Goal: Information Seeking & Learning: Learn about a topic

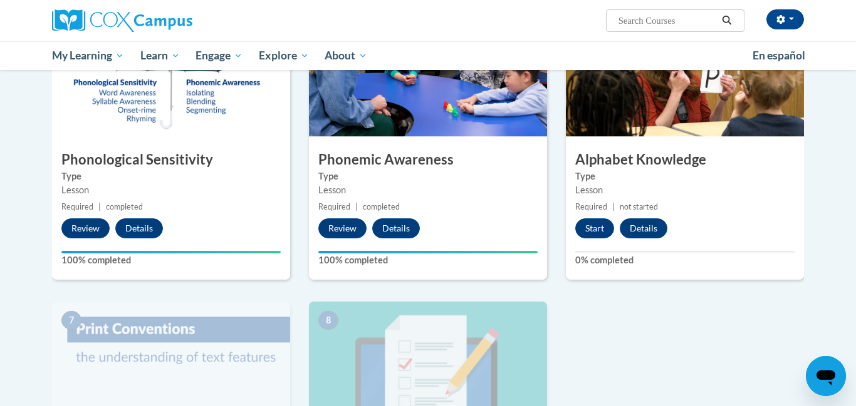
scroll to position [722, 0]
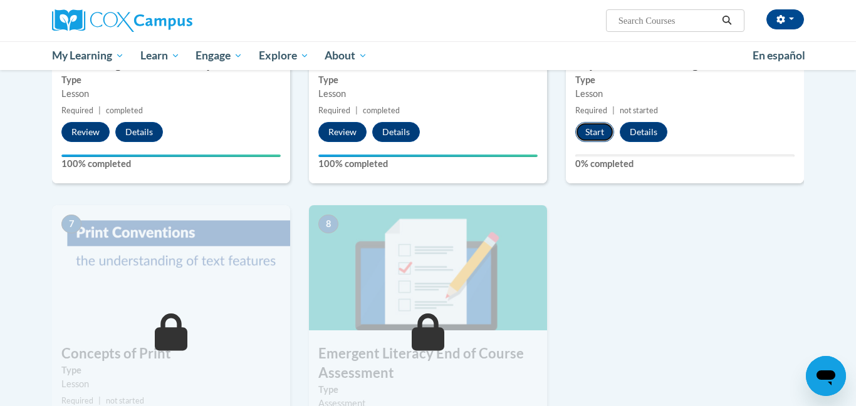
click at [594, 137] on button "Start" at bounding box center [594, 132] width 39 height 20
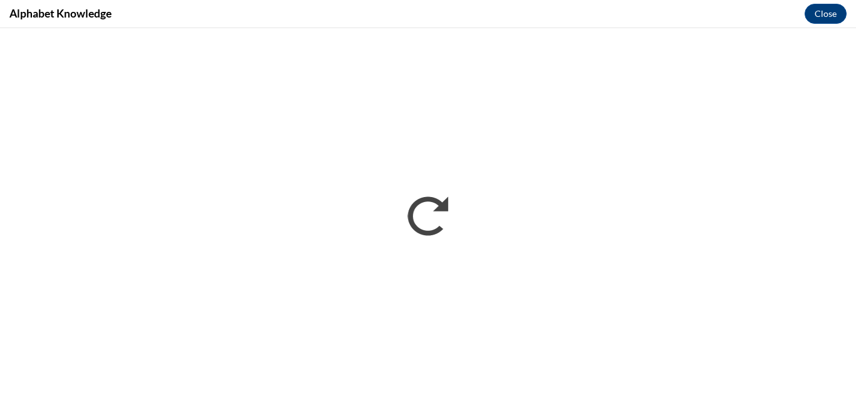
scroll to position [0, 0]
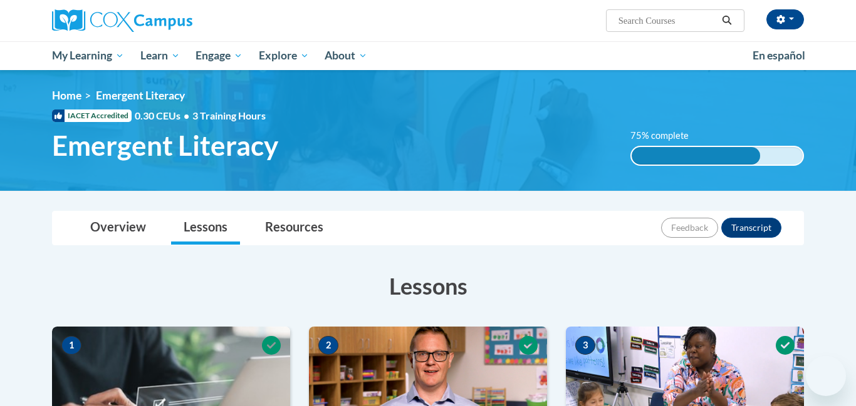
scroll to position [819, 0]
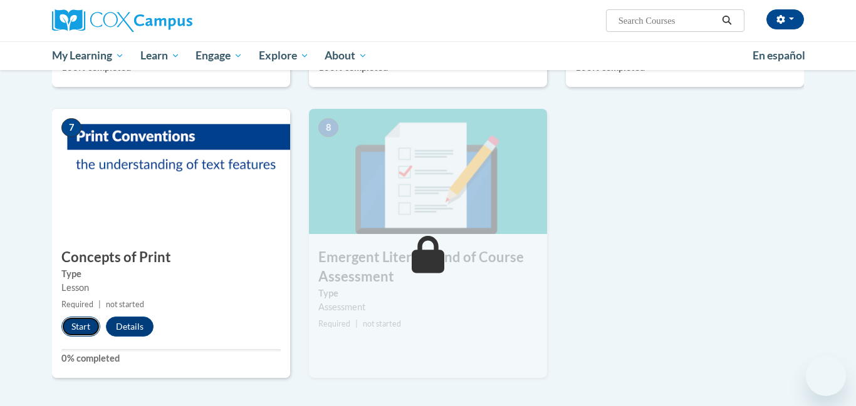
click at [70, 326] on button "Start" at bounding box center [80, 327] width 39 height 20
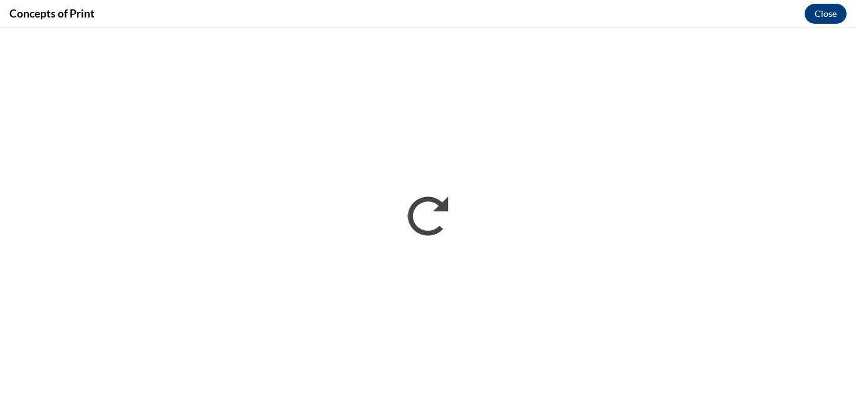
scroll to position [0, 0]
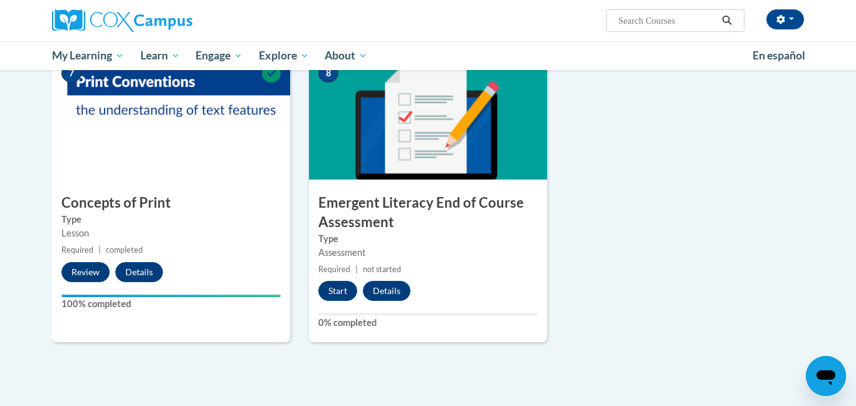
scroll to position [888, 0]
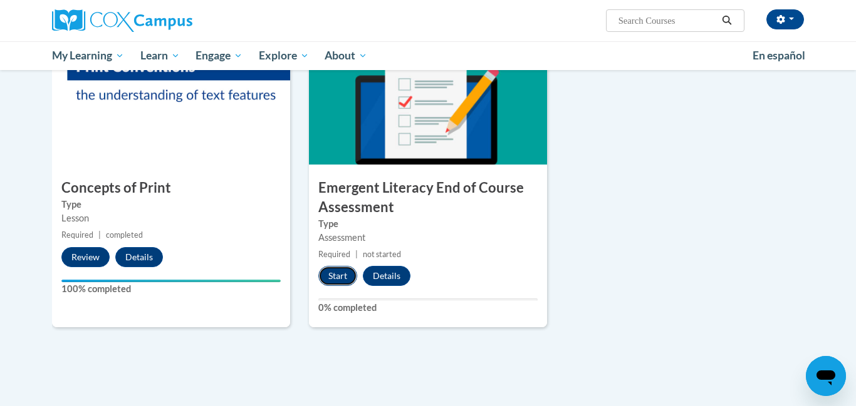
click at [336, 275] on button "Start" at bounding box center [337, 276] width 39 height 20
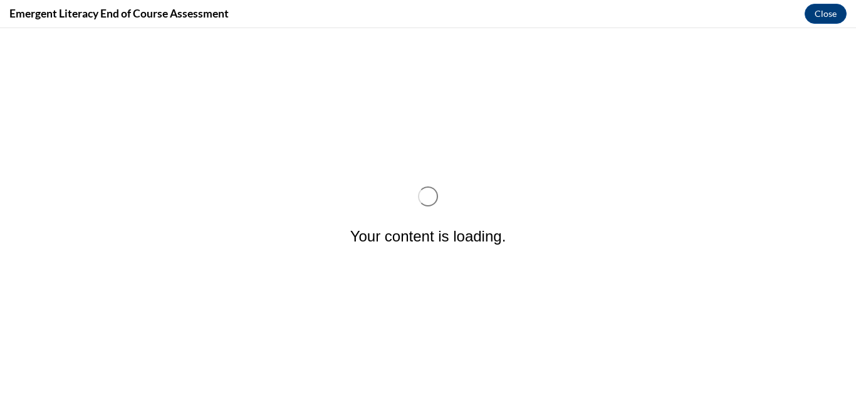
scroll to position [0, 0]
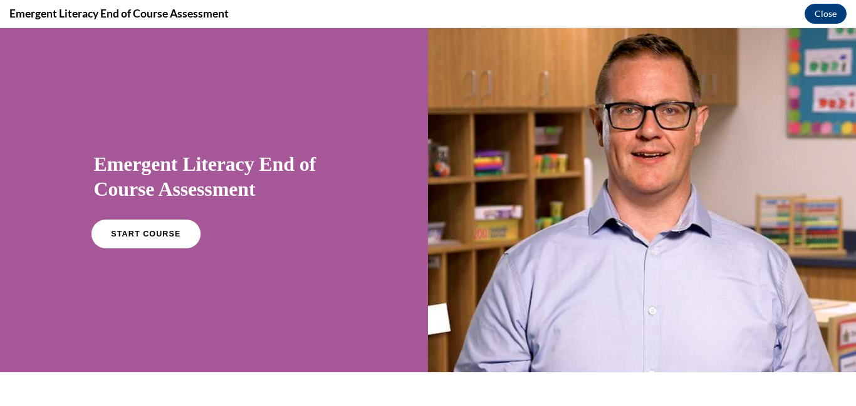
click at [150, 232] on span "START COURSE" at bounding box center [146, 234] width 70 height 9
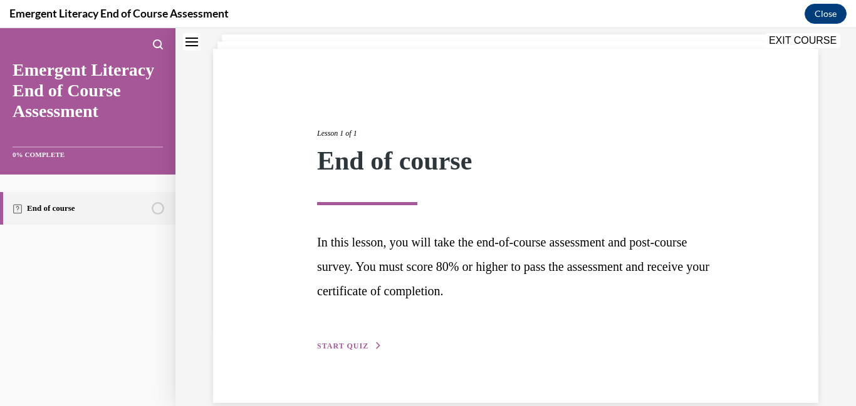
scroll to position [97, 0]
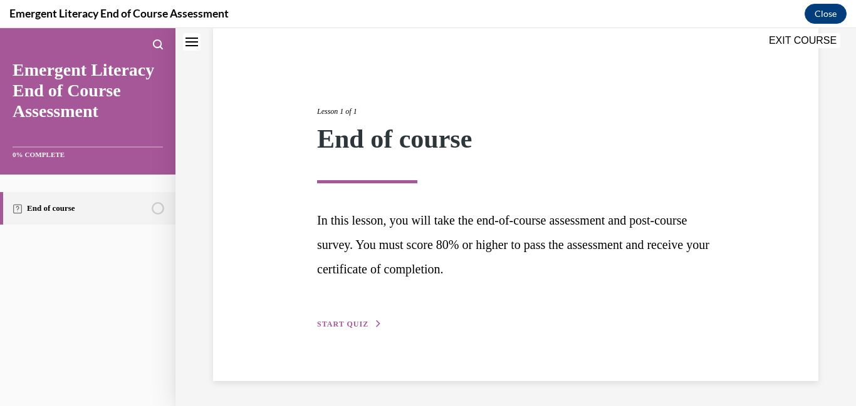
click at [356, 324] on span "START QUIZ" at bounding box center [342, 324] width 51 height 9
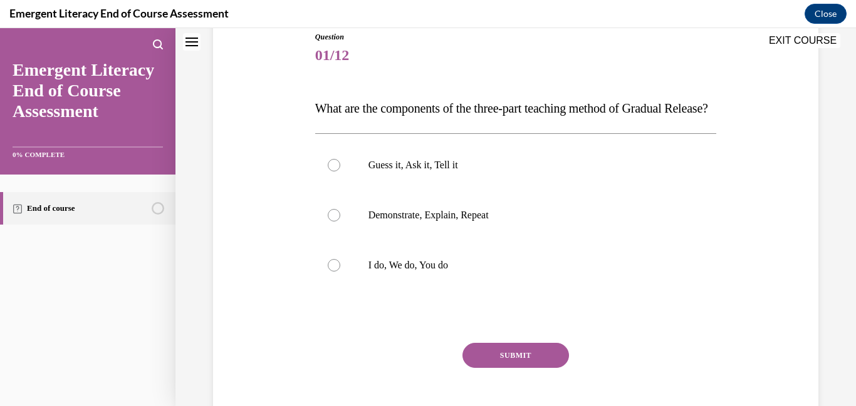
scroll to position [160, 0]
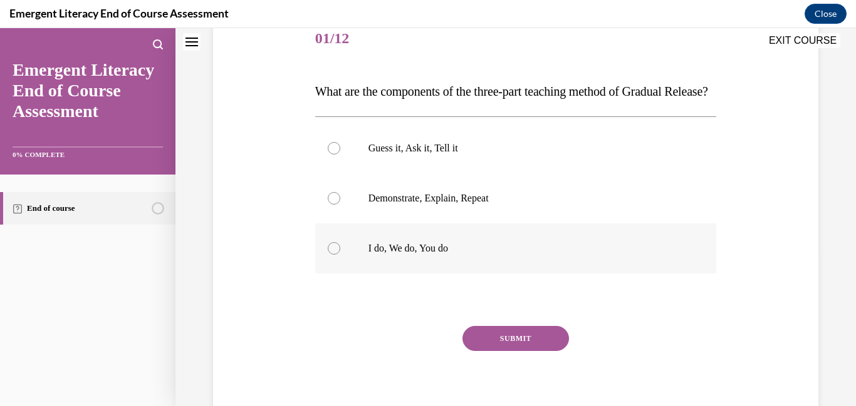
click at [334, 255] on div at bounding box center [334, 248] width 13 height 13
click at [334, 255] on input "I do, We do, You do" at bounding box center [334, 248] width 13 height 13
radio input "true"
click at [527, 351] on button "SUBMIT" at bounding box center [515, 338] width 106 height 25
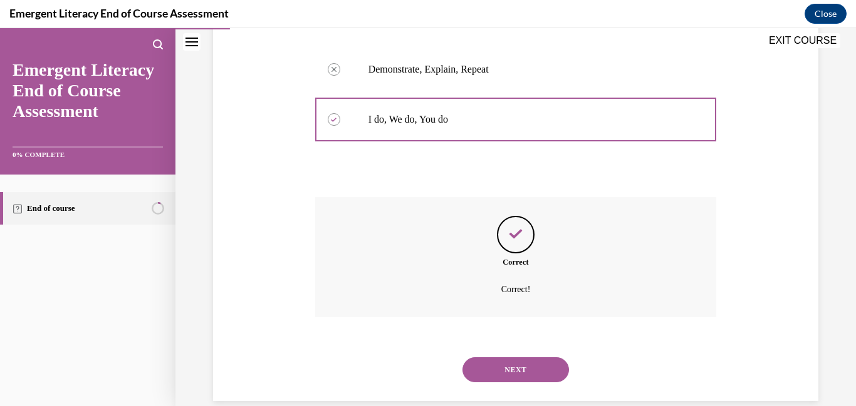
scroll to position [334, 0]
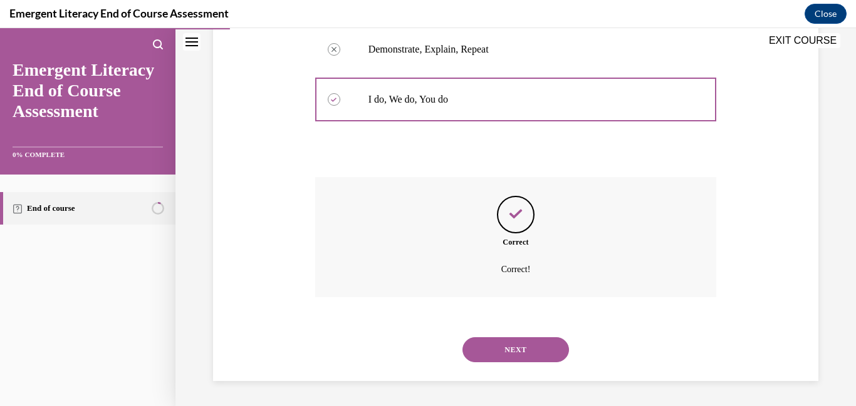
click at [530, 342] on button "NEXT" at bounding box center [515, 350] width 106 height 25
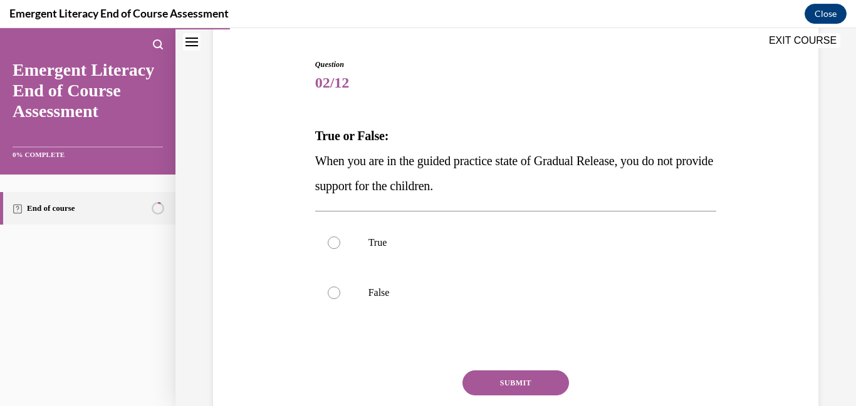
scroll to position [123, 0]
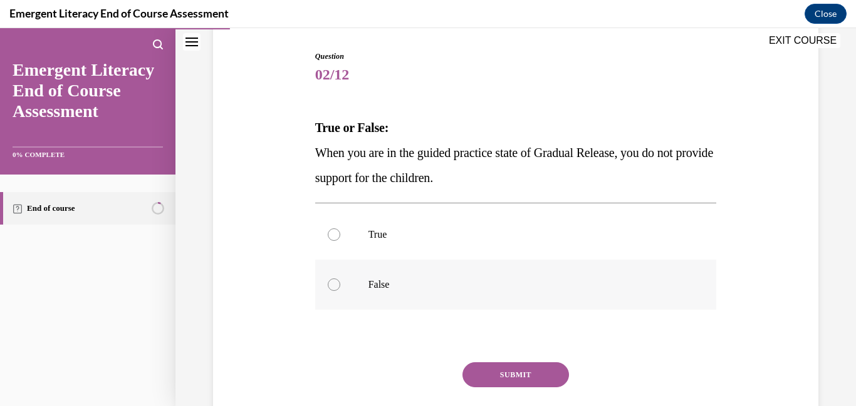
click at [335, 286] on div at bounding box center [334, 285] width 13 height 13
click at [335, 286] on input "False" at bounding box center [334, 285] width 13 height 13
radio input "true"
click at [529, 374] on button "SUBMIT" at bounding box center [515, 375] width 106 height 25
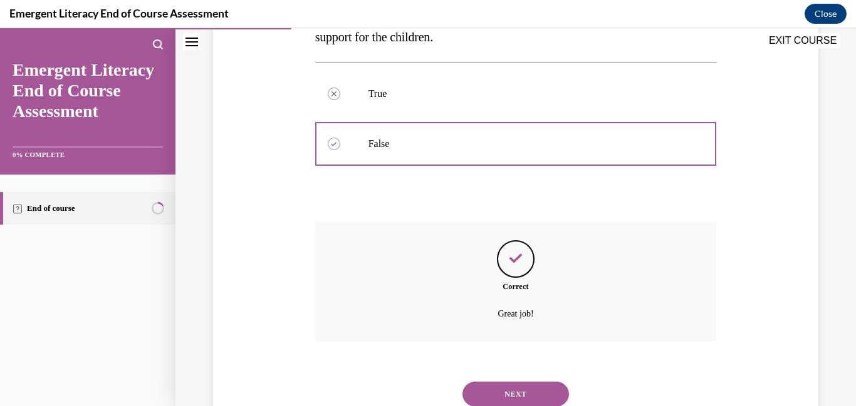
scroll to position [309, 0]
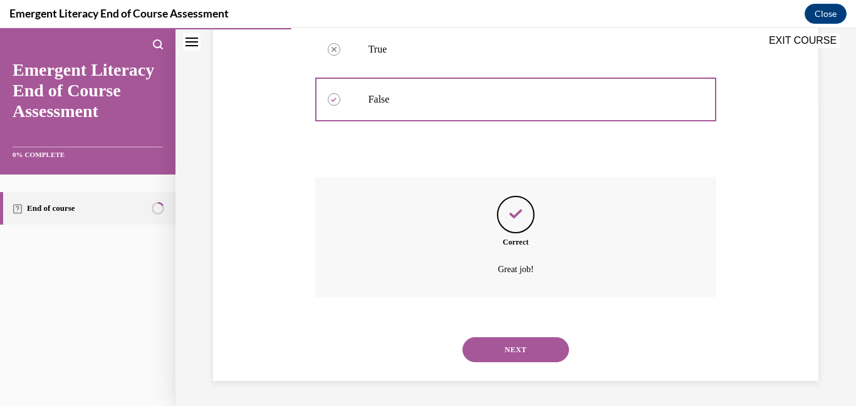
drag, startPoint x: 490, startPoint y: 351, endPoint x: 477, endPoint y: 344, distance: 15.1
click at [491, 351] on button "NEXT" at bounding box center [515, 350] width 106 height 25
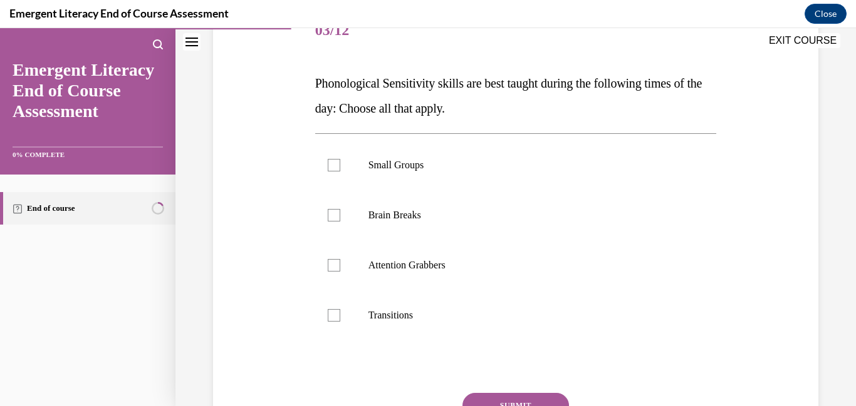
scroll to position [157, 0]
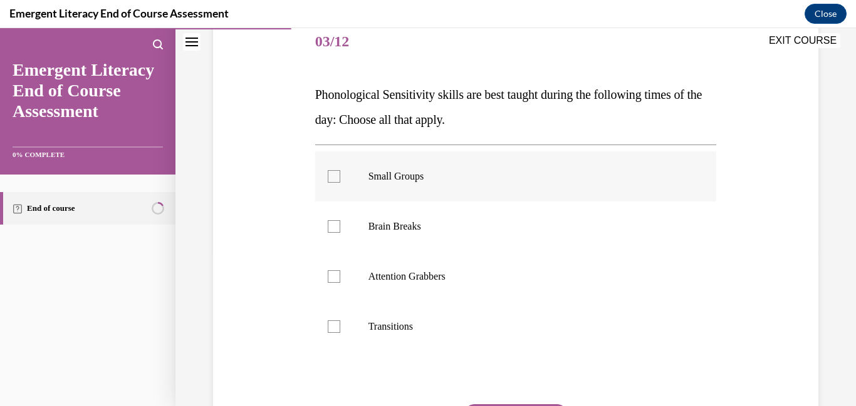
drag, startPoint x: 334, startPoint y: 176, endPoint x: 332, endPoint y: 194, distance: 18.3
click at [334, 177] on div at bounding box center [334, 176] width 13 height 13
click at [334, 177] on input "Small Groups" at bounding box center [334, 176] width 13 height 13
checkbox input "true"
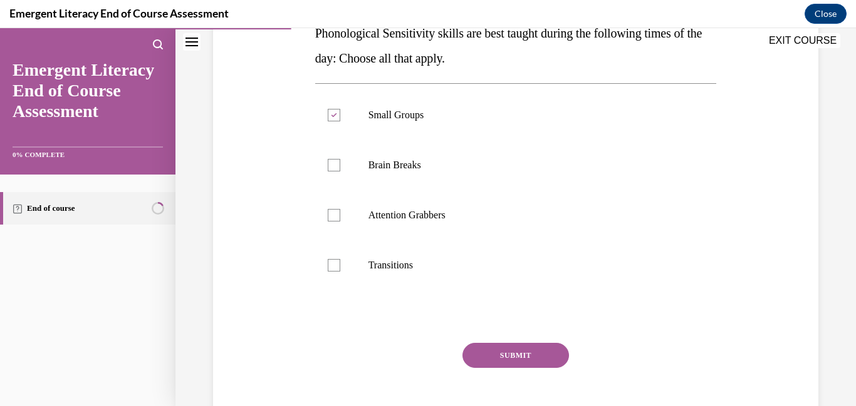
click at [520, 356] on button "SUBMIT" at bounding box center [515, 355] width 106 height 25
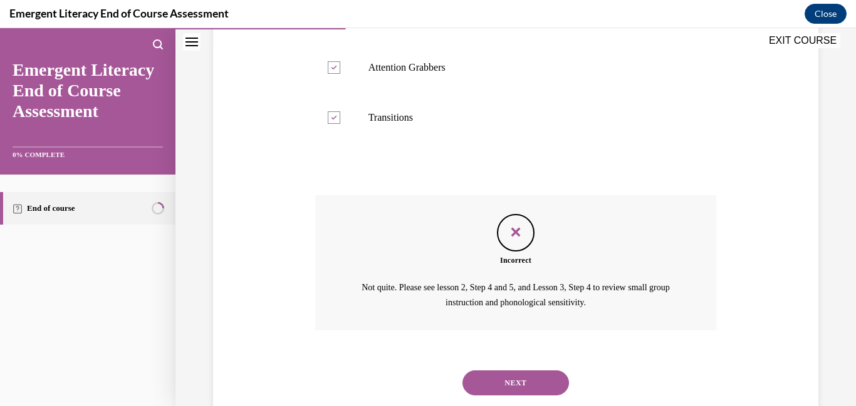
scroll to position [399, 0]
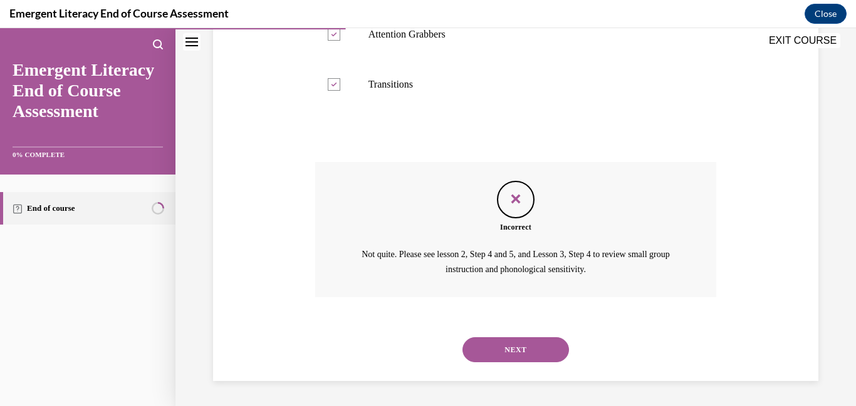
click at [494, 345] on button "NEXT" at bounding box center [515, 350] width 106 height 25
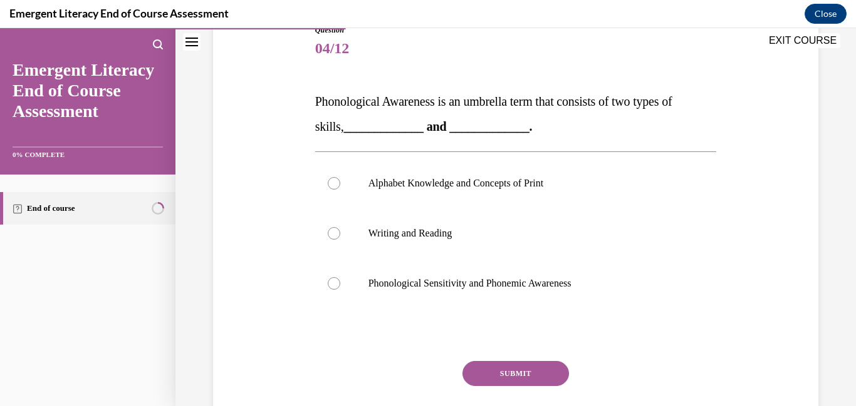
scroll to position [156, 0]
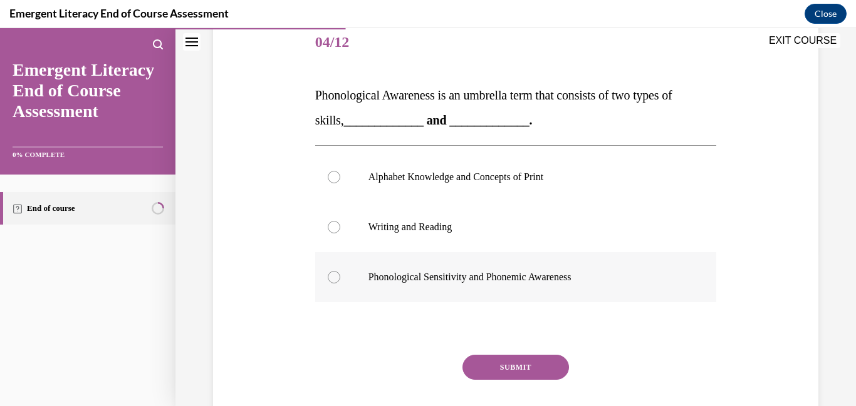
click at [344, 278] on label "Phonological Sensitivity and Phonemic Awareness" at bounding box center [515, 277] width 401 height 50
click at [340, 278] on input "Phonological Sensitivity and Phonemic Awareness" at bounding box center [334, 277] width 13 height 13
radio input "true"
click at [530, 370] on button "SUBMIT" at bounding box center [515, 367] width 106 height 25
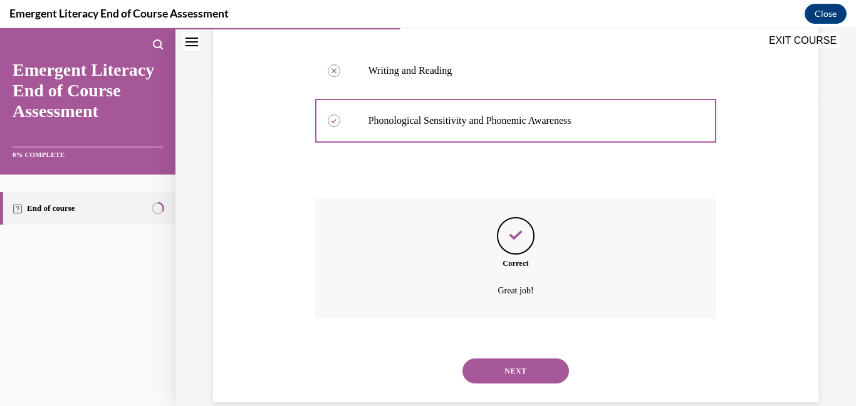
scroll to position [334, 0]
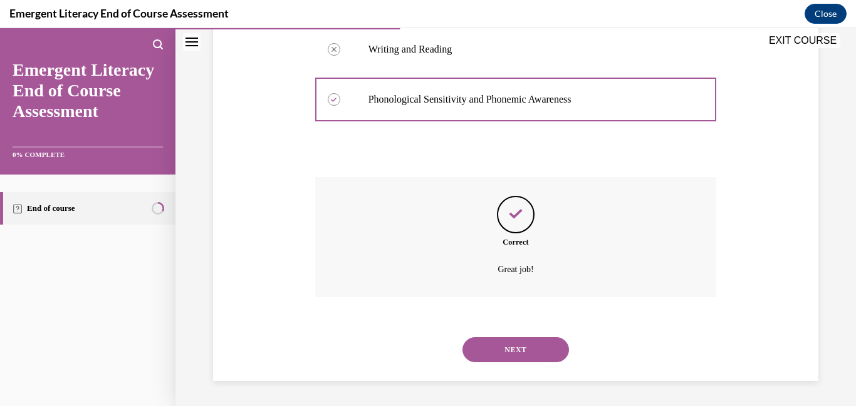
click at [511, 353] on button "NEXT" at bounding box center [515, 350] width 106 height 25
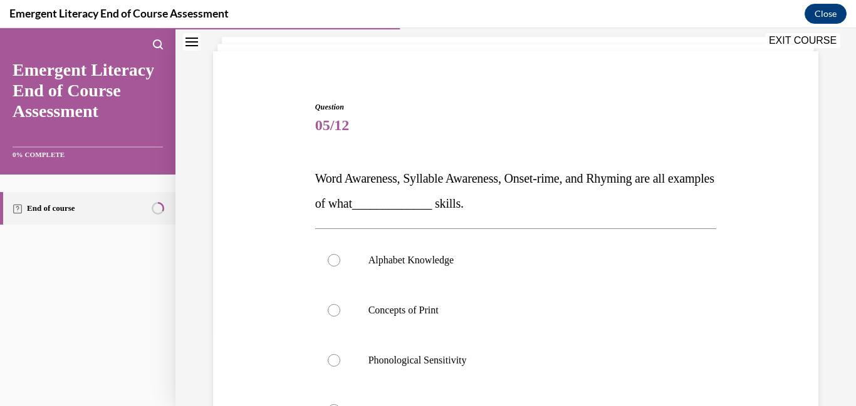
scroll to position [127, 0]
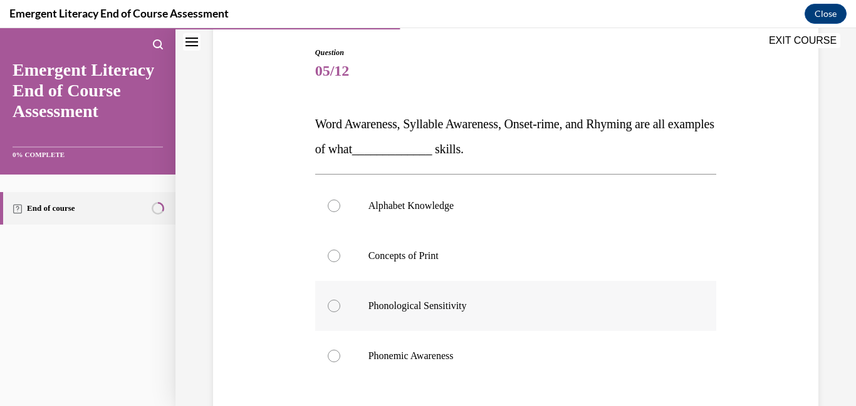
click at [336, 308] on div at bounding box center [334, 306] width 13 height 13
click at [336, 308] on input "Phonological Sensitivity" at bounding box center [334, 306] width 13 height 13
radio input "true"
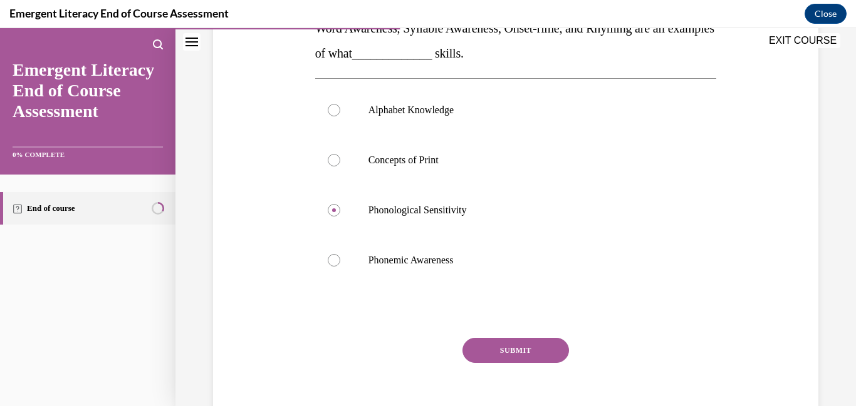
click at [512, 347] on button "SUBMIT" at bounding box center [515, 350] width 106 height 25
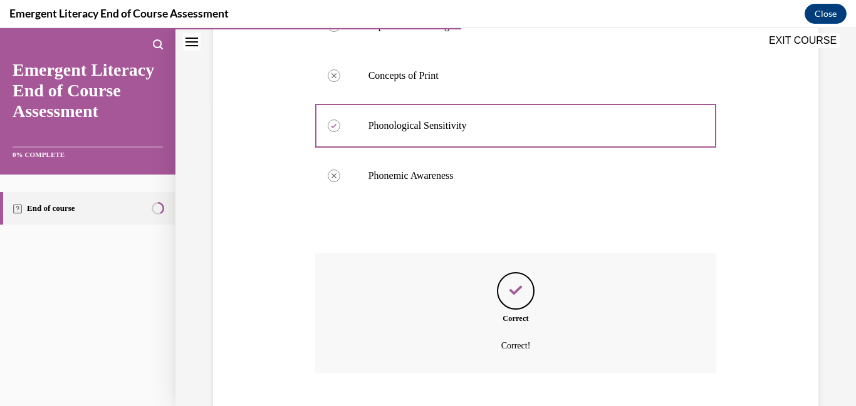
scroll to position [384, 0]
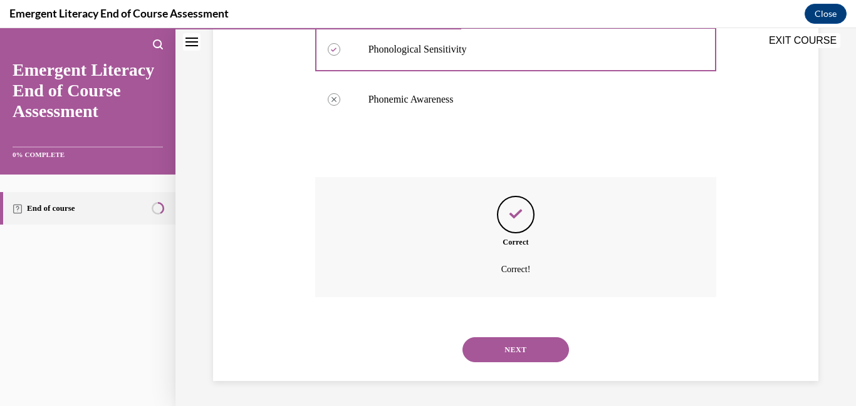
click at [499, 351] on button "NEXT" at bounding box center [515, 350] width 106 height 25
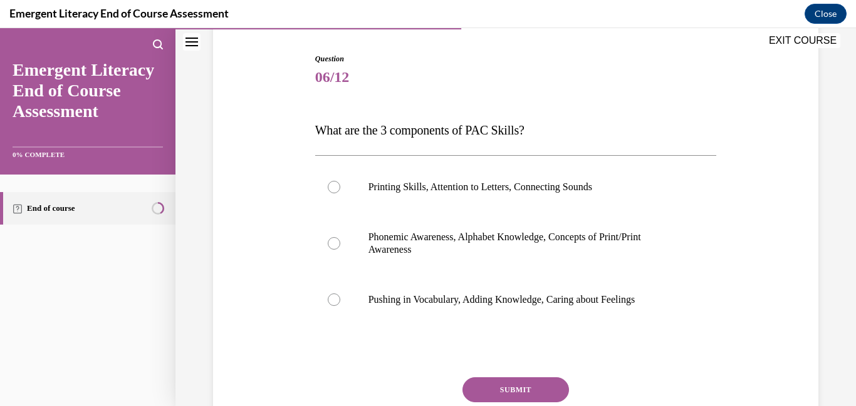
scroll to position [130, 0]
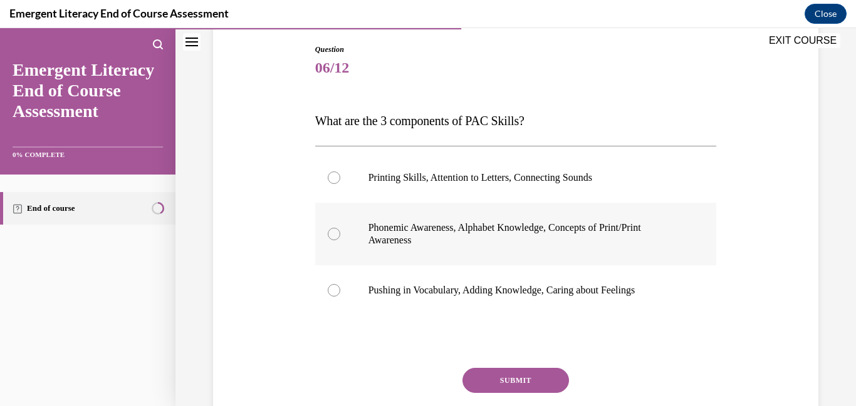
click at [331, 231] on div at bounding box center [334, 234] width 13 height 13
click at [331, 231] on input "Phonemic Awareness, Alphabet Knowledge, Concepts of Print/Print Awareness" at bounding box center [334, 234] width 13 height 13
radio input "true"
click at [502, 378] on button "SUBMIT" at bounding box center [515, 380] width 106 height 25
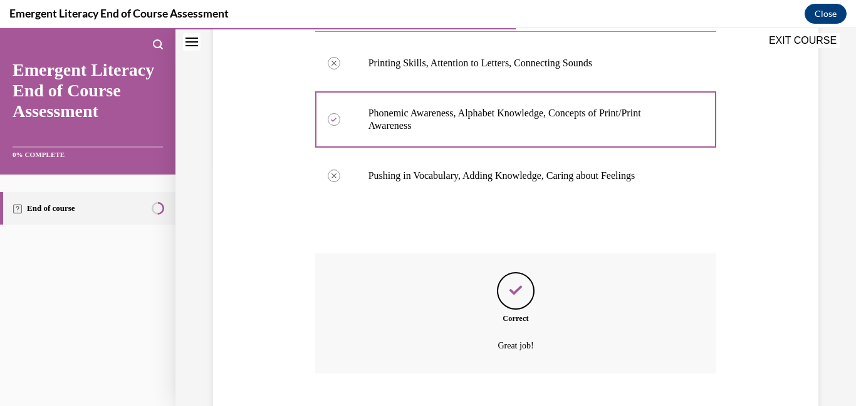
scroll to position [321, 0]
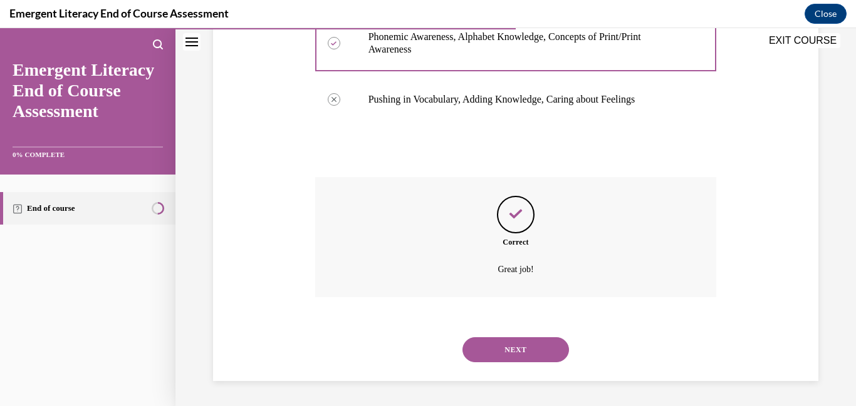
click at [487, 354] on button "NEXT" at bounding box center [515, 350] width 106 height 25
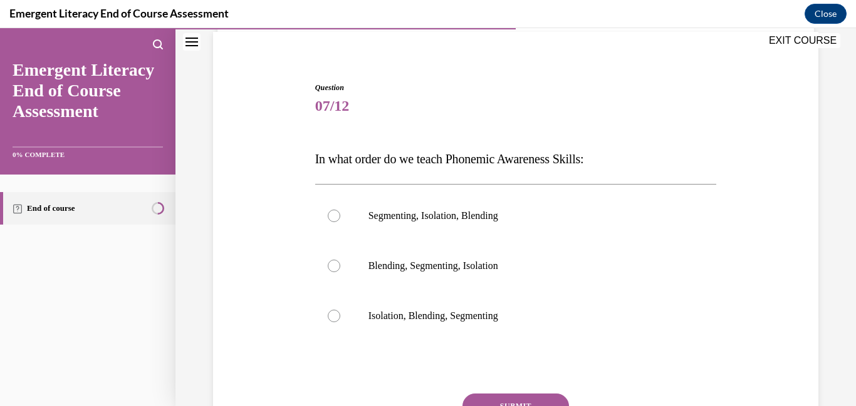
scroll to position [101, 0]
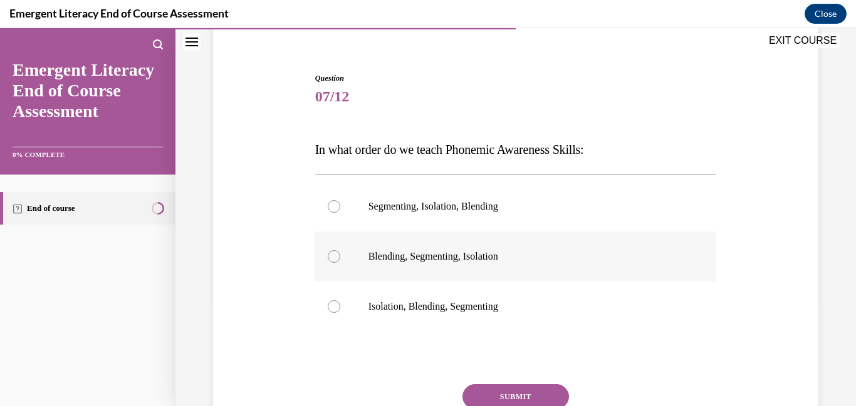
drag, startPoint x: 337, startPoint y: 261, endPoint x: 350, endPoint y: 277, distance: 21.4
click at [338, 262] on label "Blending, Segmenting, Isolation" at bounding box center [515, 257] width 401 height 50
click at [338, 262] on input "Blending, Segmenting, Isolation" at bounding box center [334, 257] width 13 height 13
radio input "true"
click at [492, 388] on button "SUBMIT" at bounding box center [515, 397] width 106 height 25
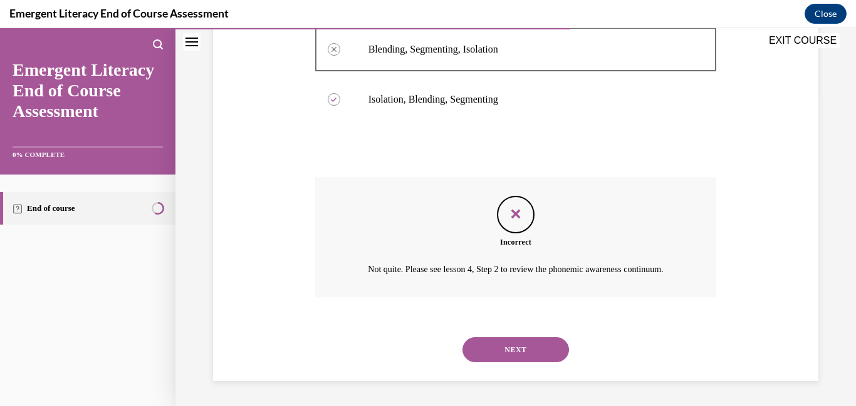
scroll to position [324, 0]
click at [477, 363] on div "NEXT" at bounding box center [515, 350] width 401 height 50
click at [472, 355] on button "NEXT" at bounding box center [515, 350] width 106 height 25
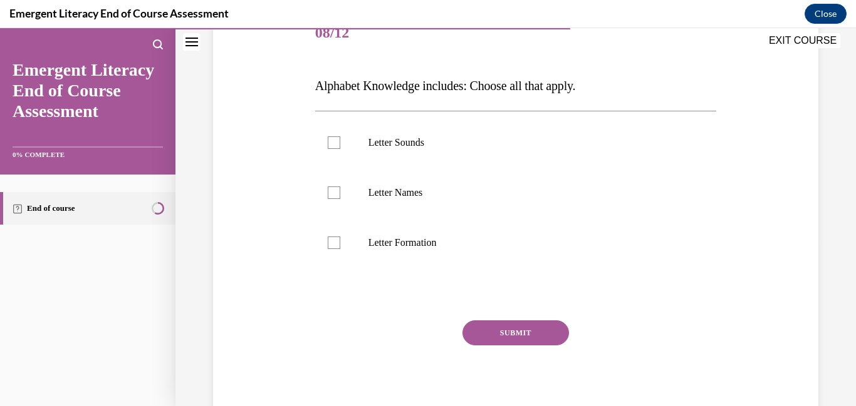
scroll to position [168, 0]
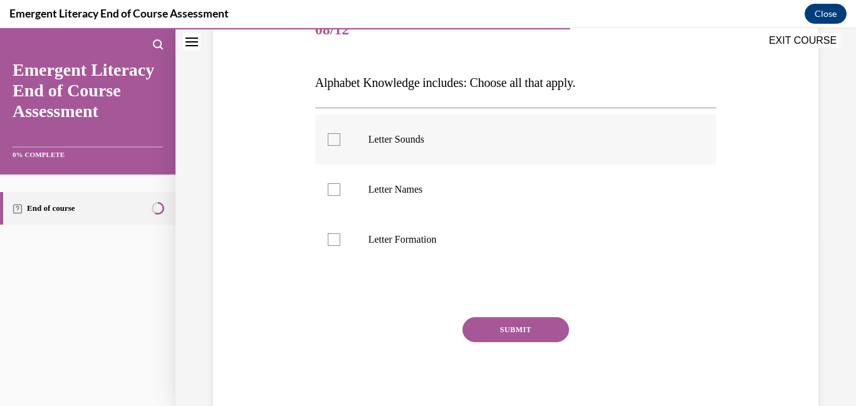
drag, startPoint x: 331, startPoint y: 142, endPoint x: 330, endPoint y: 148, distance: 6.3
click at [331, 143] on div at bounding box center [334, 139] width 13 height 13
click at [331, 143] on input "Letter Sounds" at bounding box center [334, 139] width 13 height 13
checkbox input "true"
click at [331, 195] on div at bounding box center [334, 190] width 13 height 13
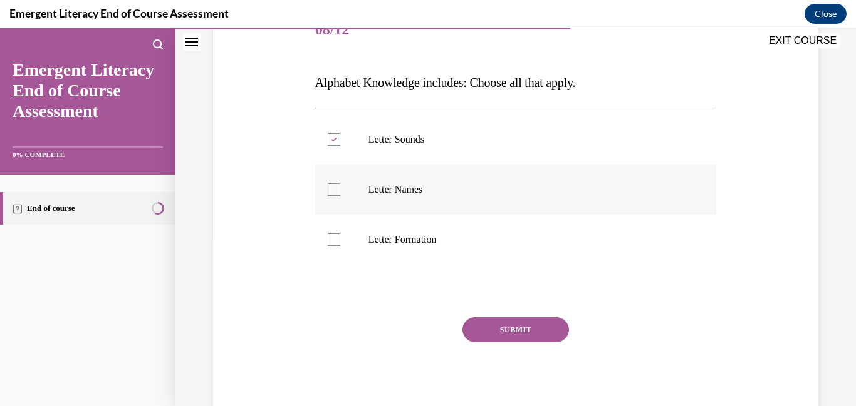
click at [331, 195] on input "Letter Names" at bounding box center [334, 190] width 13 height 13
checkbox input "true"
click at [522, 333] on button "SUBMIT" at bounding box center [515, 330] width 106 height 25
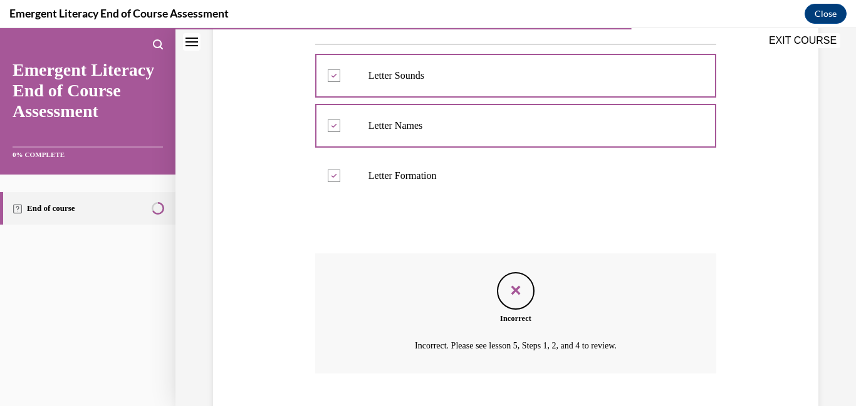
scroll to position [309, 0]
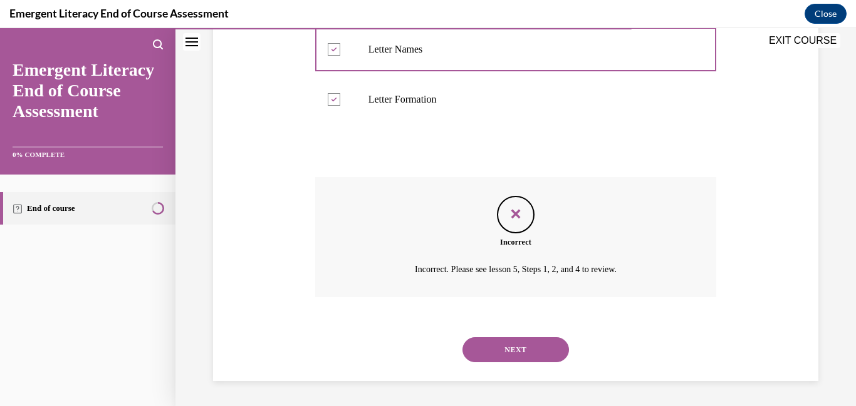
click at [500, 351] on button "NEXT" at bounding box center [515, 350] width 106 height 25
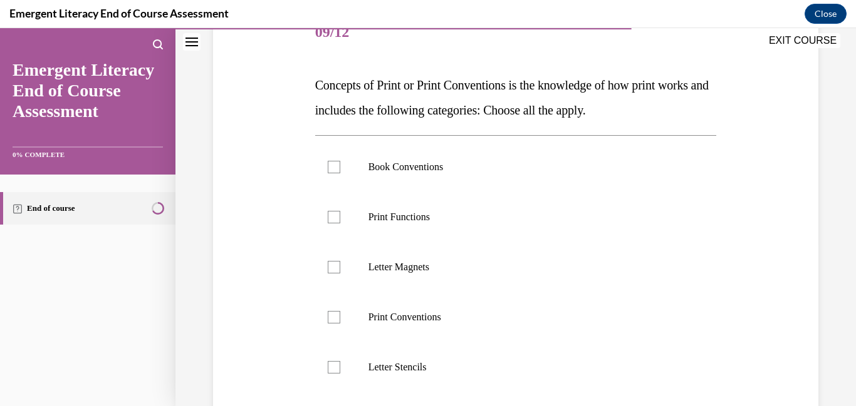
scroll to position [157, 0]
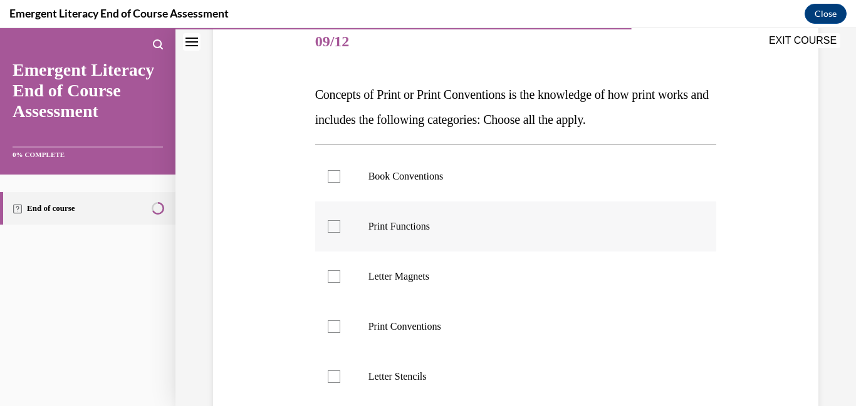
click at [336, 235] on label "Print Functions" at bounding box center [515, 227] width 401 height 50
click at [336, 233] on input "Print Functions" at bounding box center [334, 226] width 13 height 13
checkbox input "true"
click at [331, 329] on div at bounding box center [334, 327] width 13 height 13
click at [331, 329] on input "Print Conventions" at bounding box center [334, 327] width 13 height 13
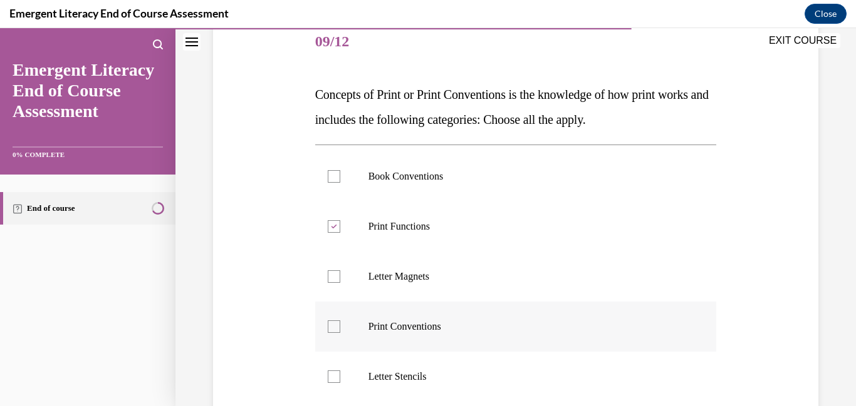
checkbox input "true"
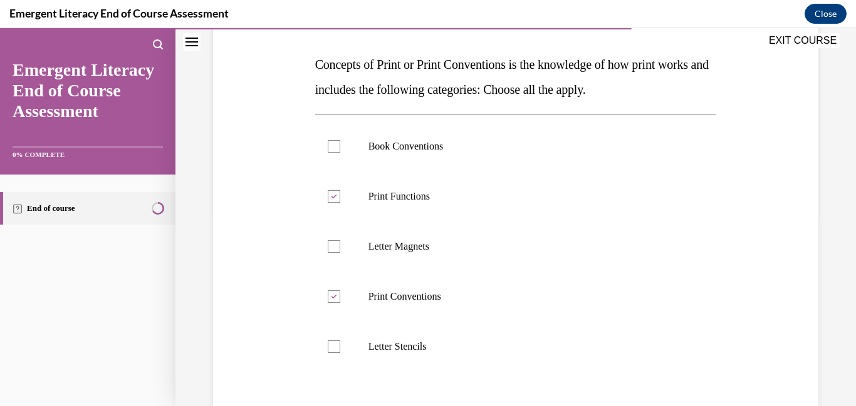
scroll to position [240, 0]
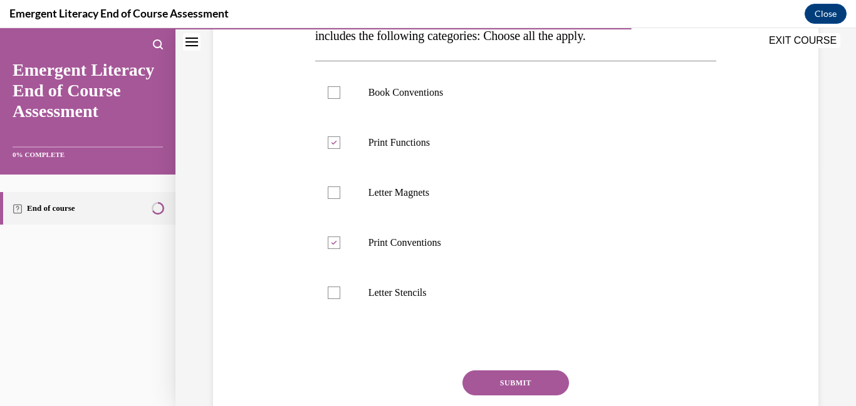
click at [501, 388] on button "SUBMIT" at bounding box center [515, 383] width 106 height 25
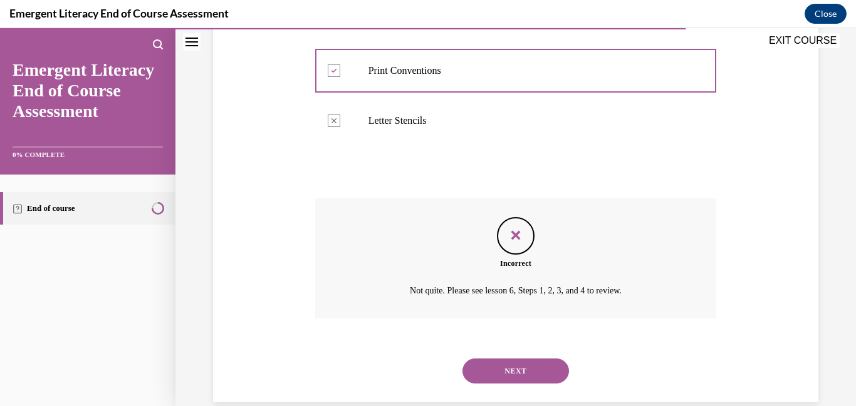
scroll to position [434, 0]
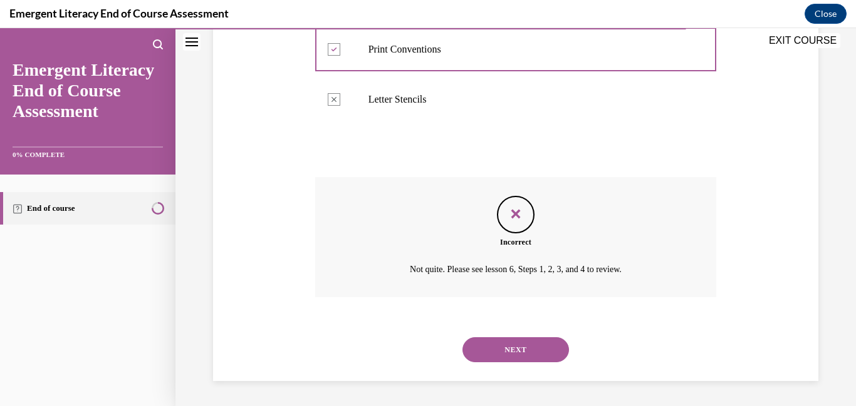
click at [499, 350] on button "NEXT" at bounding box center [515, 350] width 106 height 25
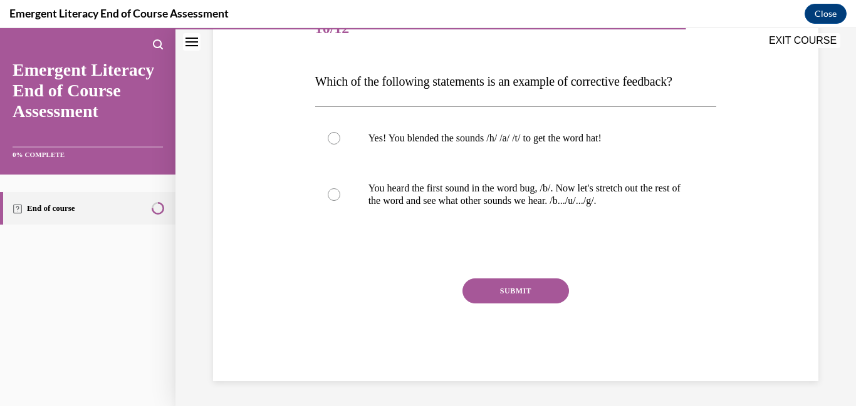
scroll to position [139, 0]
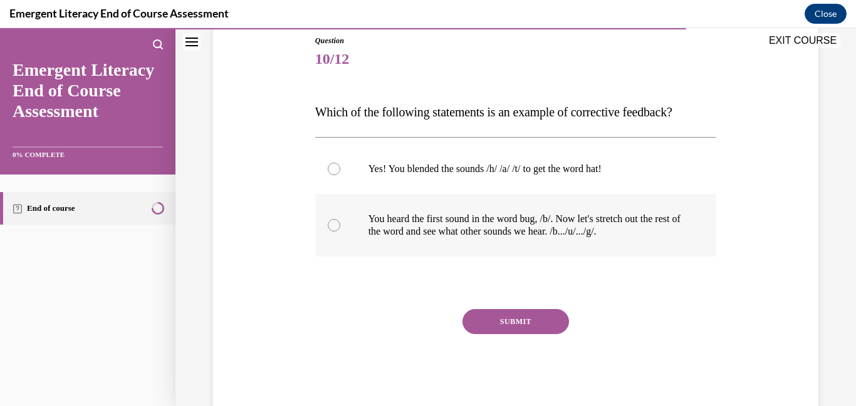
click at [336, 226] on div at bounding box center [334, 225] width 13 height 13
click at [336, 226] on input "You heard the first sound in the word bug, /b/. Now let's stretch out the rest …" at bounding box center [334, 225] width 13 height 13
radio input "true"
click at [515, 316] on button "SUBMIT" at bounding box center [515, 321] width 106 height 25
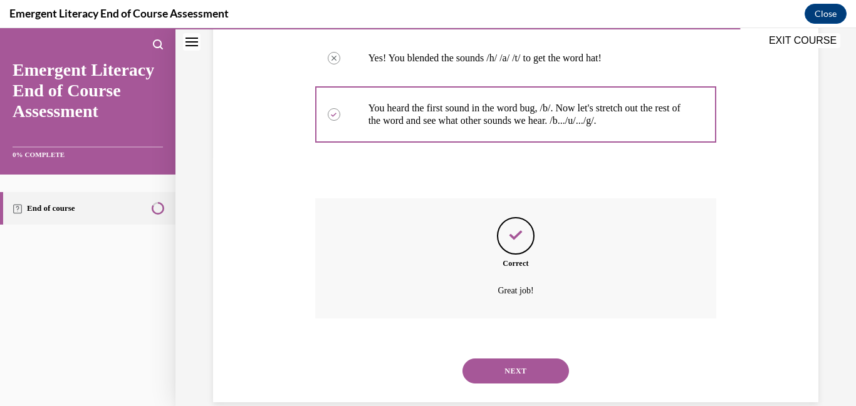
scroll to position [271, 0]
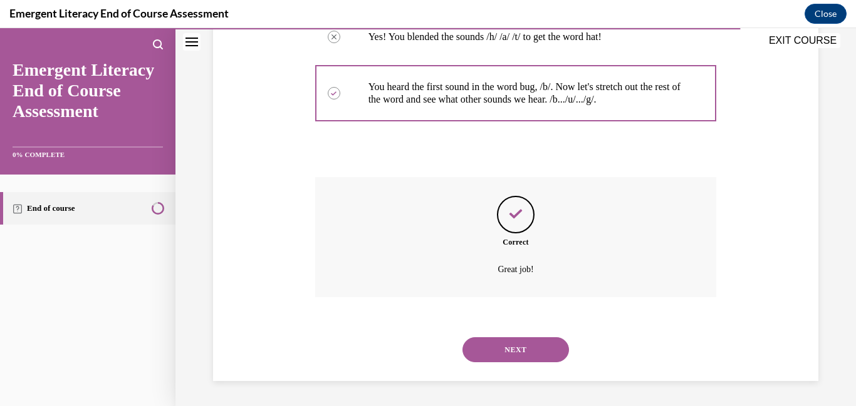
drag, startPoint x: 499, startPoint y: 366, endPoint x: 497, endPoint y: 359, distance: 7.3
click at [499, 366] on div "NEXT" at bounding box center [515, 350] width 401 height 50
click at [500, 351] on button "NEXT" at bounding box center [515, 350] width 106 height 25
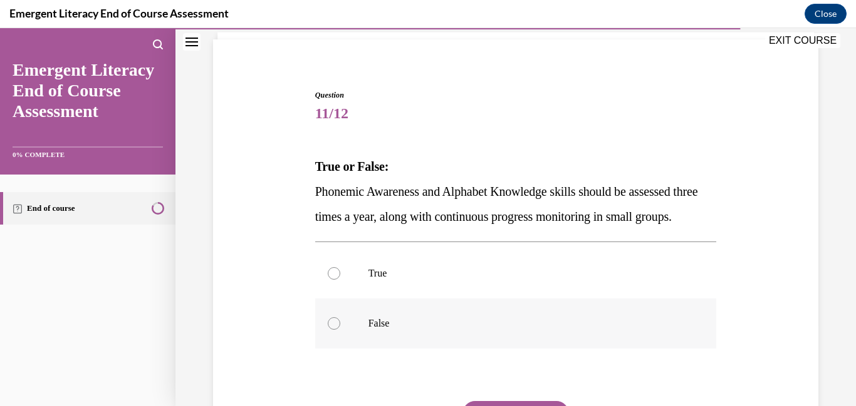
scroll to position [109, 0]
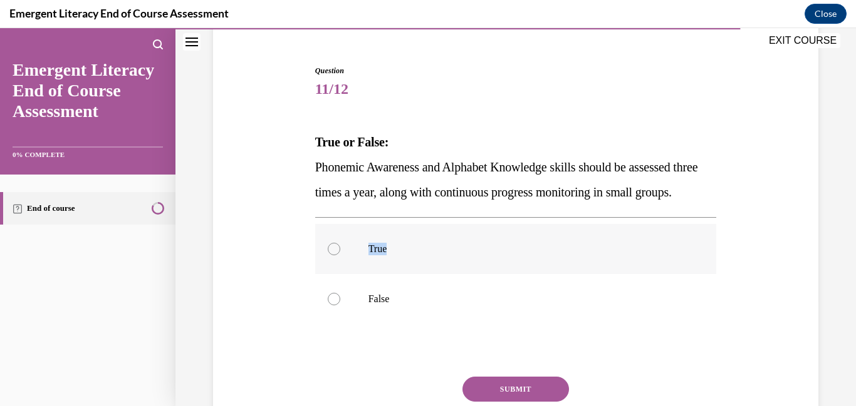
click at [335, 274] on label "True" at bounding box center [515, 249] width 401 height 50
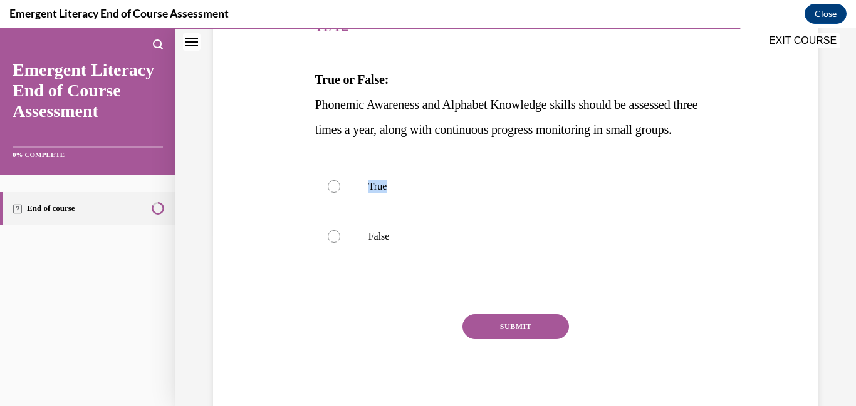
scroll to position [232, 0]
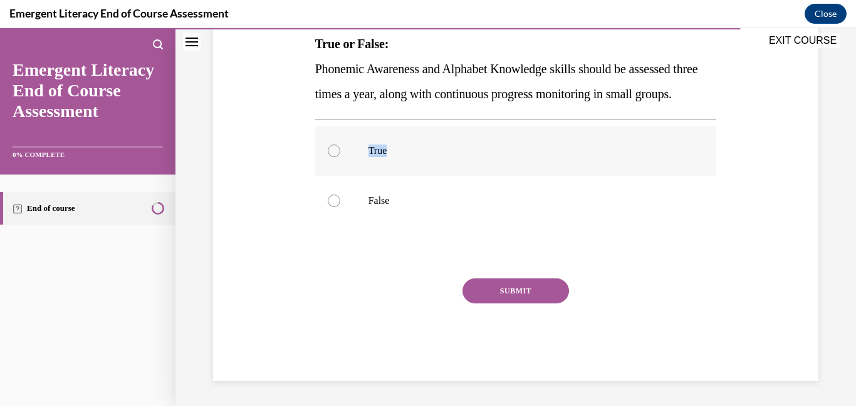
click at [336, 146] on div at bounding box center [334, 151] width 13 height 13
click at [336, 146] on input "True" at bounding box center [334, 151] width 13 height 13
radio input "true"
click at [503, 289] on button "SUBMIT" at bounding box center [515, 291] width 106 height 25
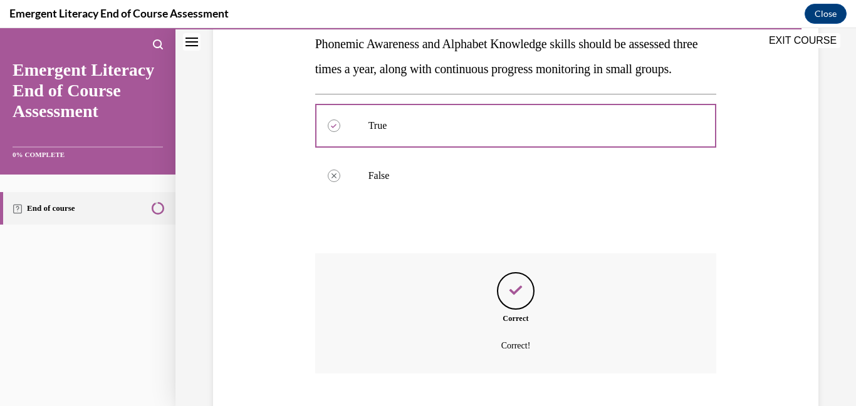
scroll to position [334, 0]
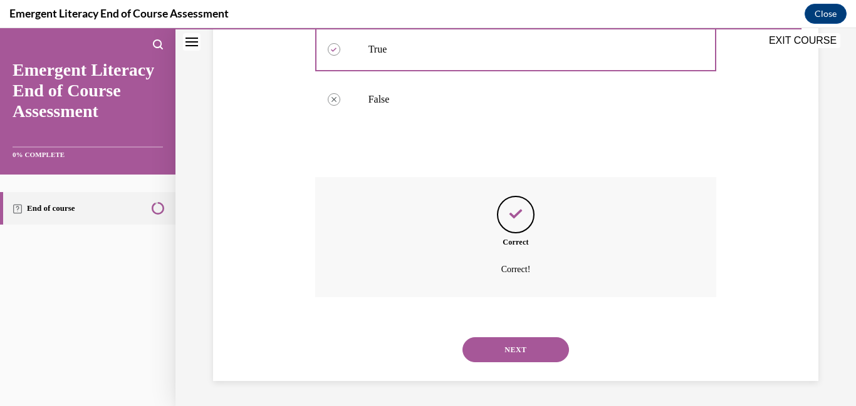
drag, startPoint x: 510, startPoint y: 354, endPoint x: 507, endPoint y: 348, distance: 6.4
click at [510, 353] on button "NEXT" at bounding box center [515, 350] width 106 height 25
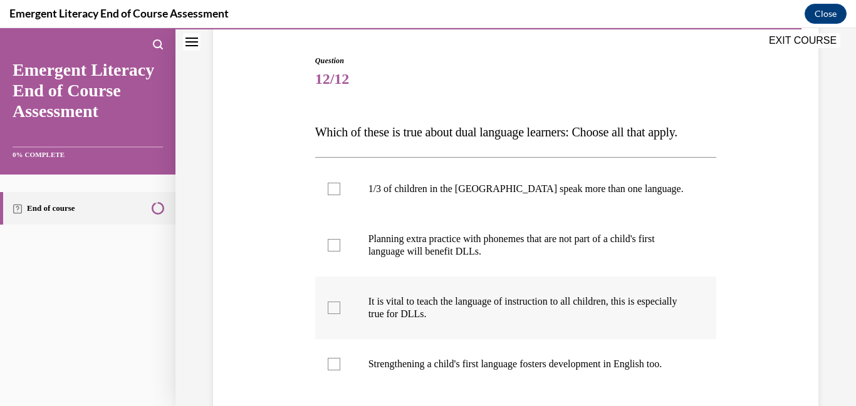
scroll to position [149, 0]
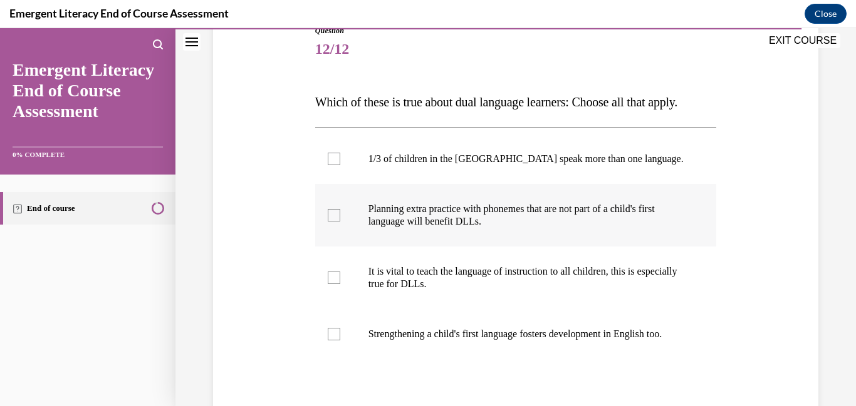
drag, startPoint x: 351, startPoint y: 209, endPoint x: 352, endPoint y: 217, distance: 8.8
click at [352, 217] on label "Planning extra practice with phonemes that are not part of a child's first lang…" at bounding box center [515, 215] width 401 height 63
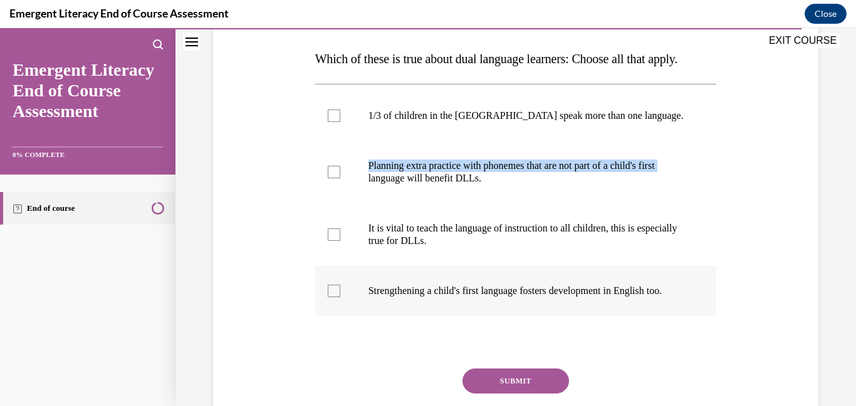
scroll to position [237, 0]
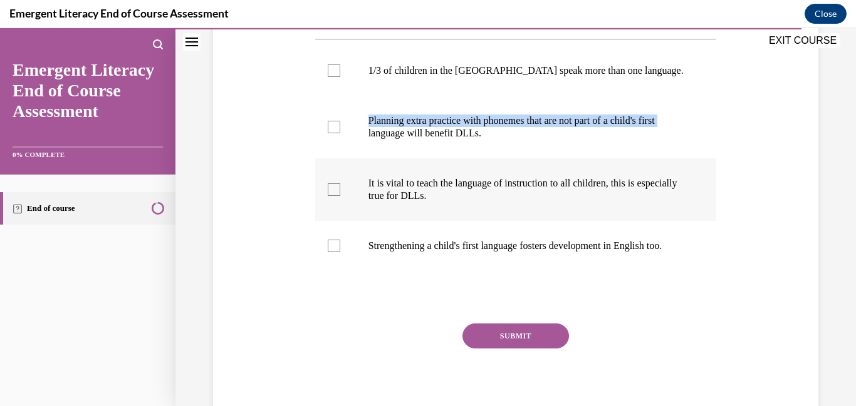
click at [364, 212] on label "It is vital to teach the language of instruction to all children, this is espec…" at bounding box center [515, 189] width 401 height 63
click at [340, 196] on input "It is vital to teach the language of instruction to all children, this is espec…" at bounding box center [334, 190] width 13 height 13
checkbox input "true"
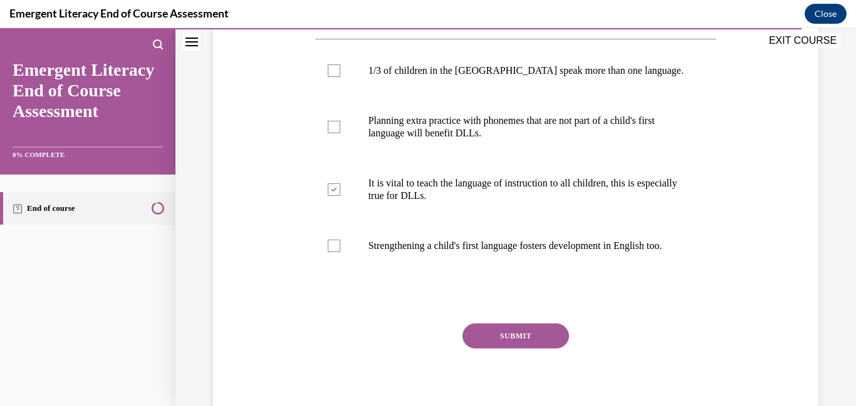
drag, startPoint x: 482, startPoint y: 349, endPoint x: 477, endPoint y: 344, distance: 6.7
click at [481, 349] on button "SUBMIT" at bounding box center [515, 336] width 106 height 25
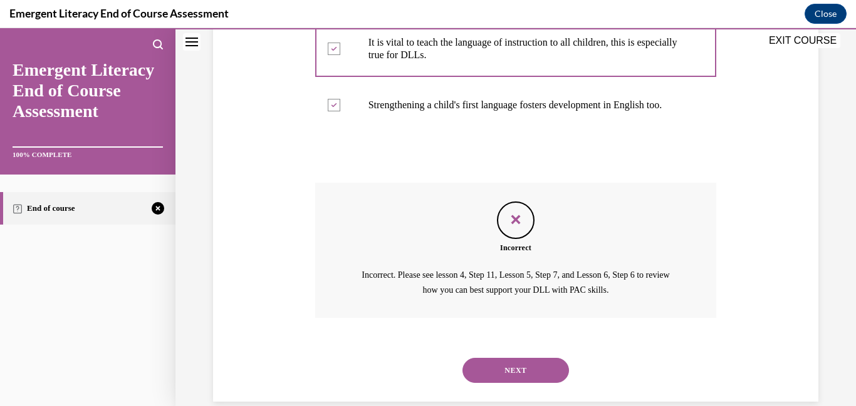
scroll to position [411, 0]
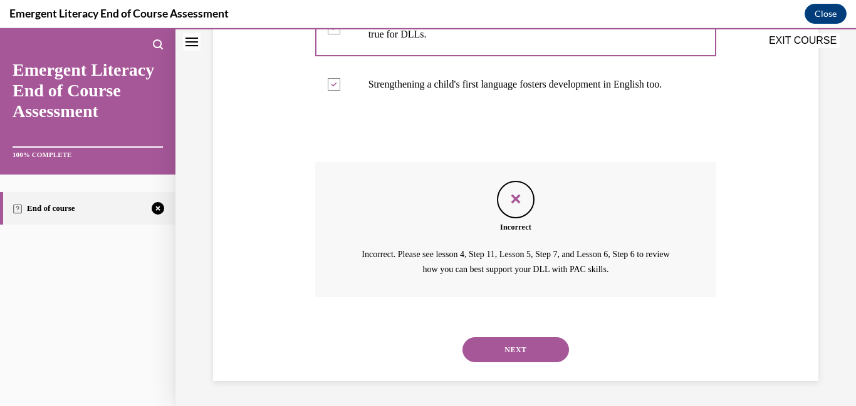
click at [492, 348] on button "NEXT" at bounding box center [515, 350] width 106 height 25
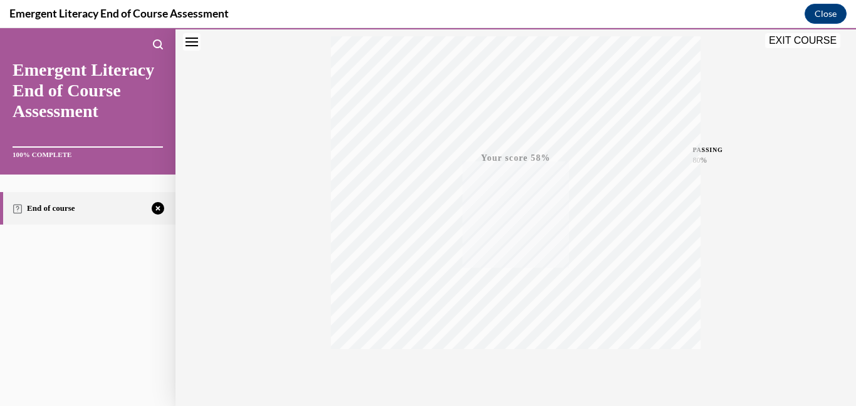
scroll to position [264, 0]
click at [506, 317] on div "TAKE AGAIN" at bounding box center [516, 322] width 44 height 29
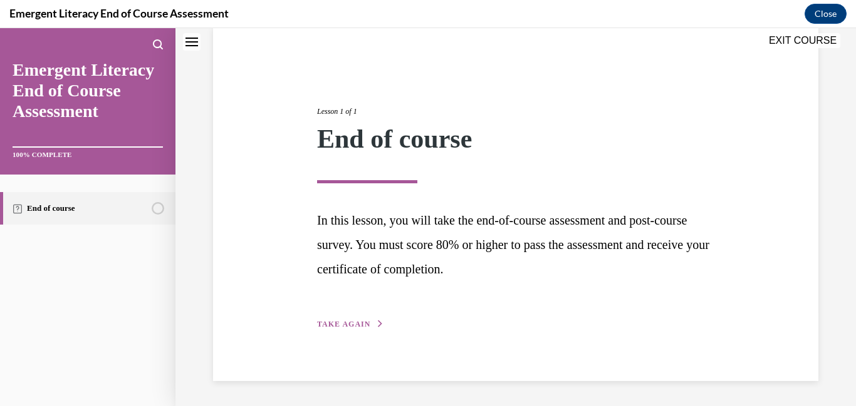
scroll to position [97, 0]
click at [351, 329] on button "TAKE AGAIN" at bounding box center [350, 324] width 67 height 11
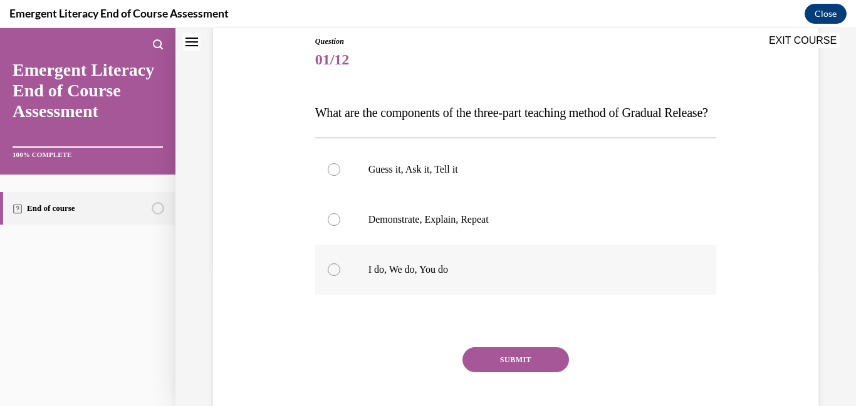
scroll to position [141, 0]
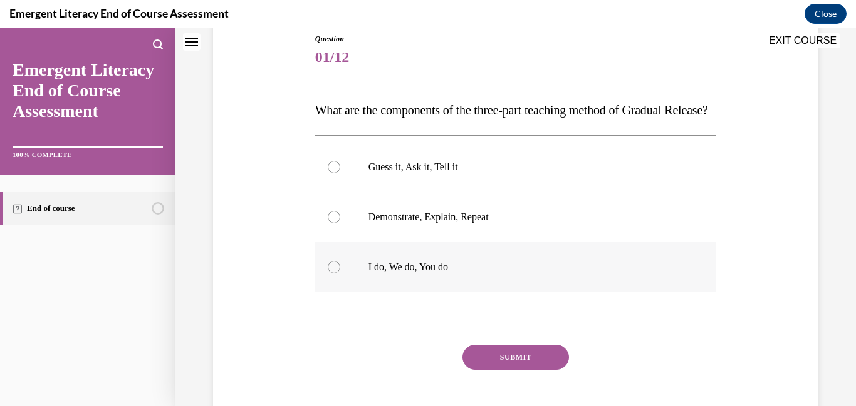
click at [339, 292] on label "I do, We do, You do" at bounding box center [515, 267] width 401 height 50
click at [339, 274] on input "I do, We do, You do" at bounding box center [334, 267] width 13 height 13
radio input "true"
drag, startPoint x: 531, startPoint y: 382, endPoint x: 528, endPoint y: 376, distance: 6.4
click at [530, 370] on button "SUBMIT" at bounding box center [515, 357] width 106 height 25
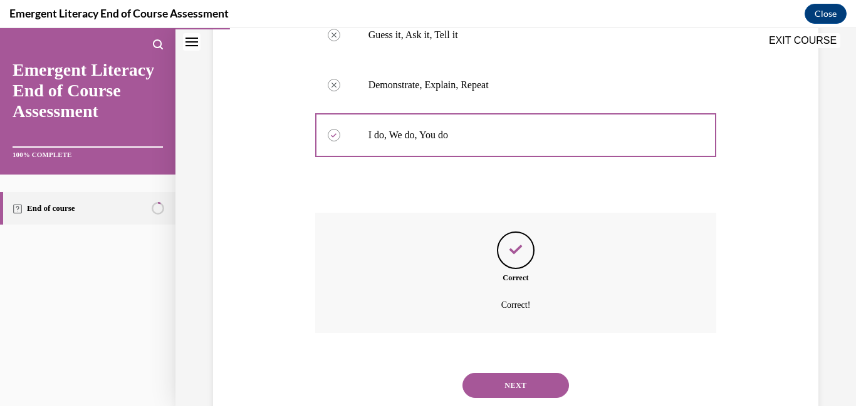
scroll to position [334, 0]
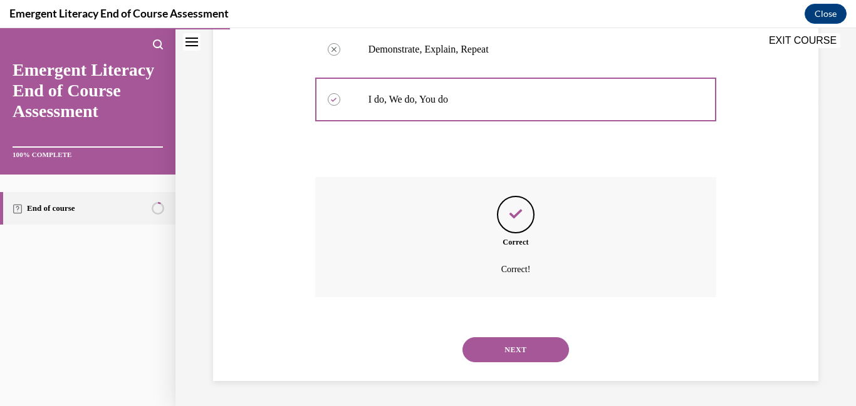
click at [517, 356] on button "NEXT" at bounding box center [515, 350] width 106 height 25
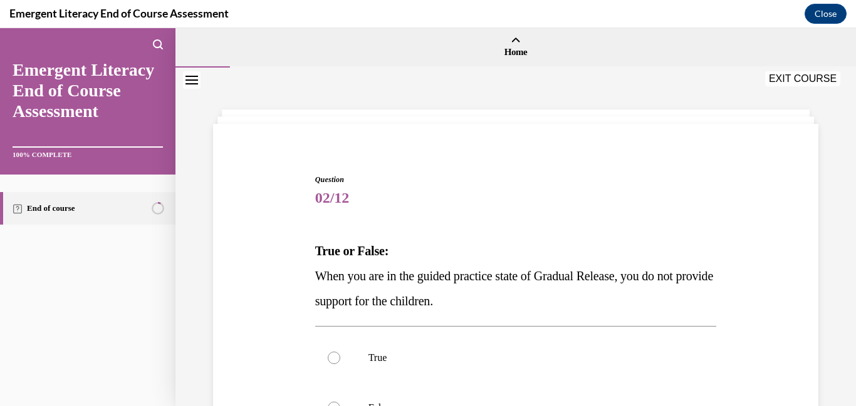
scroll to position [31, 0]
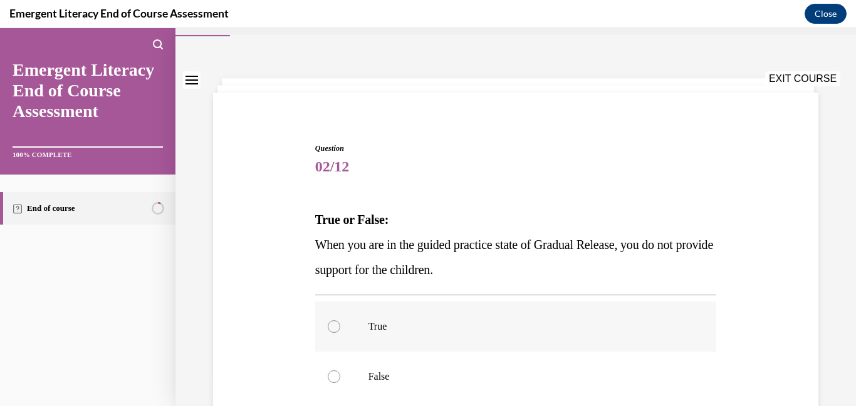
click at [333, 315] on label "True" at bounding box center [515, 327] width 401 height 50
click at [333, 321] on input "True" at bounding box center [334, 327] width 13 height 13
radio input "true"
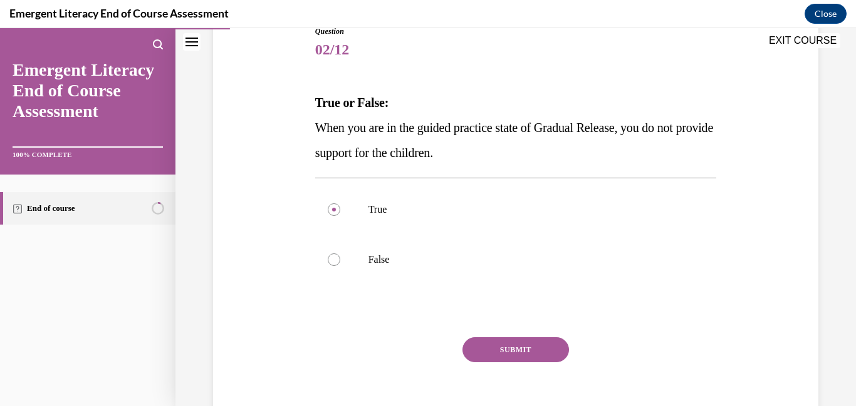
click at [512, 353] on button "SUBMIT" at bounding box center [515, 350] width 106 height 25
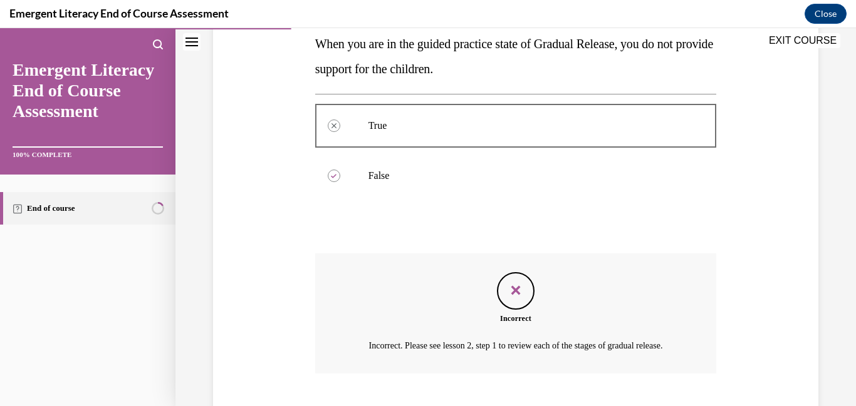
scroll to position [324, 0]
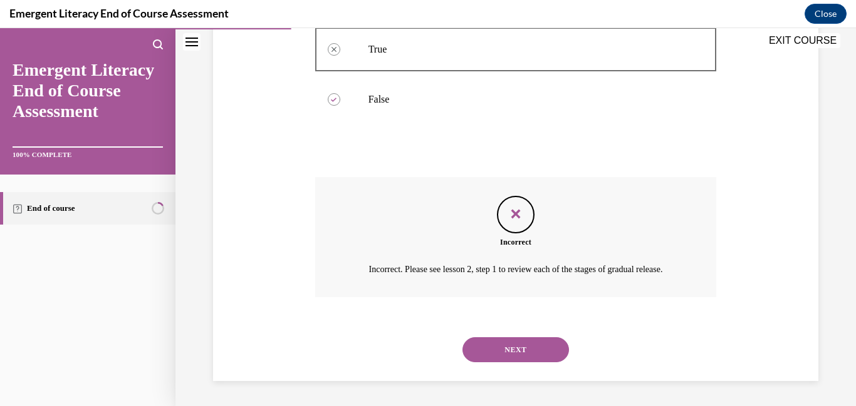
drag, startPoint x: 510, startPoint y: 349, endPoint x: 502, endPoint y: 344, distance: 9.6
click at [509, 349] on button "NEXT" at bounding box center [515, 350] width 106 height 25
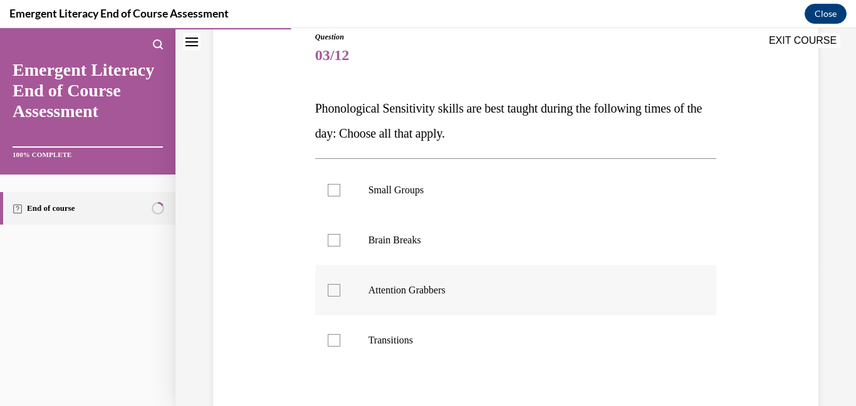
scroll to position [153, 0]
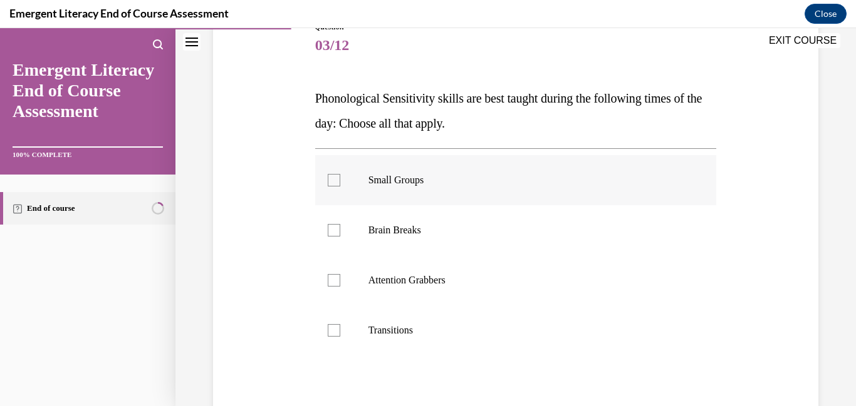
click at [334, 186] on div at bounding box center [334, 180] width 13 height 13
click at [334, 186] on input "Small Groups" at bounding box center [334, 180] width 13 height 13
checkbox input "true"
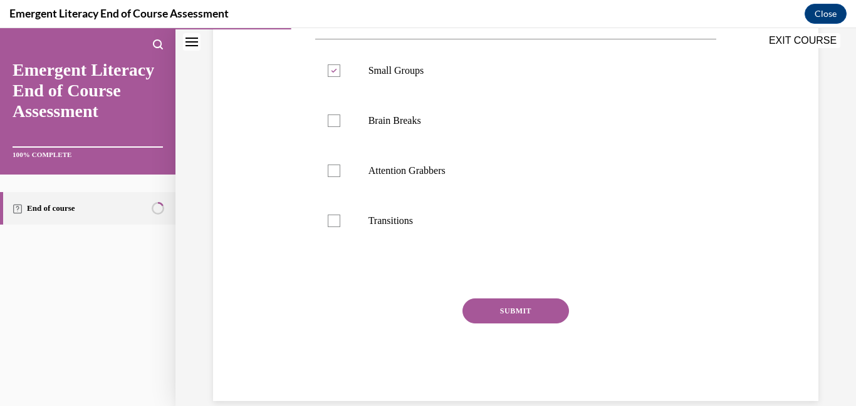
scroll to position [282, 0]
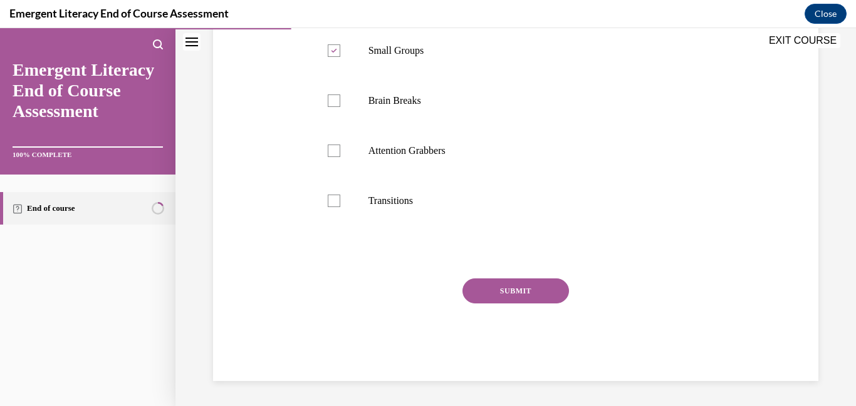
click at [515, 304] on div "SUBMIT" at bounding box center [515, 310] width 401 height 63
click at [510, 295] on button "SUBMIT" at bounding box center [515, 291] width 106 height 25
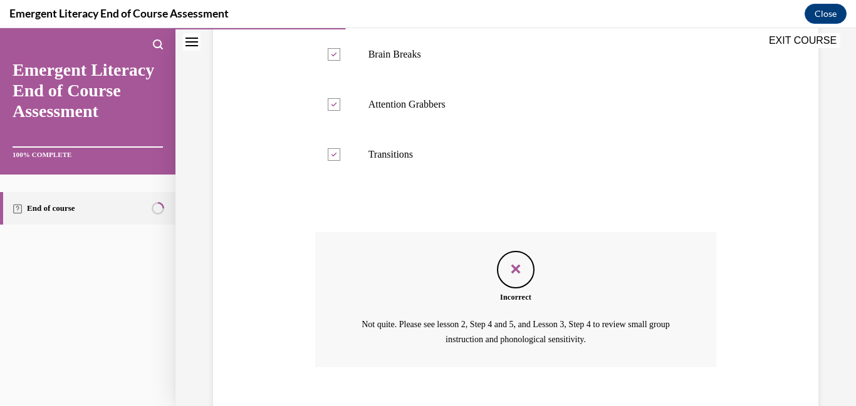
scroll to position [399, 0]
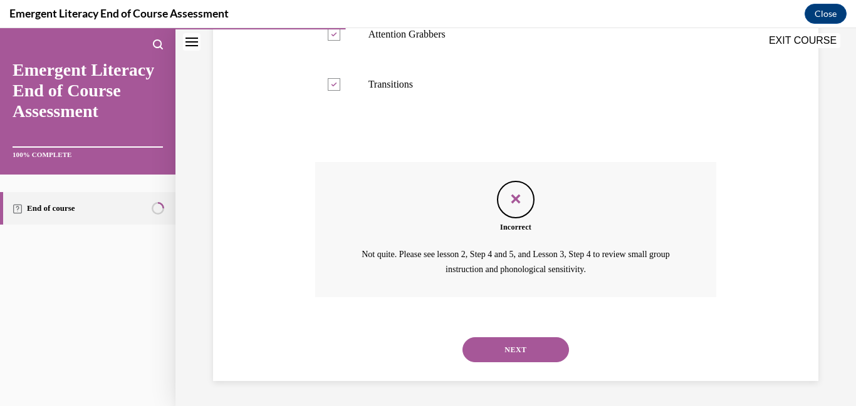
click at [537, 348] on button "NEXT" at bounding box center [515, 350] width 106 height 25
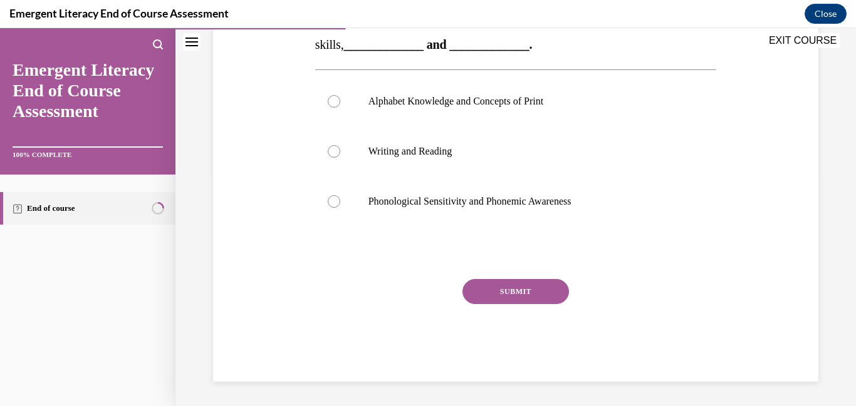
scroll to position [232, 0]
click at [339, 105] on div at bounding box center [334, 101] width 13 height 13
click at [339, 105] on input "Alphabet Knowledge and Concepts of Print" at bounding box center [334, 101] width 13 height 13
radio input "true"
click at [524, 295] on button "SUBMIT" at bounding box center [515, 291] width 106 height 25
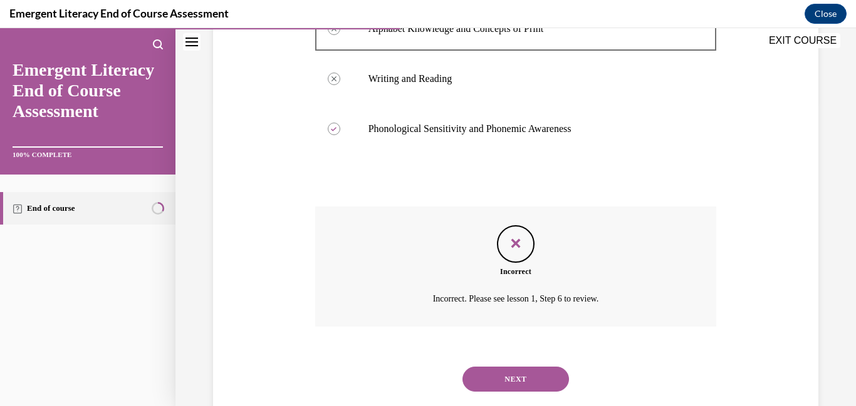
scroll to position [334, 0]
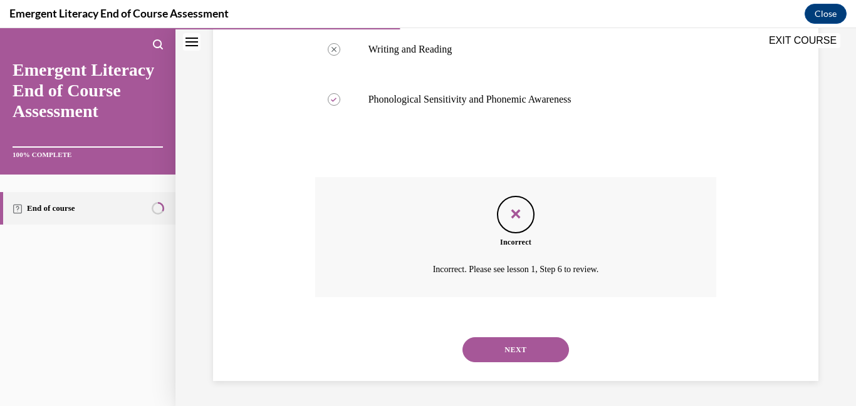
click at [519, 332] on div "NEXT" at bounding box center [515, 350] width 401 height 50
drag, startPoint x: 529, startPoint y: 359, endPoint x: 523, endPoint y: 352, distance: 9.4
click at [528, 359] on button "NEXT" at bounding box center [515, 350] width 106 height 25
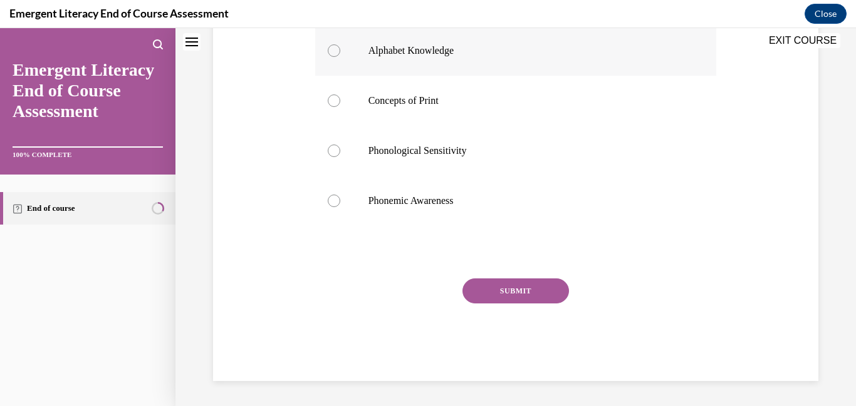
scroll to position [0, 0]
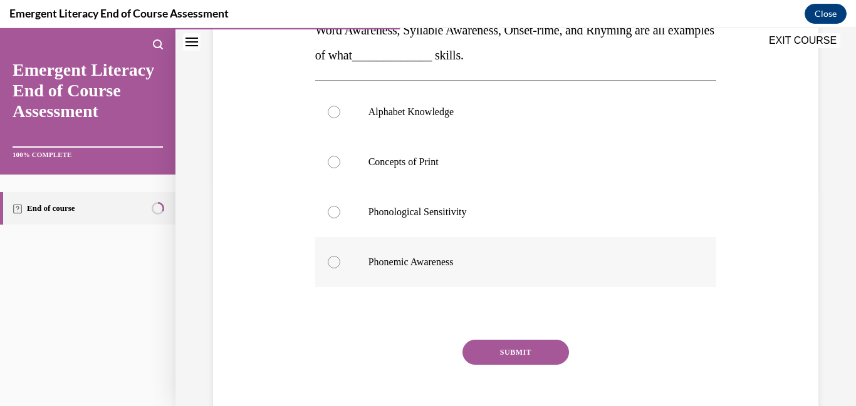
click at [342, 272] on label "Phonemic Awareness" at bounding box center [515, 262] width 401 height 50
click at [340, 269] on input "Phonemic Awareness" at bounding box center [334, 262] width 13 height 13
radio input "true"
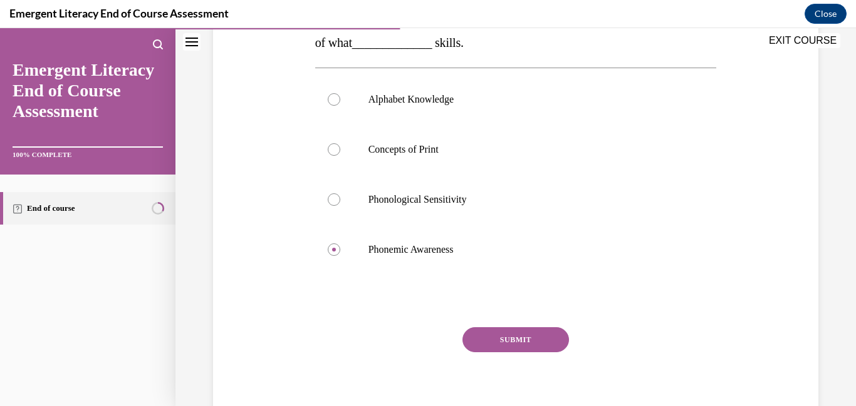
click at [534, 338] on button "SUBMIT" at bounding box center [515, 340] width 106 height 25
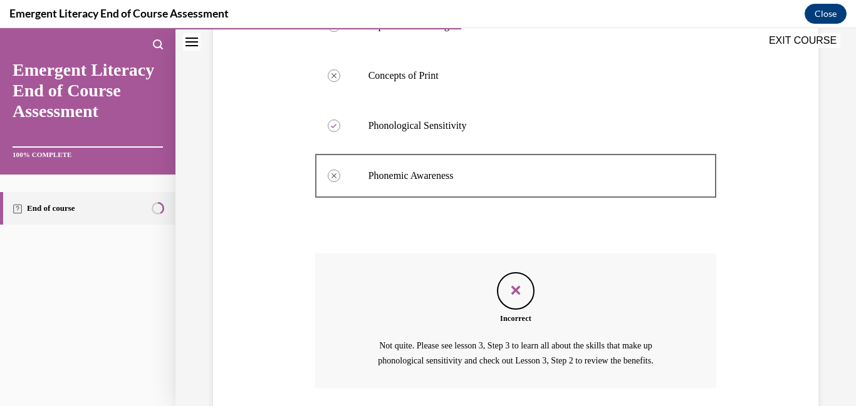
scroll to position [399, 0]
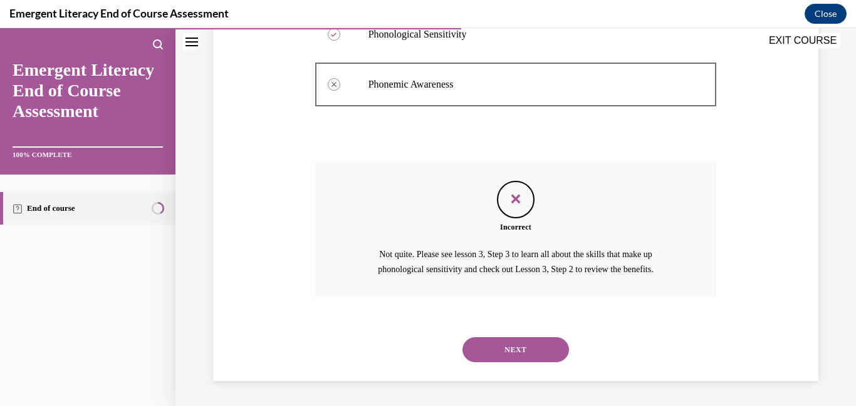
drag, startPoint x: 498, startPoint y: 363, endPoint x: 493, endPoint y: 356, distance: 9.0
click at [496, 361] on div "NEXT" at bounding box center [515, 350] width 401 height 50
click at [492, 352] on button "NEXT" at bounding box center [515, 350] width 106 height 25
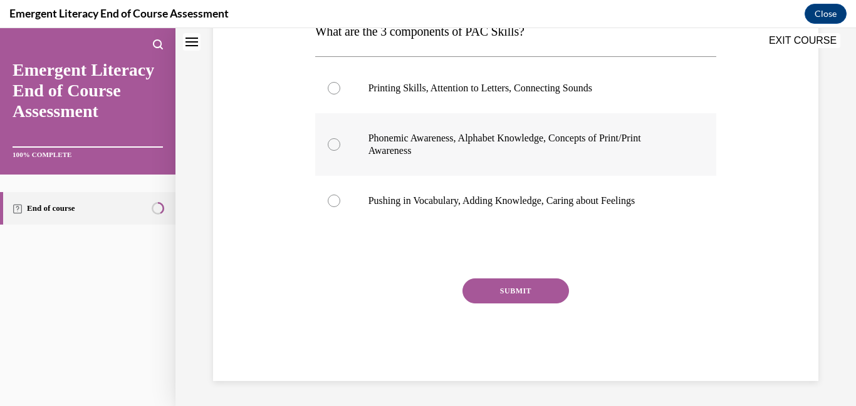
scroll to position [0, 0]
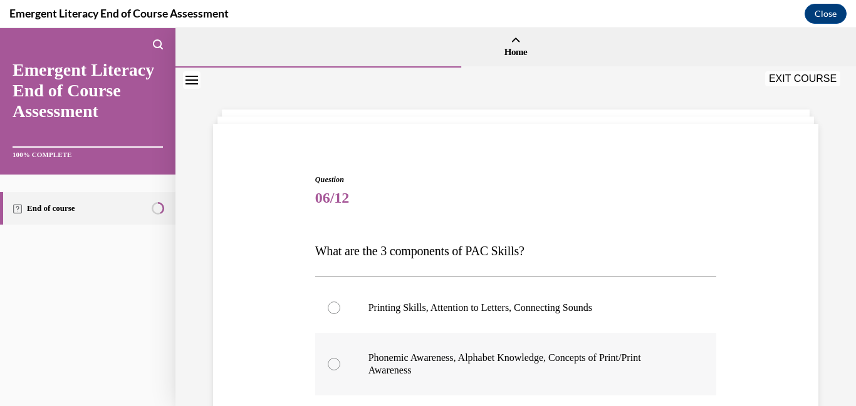
click at [383, 362] on p "Phonemic Awareness, Alphabet Knowledge, Concepts of Print/Print Awareness" at bounding box center [526, 364] width 317 height 25
click at [340, 362] on input "Phonemic Awareness, Alphabet Knowledge, Concepts of Print/Print Awareness" at bounding box center [334, 364] width 13 height 13
radio input "true"
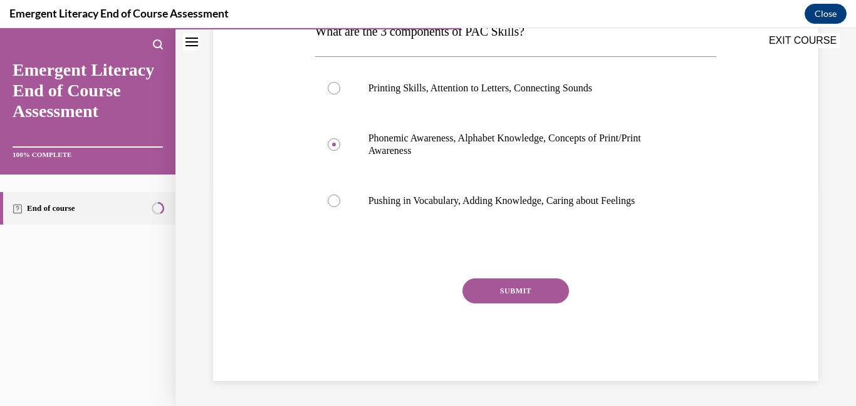
click at [484, 300] on button "SUBMIT" at bounding box center [515, 291] width 106 height 25
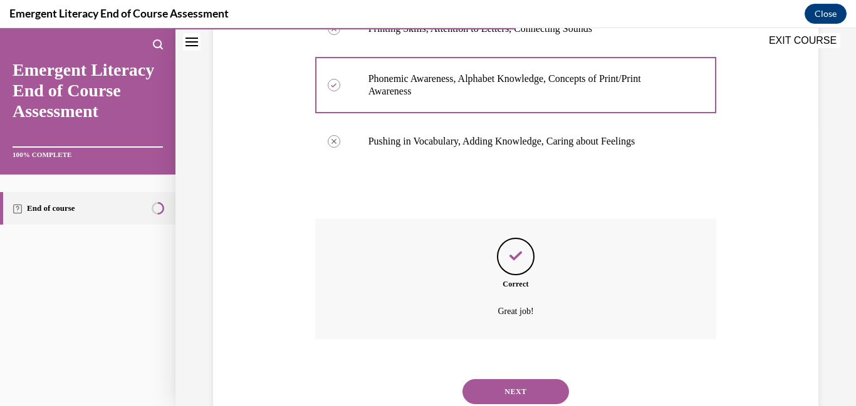
scroll to position [321, 0]
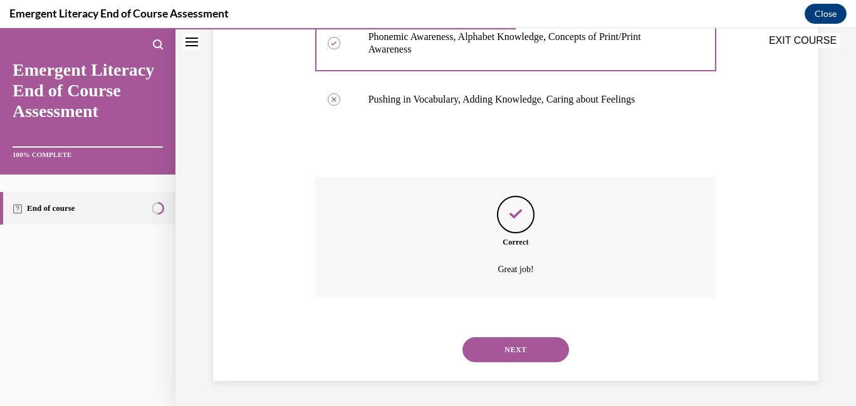
click at [524, 353] on button "NEXT" at bounding box center [515, 350] width 106 height 25
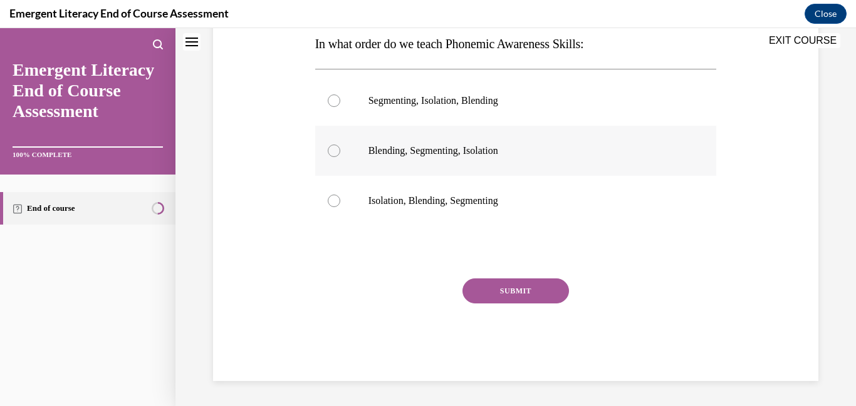
scroll to position [0, 0]
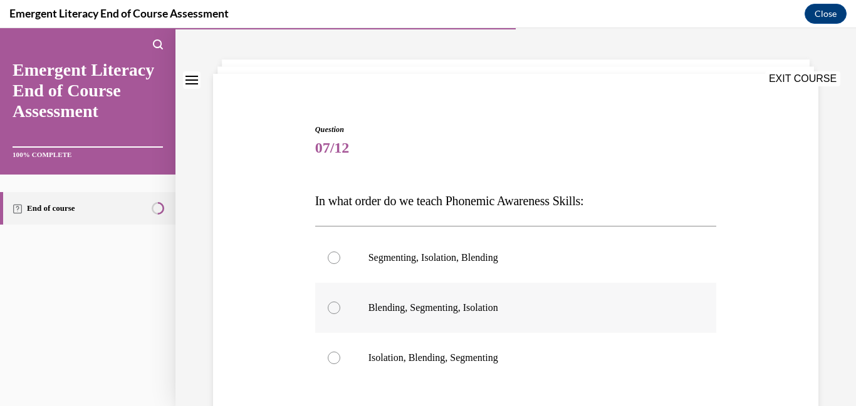
click at [427, 329] on label "Blending, Segmenting, Isolation" at bounding box center [515, 308] width 401 height 50
click at [340, 314] on input "Blending, Segmenting, Isolation" at bounding box center [334, 308] width 13 height 13
radio input "true"
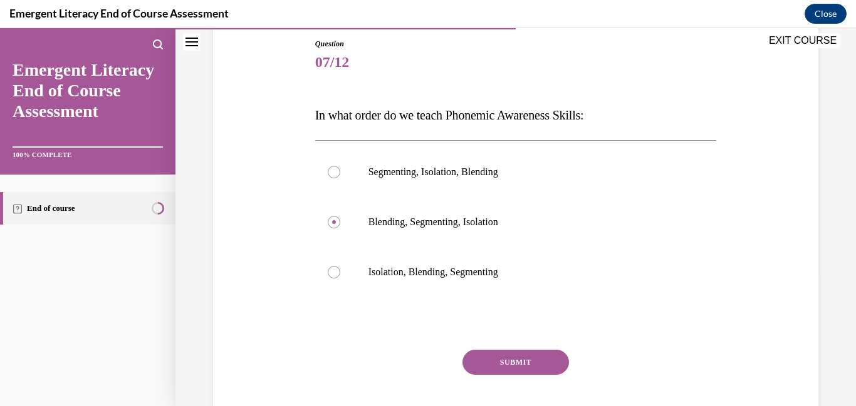
drag, startPoint x: 505, startPoint y: 359, endPoint x: 500, endPoint y: 355, distance: 6.7
click at [504, 359] on button "SUBMIT" at bounding box center [515, 362] width 106 height 25
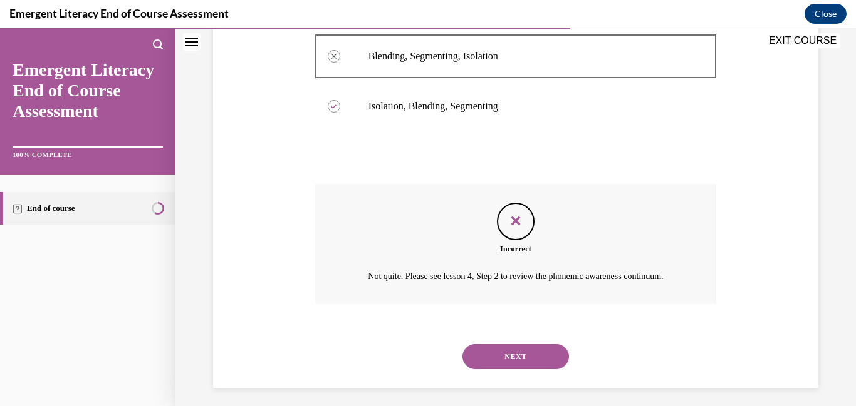
scroll to position [324, 0]
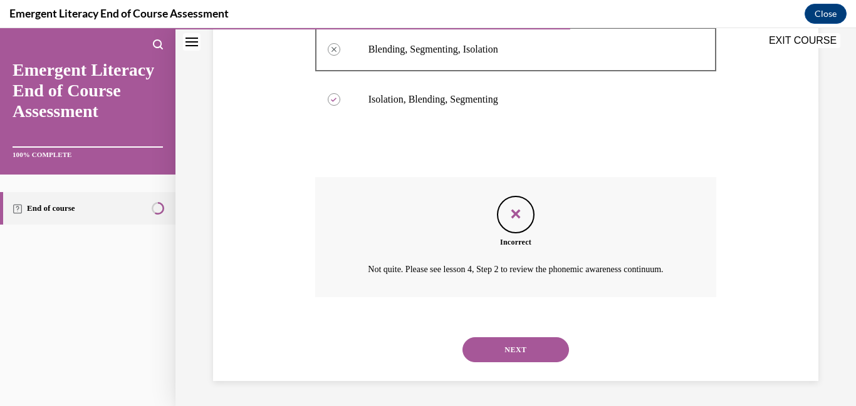
click at [499, 349] on button "NEXT" at bounding box center [515, 350] width 106 height 25
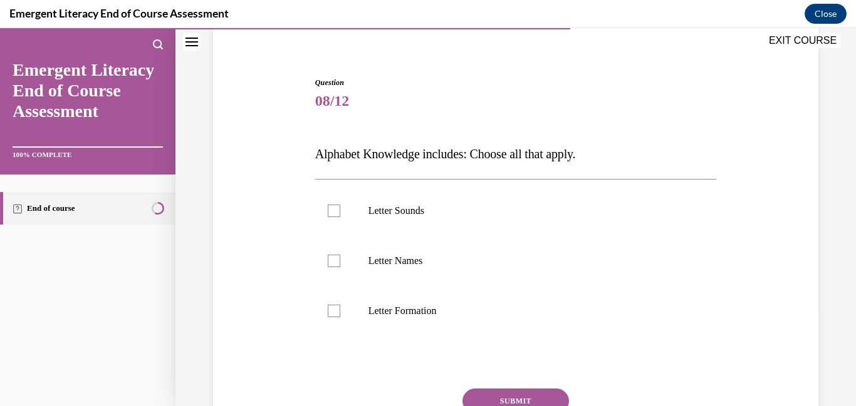
scroll to position [141, 0]
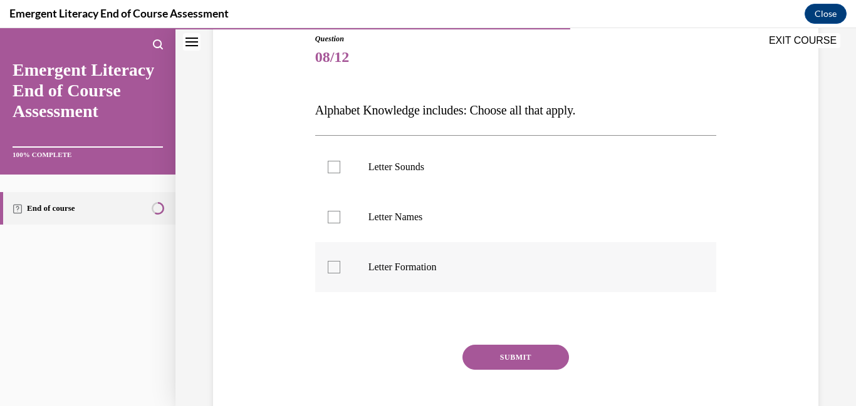
click at [421, 274] on label "Letter Formation" at bounding box center [515, 267] width 401 height 50
click at [512, 362] on button "SUBMIT" at bounding box center [515, 357] width 106 height 25
click at [408, 271] on p "Letter Formation" at bounding box center [526, 267] width 317 height 13
click at [340, 271] on input "Letter Formation" at bounding box center [334, 267] width 13 height 13
checkbox input "true"
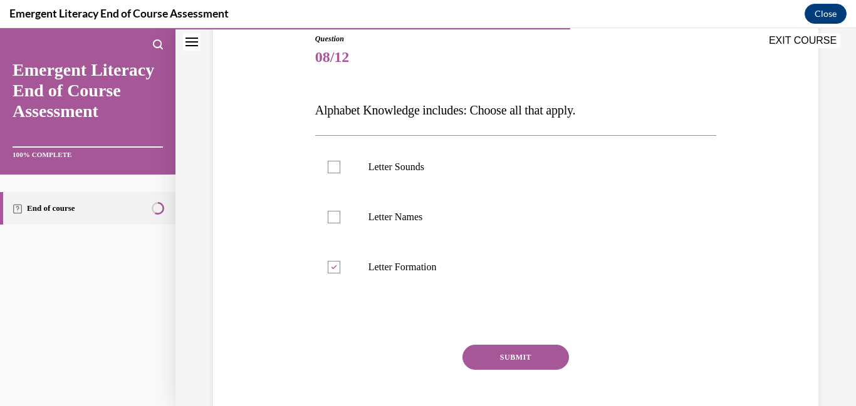
click at [510, 370] on button "SUBMIT" at bounding box center [515, 357] width 106 height 25
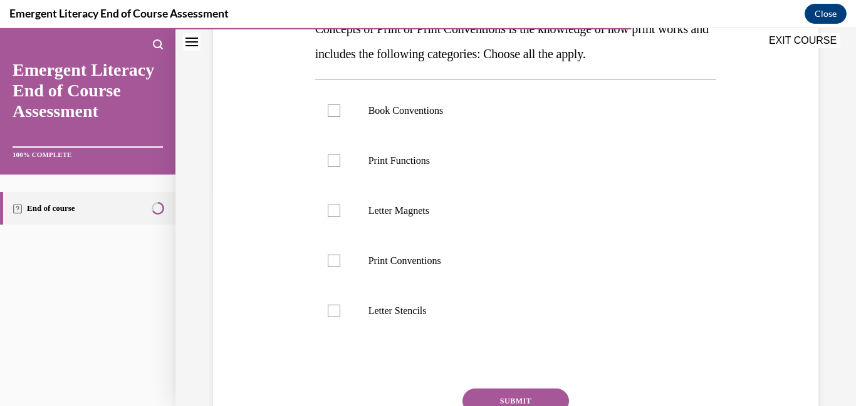
scroll to position [333, 0]
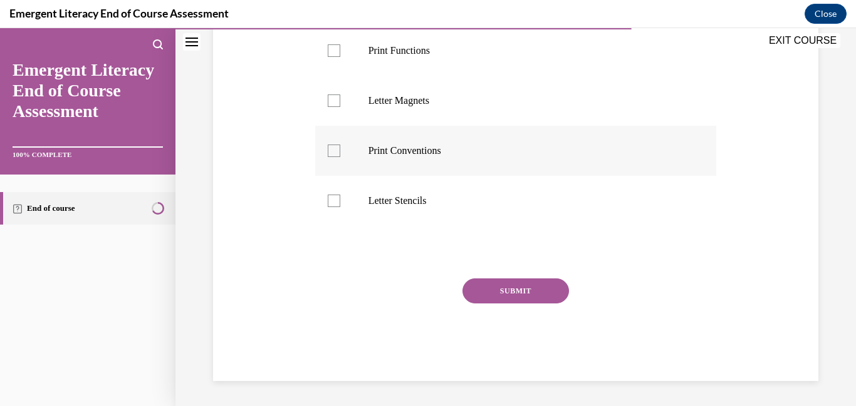
click at [352, 140] on label "Print Conventions" at bounding box center [515, 151] width 401 height 50
click at [340, 145] on input "Print Conventions" at bounding box center [334, 151] width 13 height 13
checkbox input "true"
click at [494, 294] on button "SUBMIT" at bounding box center [515, 291] width 106 height 25
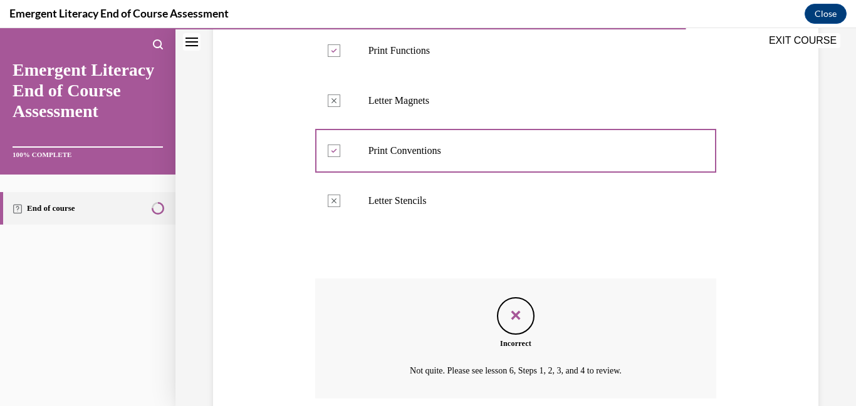
click at [492, 289] on div "Question 09/12 Concepts of Print or Print Conventions is the knowledge of how p…" at bounding box center [515, 162] width 401 height 641
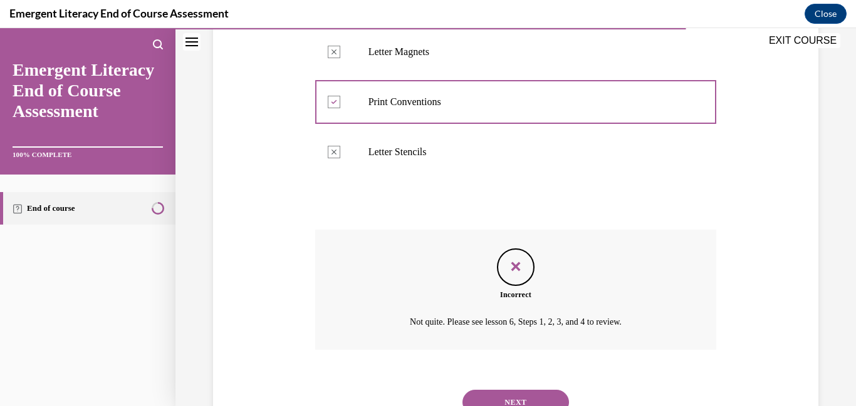
scroll to position [434, 0]
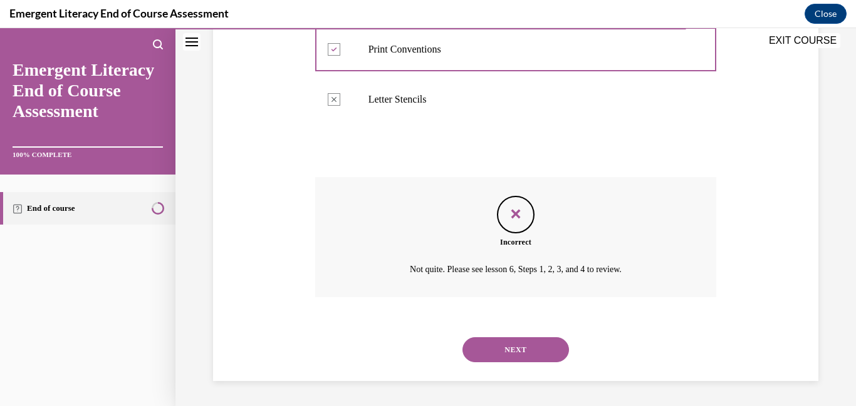
click at [531, 364] on div "NEXT" at bounding box center [515, 350] width 401 height 50
click at [534, 354] on button "NEXT" at bounding box center [515, 350] width 106 height 25
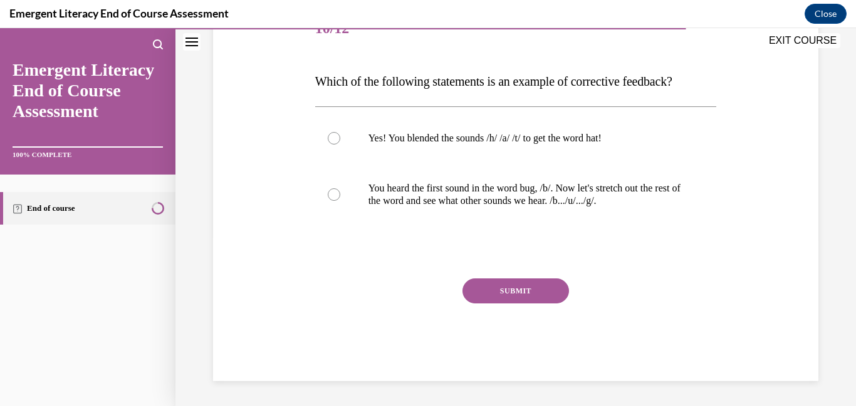
scroll to position [139, 0]
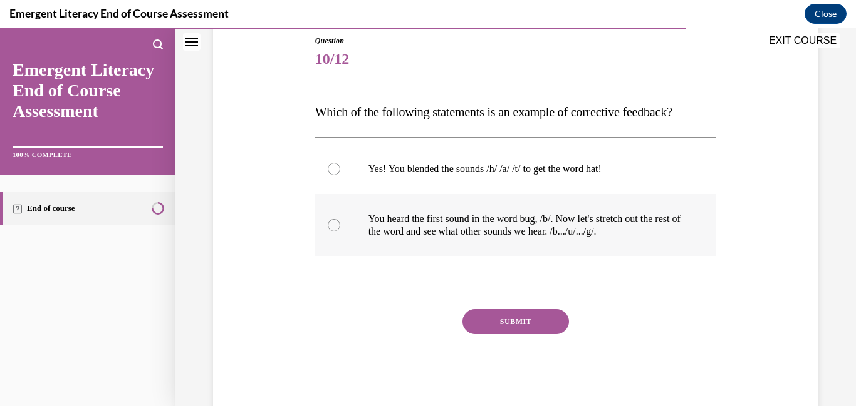
click at [344, 227] on label "You heard the first sound in the word bug, /b/. Now let's stretch out the rest …" at bounding box center [515, 225] width 401 height 63
drag, startPoint x: 500, startPoint y: 316, endPoint x: 495, endPoint y: 309, distance: 8.9
click at [500, 316] on button "SUBMIT" at bounding box center [515, 321] width 106 height 25
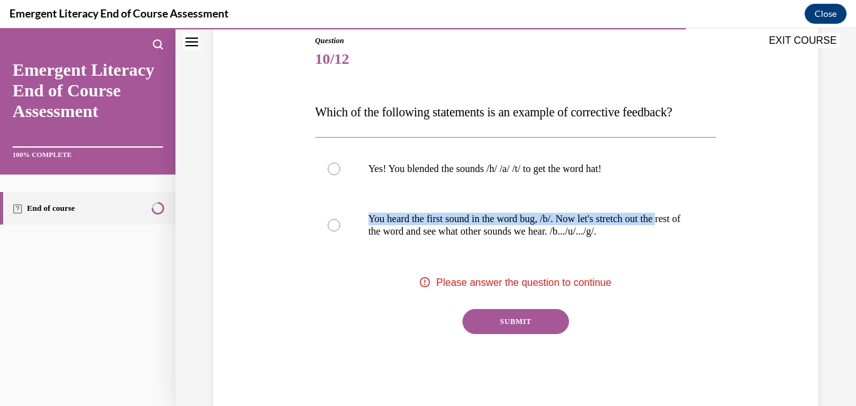
click at [501, 323] on button "SUBMIT" at bounding box center [515, 321] width 106 height 25
drag, startPoint x: 334, startPoint y: 225, endPoint x: 394, endPoint y: 281, distance: 82.0
click at [334, 226] on div at bounding box center [334, 225] width 13 height 13
click at [334, 226] on input "You heard the first sound in the word bug, /b/. Now let's stretch out the rest …" at bounding box center [334, 225] width 13 height 13
radio input "true"
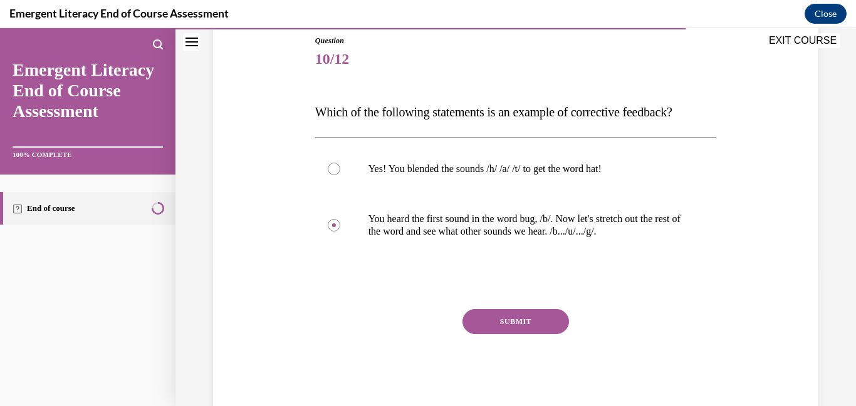
click at [491, 319] on button "SUBMIT" at bounding box center [515, 321] width 106 height 25
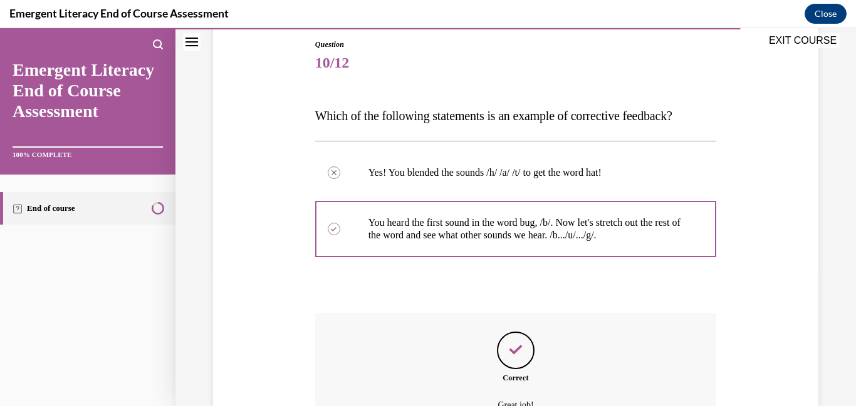
click at [494, 320] on div "Question 10/12 Which of the following statements is an example of corrective fe…" at bounding box center [515, 278] width 401 height 478
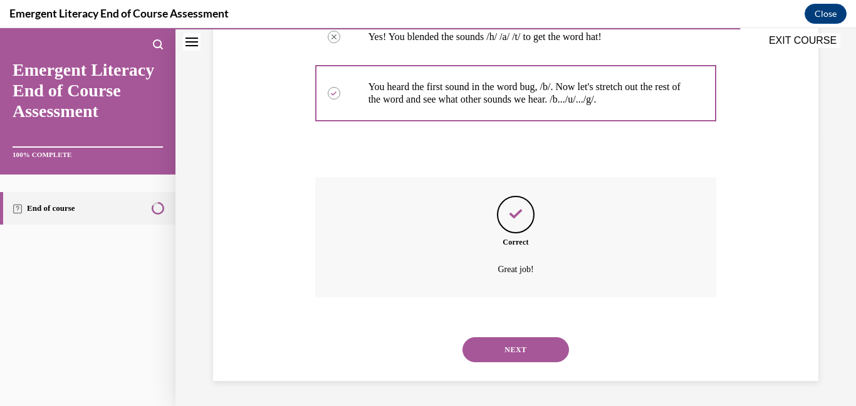
drag, startPoint x: 509, startPoint y: 359, endPoint x: 507, endPoint y: 341, distance: 17.6
click at [506, 362] on button "NEXT" at bounding box center [515, 350] width 106 height 25
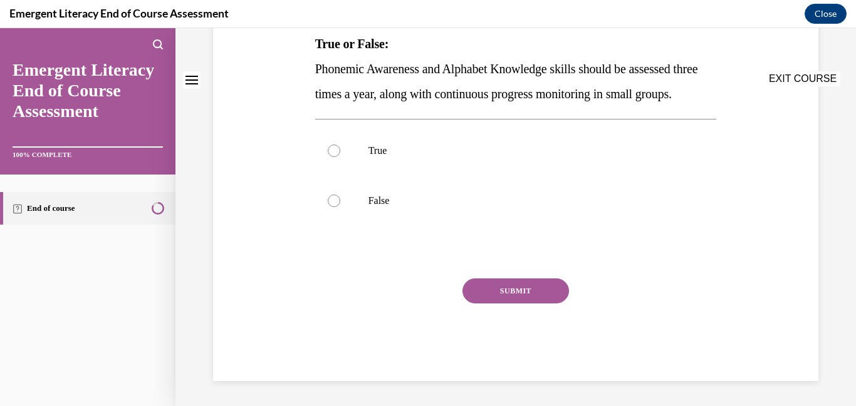
scroll to position [0, 0]
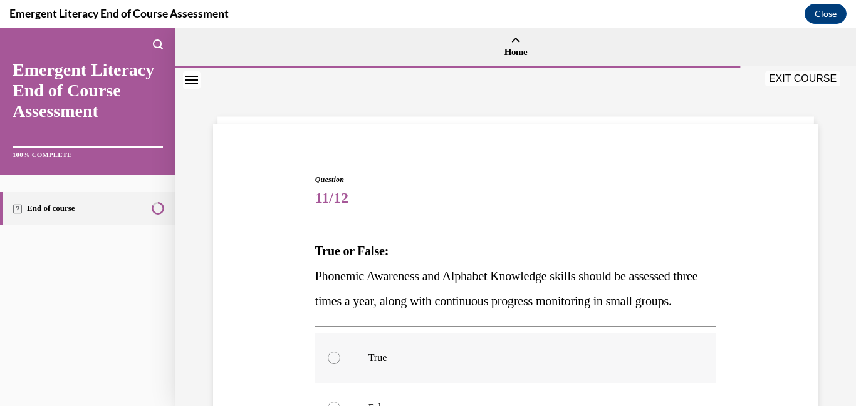
click at [344, 383] on label "True" at bounding box center [515, 358] width 401 height 50
click at [340, 365] on input "True" at bounding box center [334, 358] width 13 height 13
radio input "true"
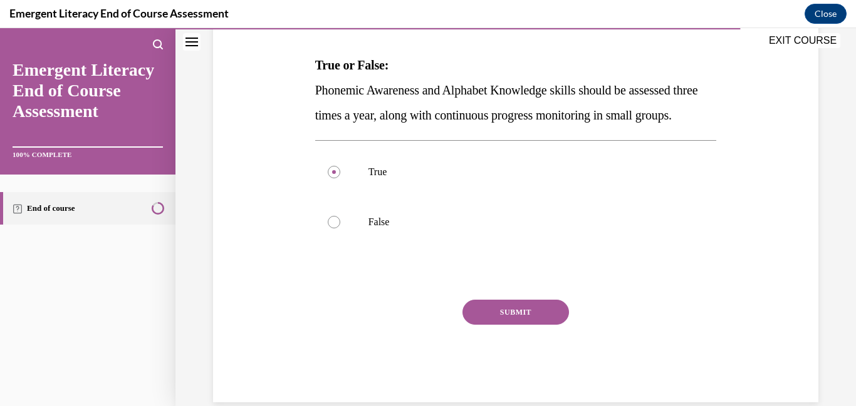
click at [495, 325] on button "SUBMIT" at bounding box center [515, 312] width 106 height 25
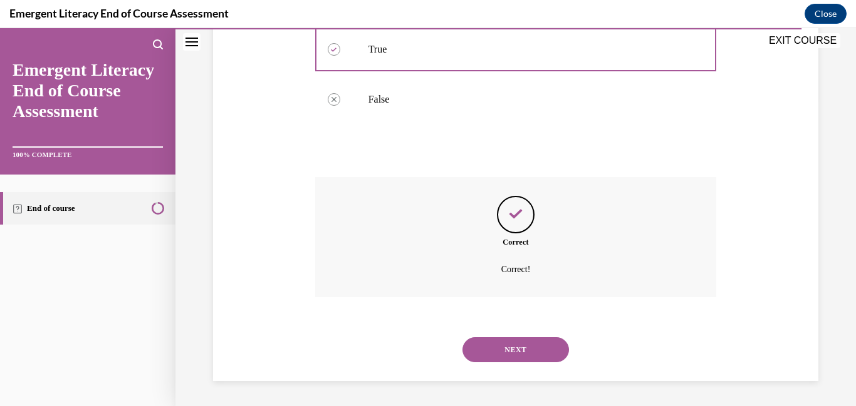
scroll to position [334, 0]
click at [516, 349] on button "NEXT" at bounding box center [515, 350] width 106 height 25
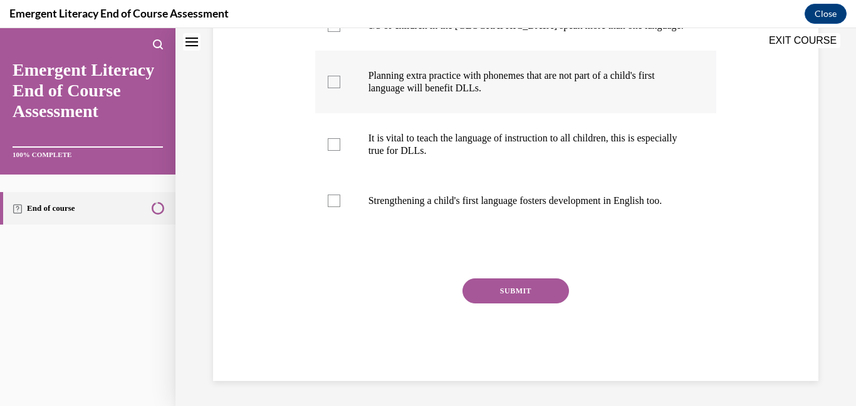
scroll to position [0, 0]
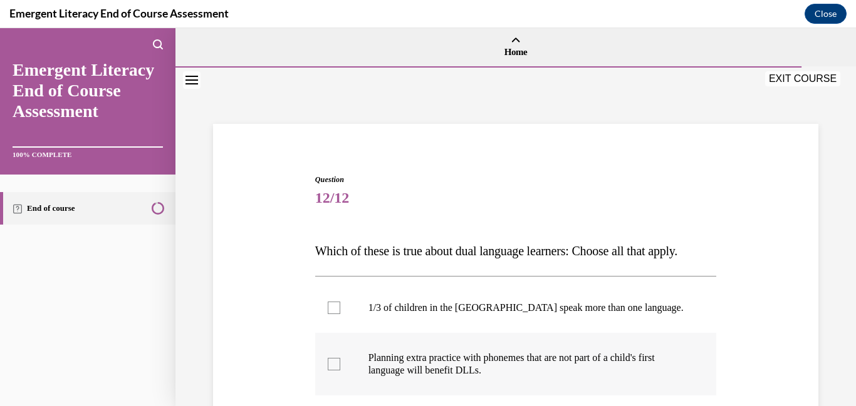
click at [504, 337] on label "Planning extra practice with phonemes that are not part of a child's first lang…" at bounding box center [515, 364] width 401 height 63
click at [340, 358] on input "Planning extra practice with phonemes that are not part of a child's first lang…" at bounding box center [334, 364] width 13 height 13
checkbox input "true"
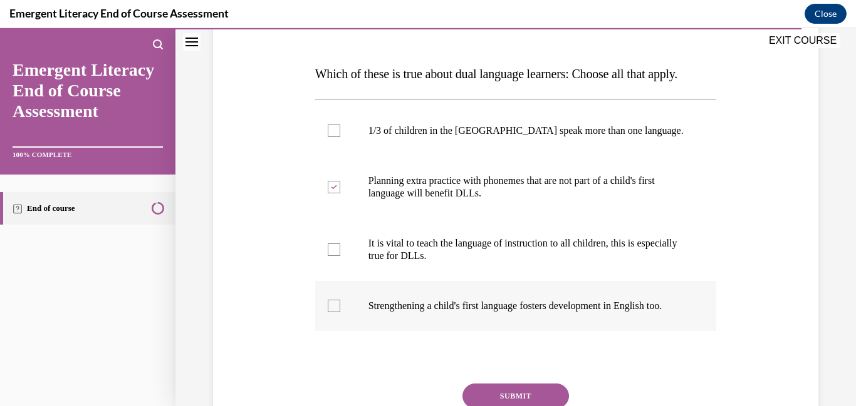
scroll to position [225, 0]
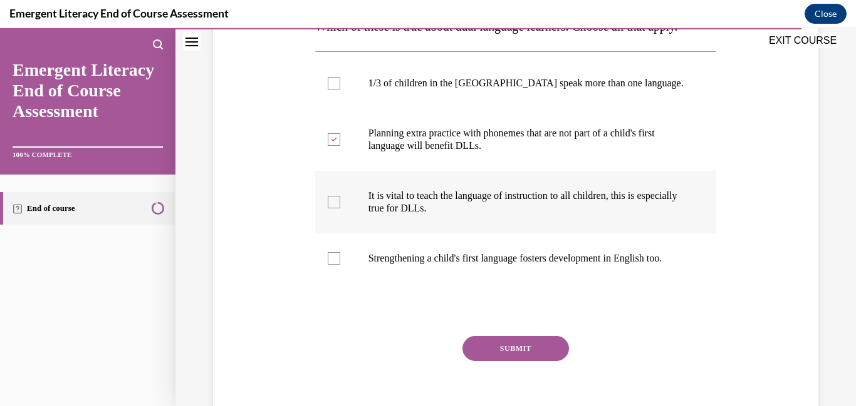
click at [333, 201] on div at bounding box center [334, 202] width 13 height 13
click at [333, 201] on input "It is vital to teach the language of instruction to all children, this is espec…" at bounding box center [334, 202] width 13 height 13
checkbox input "true"
click at [497, 355] on button "SUBMIT" at bounding box center [515, 348] width 106 height 25
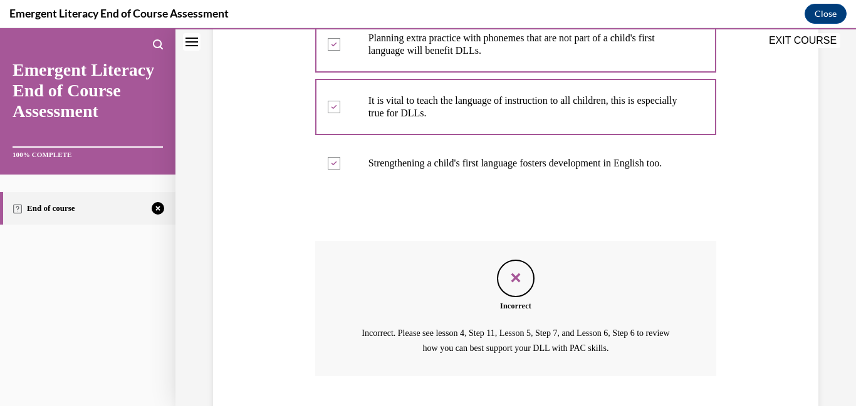
scroll to position [411, 0]
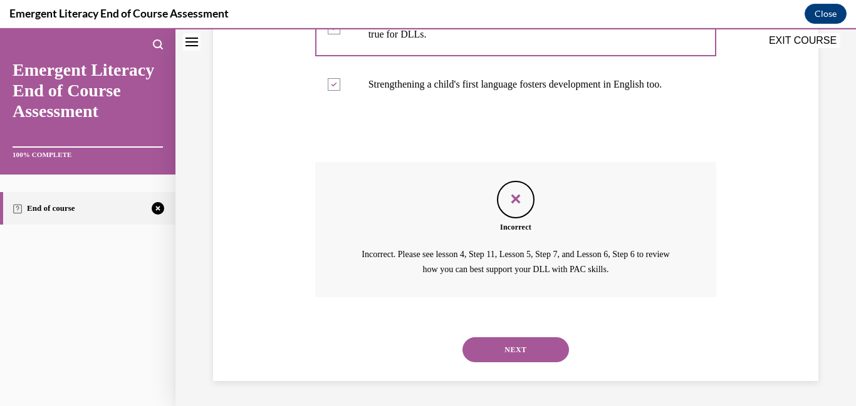
click at [499, 348] on button "NEXT" at bounding box center [515, 350] width 106 height 25
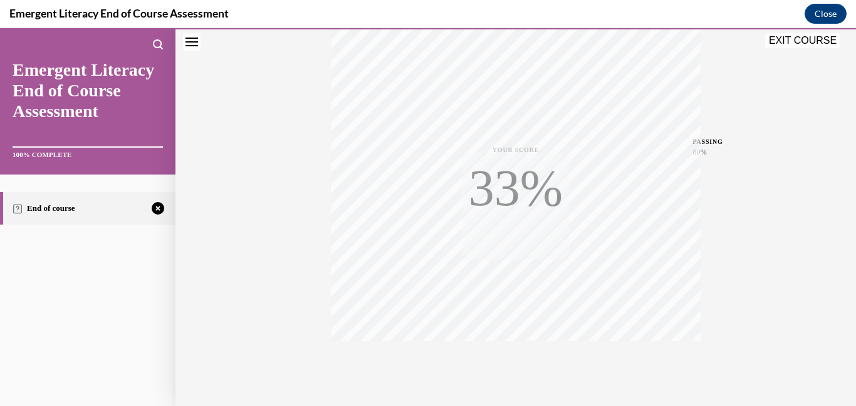
scroll to position [264, 0]
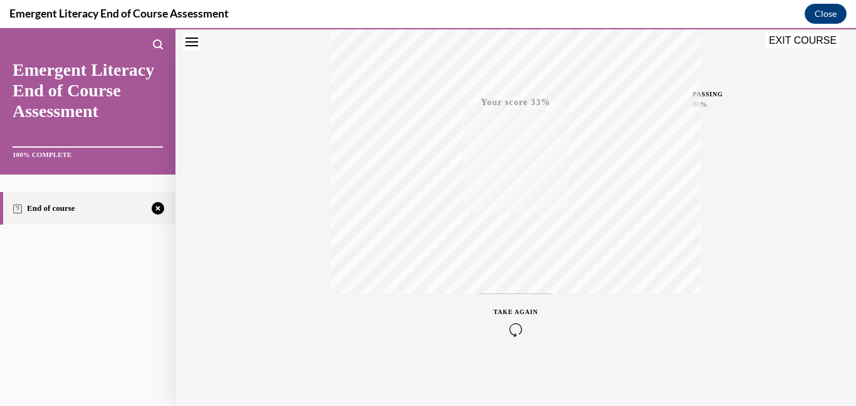
click at [506, 318] on div "TAKE AGAIN" at bounding box center [516, 322] width 44 height 29
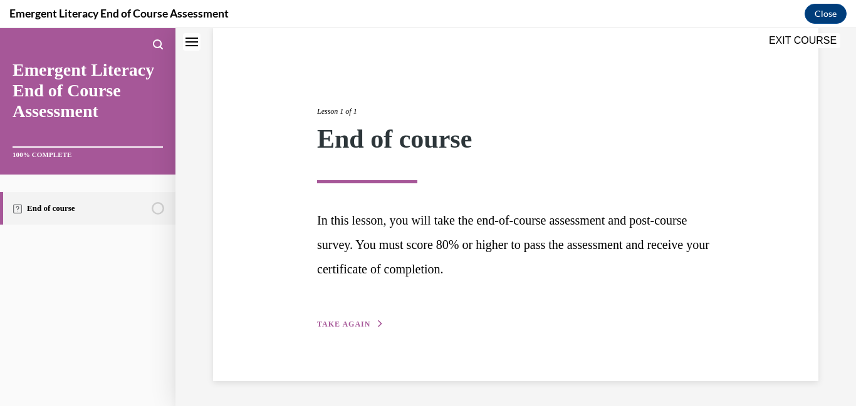
scroll to position [97, 0]
click at [354, 327] on span "TAKE AGAIN" at bounding box center [343, 324] width 53 height 9
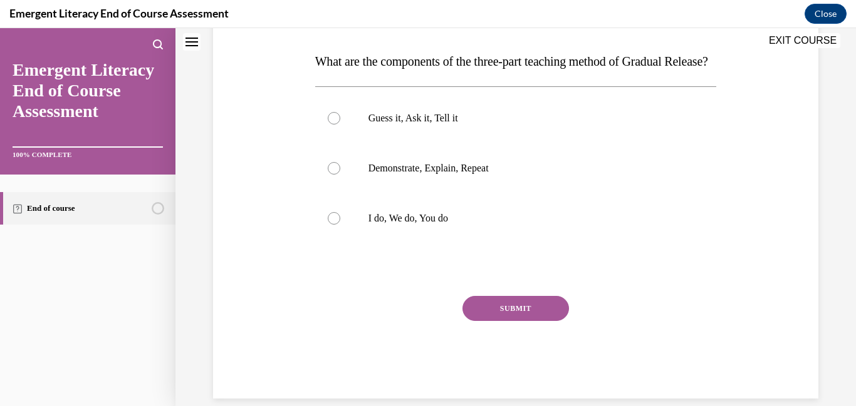
scroll to position [192, 0]
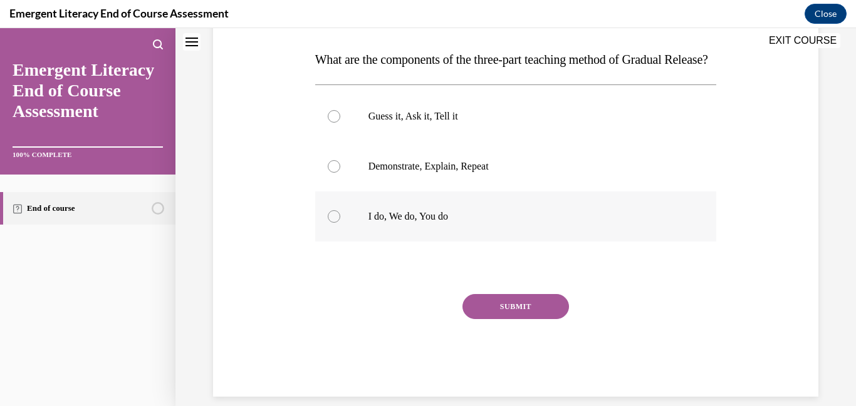
click at [336, 223] on div at bounding box center [334, 216] width 13 height 13
click at [336, 223] on input "I do, We do, You do" at bounding box center [334, 216] width 13 height 13
radio input "true"
click at [485, 319] on button "SUBMIT" at bounding box center [515, 306] width 106 height 25
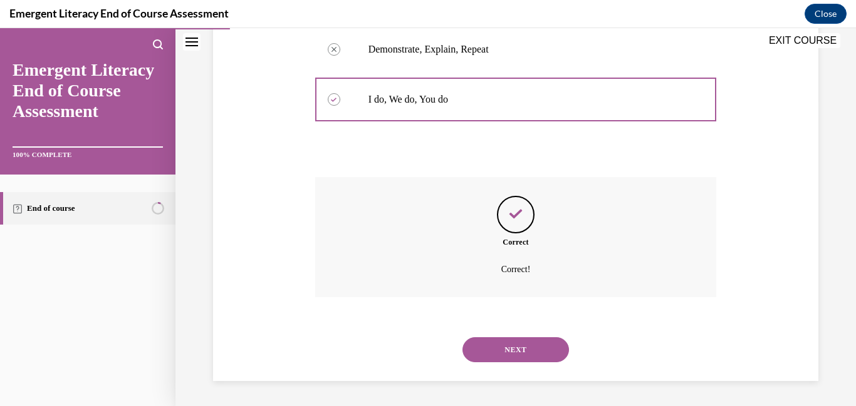
scroll to position [334, 0]
click at [492, 348] on button "NEXT" at bounding box center [515, 350] width 106 height 25
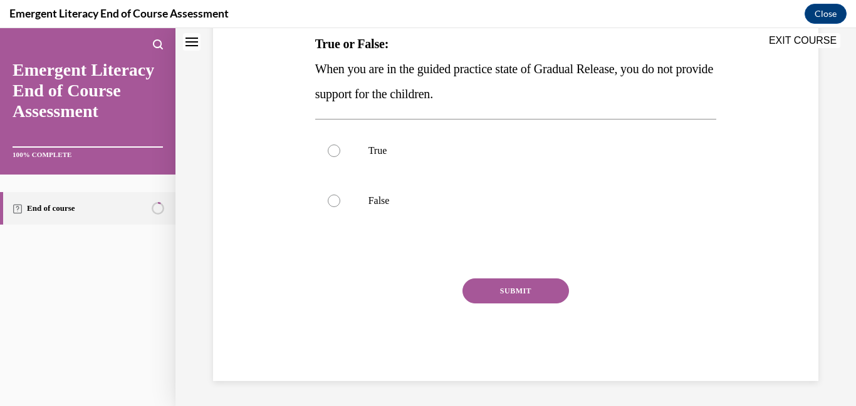
scroll to position [0, 0]
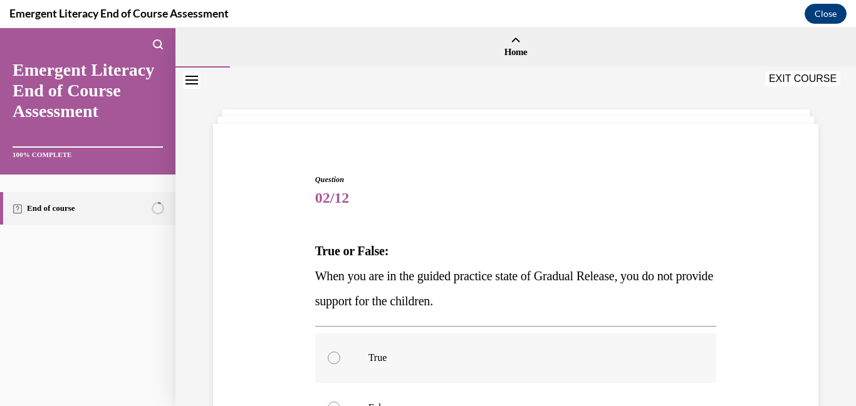
click at [340, 359] on label "True" at bounding box center [515, 358] width 401 height 50
click at [340, 359] on input "True" at bounding box center [334, 358] width 13 height 13
radio input "true"
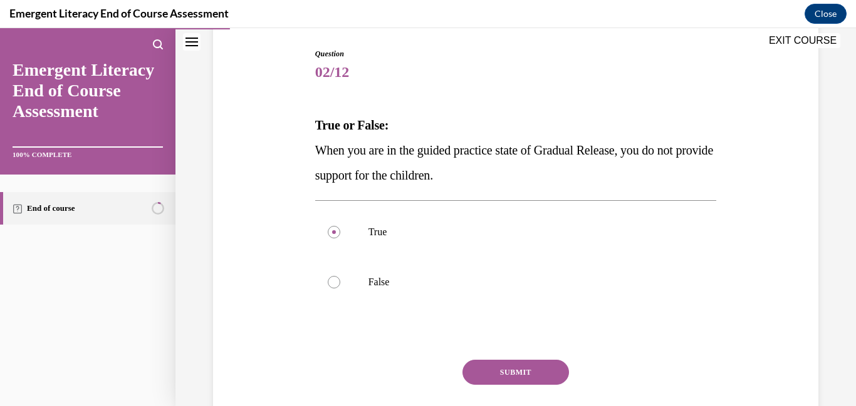
click at [488, 373] on button "SUBMIT" at bounding box center [515, 372] width 106 height 25
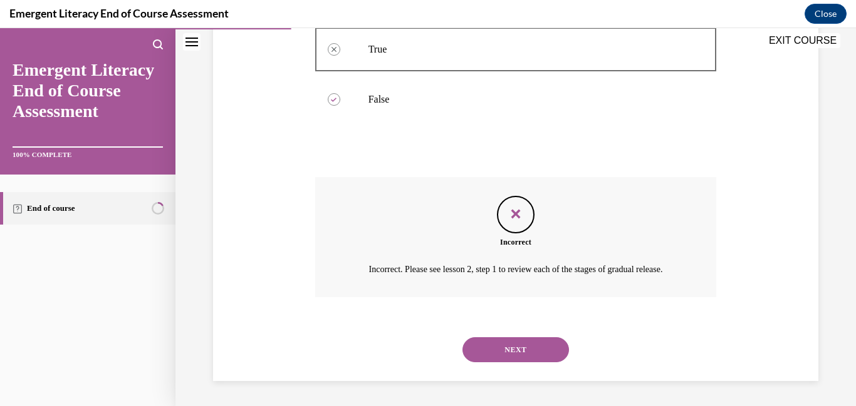
scroll to position [324, 0]
click at [321, 294] on div "Incorrect Incorrect. Please see lesson 2, step 1 to review each of the stages o…" at bounding box center [515, 237] width 401 height 120
drag, startPoint x: 498, startPoint y: 349, endPoint x: 488, endPoint y: 345, distance: 10.7
click at [498, 349] on button "NEXT" at bounding box center [515, 350] width 106 height 25
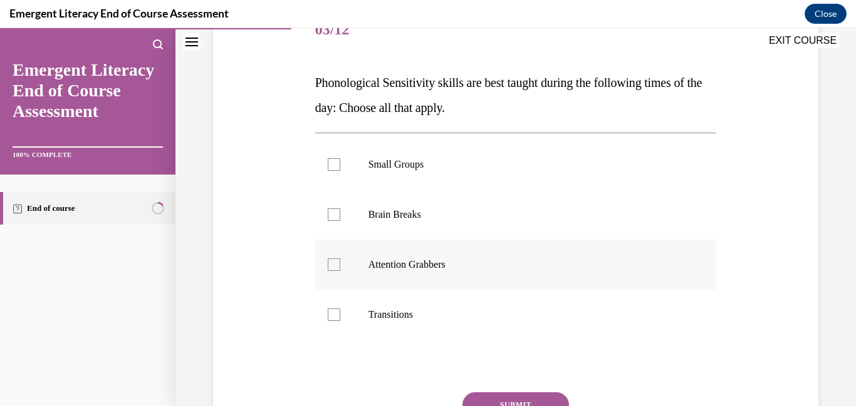
scroll to position [182, 0]
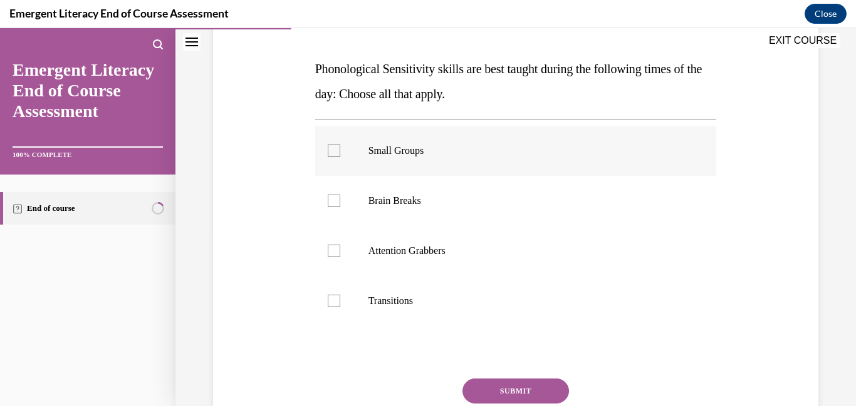
click at [331, 153] on div at bounding box center [334, 151] width 13 height 13
click at [331, 153] on input "Small Groups" at bounding box center [334, 151] width 13 height 13
checkbox input "true"
click at [339, 304] on div at bounding box center [334, 301] width 13 height 13
click at [339, 304] on input "Transitions" at bounding box center [334, 301] width 13 height 13
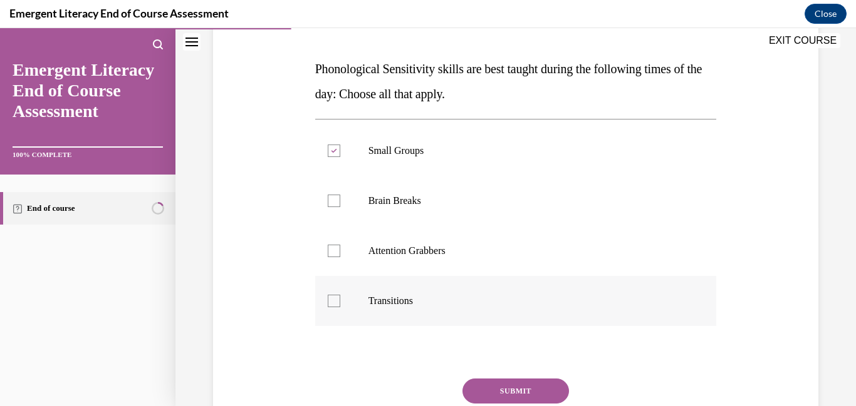
checkbox input "true"
click at [500, 387] on button "SUBMIT" at bounding box center [515, 391] width 106 height 25
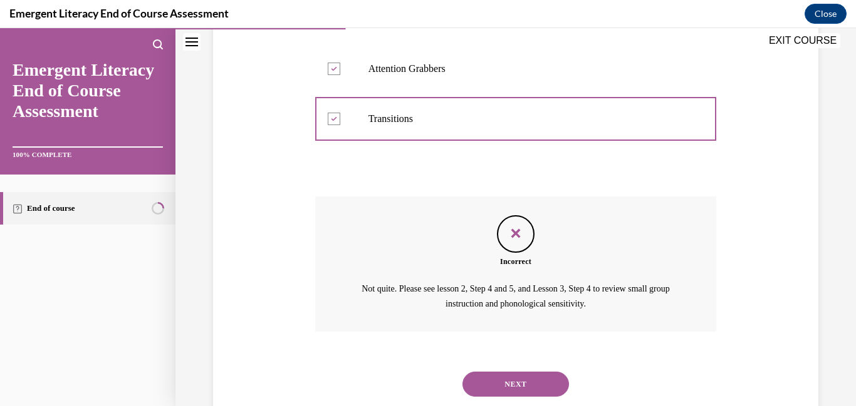
scroll to position [399, 0]
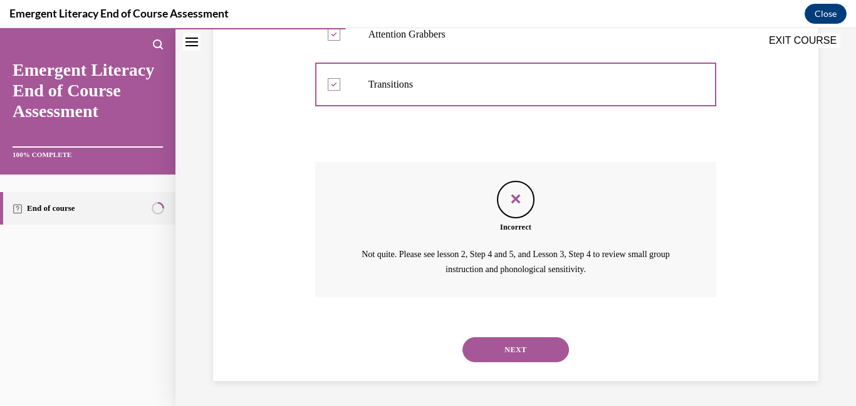
click at [475, 354] on button "NEXT" at bounding box center [515, 350] width 106 height 25
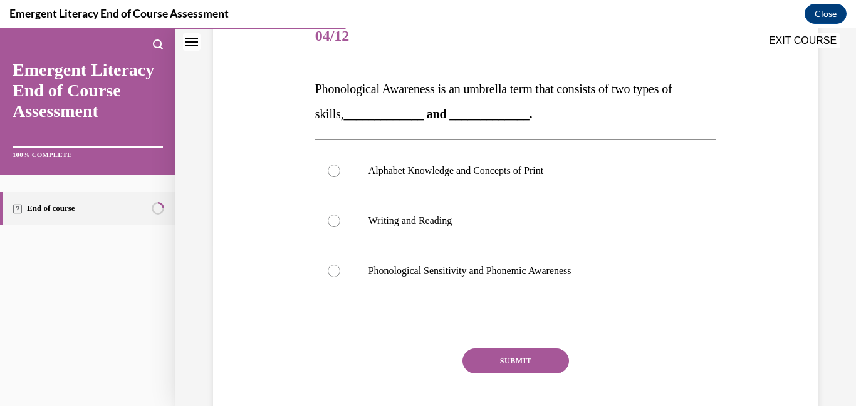
scroll to position [165, 0]
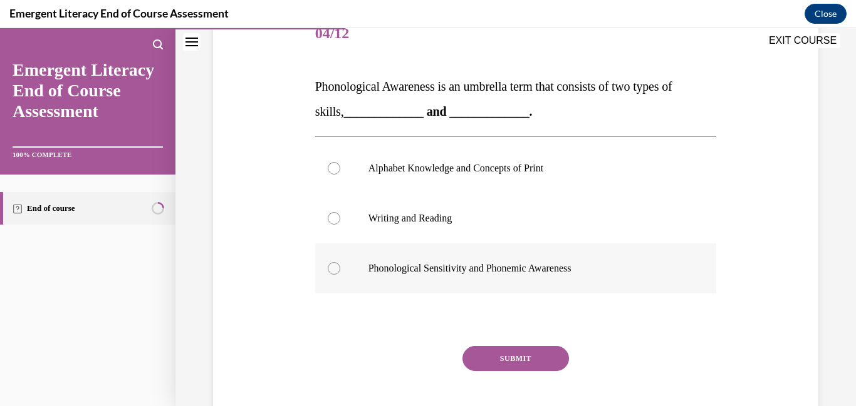
click at [337, 267] on div at bounding box center [334, 268] width 13 height 13
click at [337, 267] on input "Phonological Sensitivity and Phonemic Awareness" at bounding box center [334, 268] width 13 height 13
radio input "true"
click at [509, 356] on button "SUBMIT" at bounding box center [515, 358] width 106 height 25
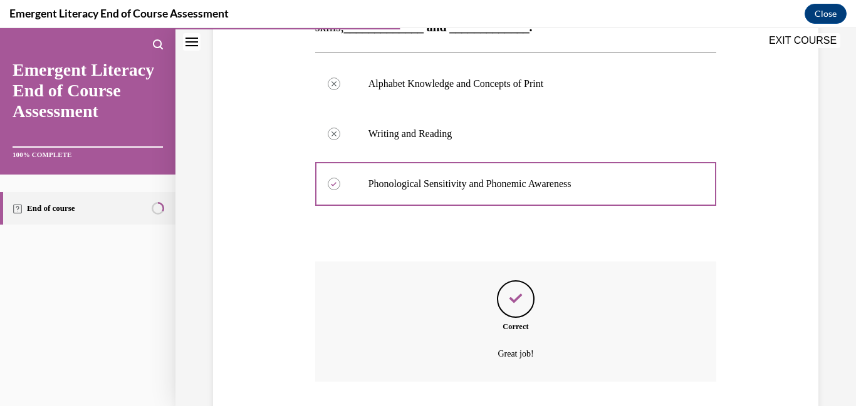
scroll to position [334, 0]
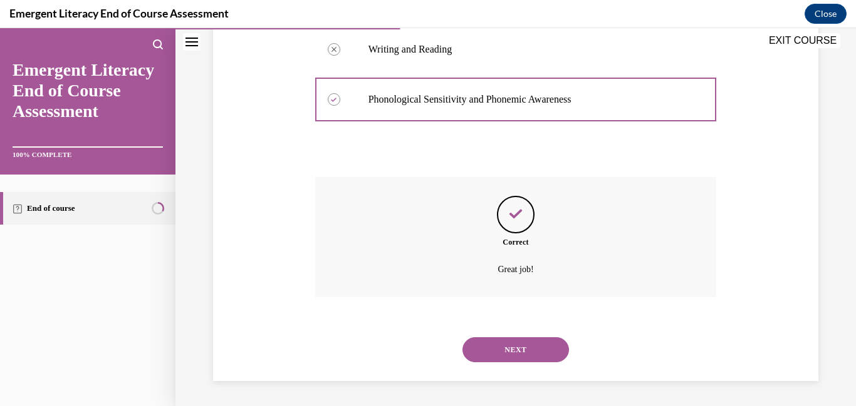
click at [506, 356] on button "NEXT" at bounding box center [515, 350] width 106 height 25
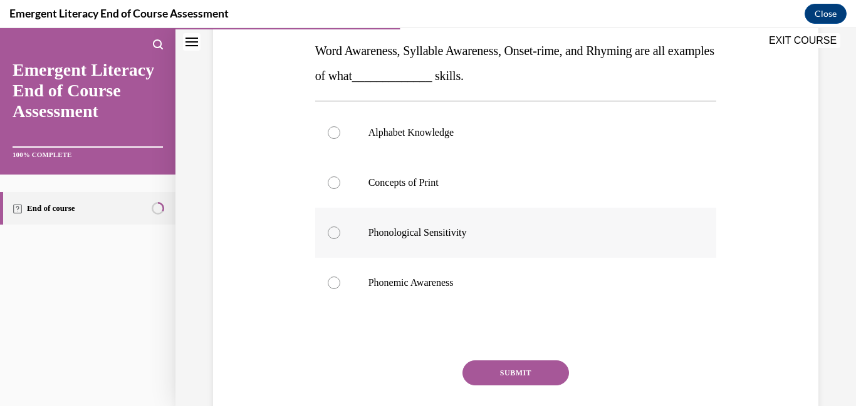
scroll to position [202, 0]
click at [334, 235] on div at bounding box center [334, 231] width 13 height 13
click at [334, 235] on input "Phonological Sensitivity" at bounding box center [334, 231] width 13 height 13
radio input "true"
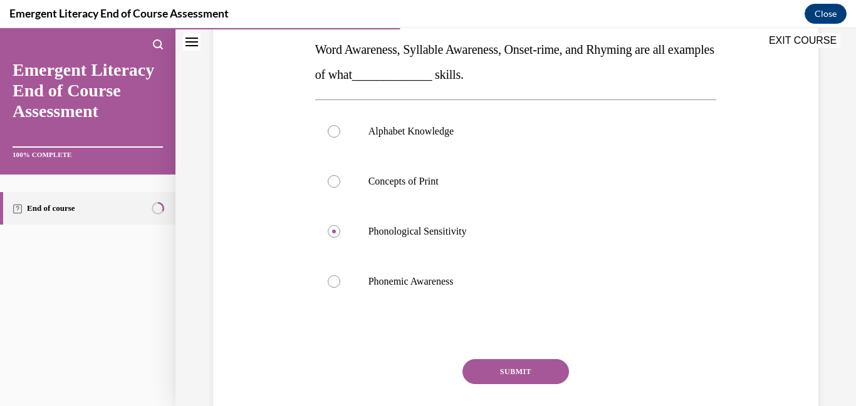
click at [515, 371] on button "SUBMIT" at bounding box center [515, 371] width 106 height 25
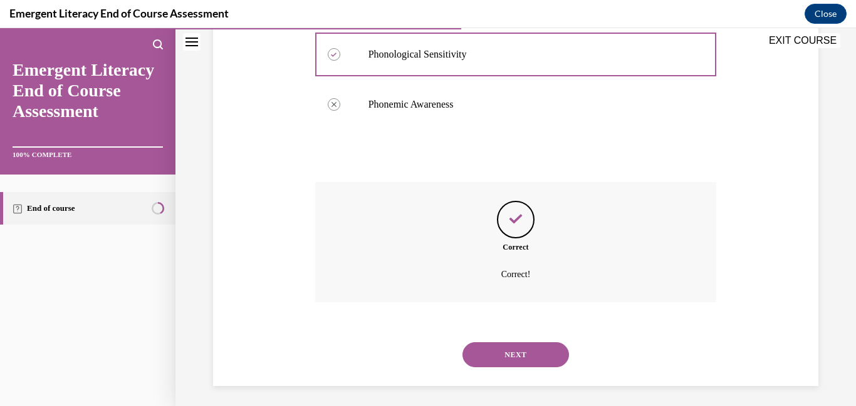
scroll to position [384, 0]
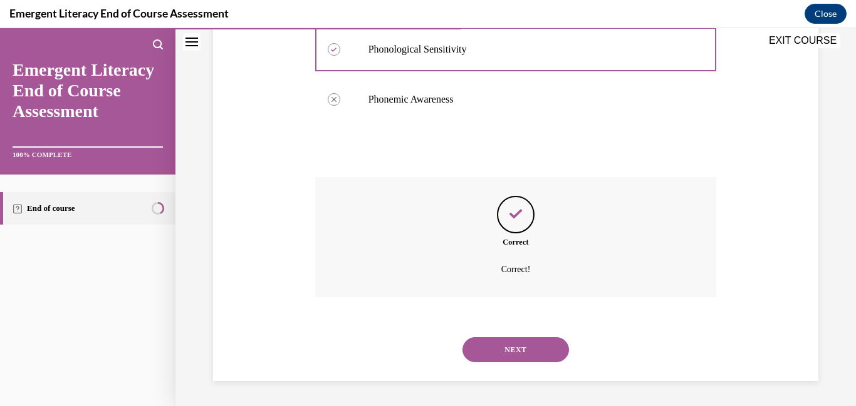
drag, startPoint x: 498, startPoint y: 348, endPoint x: 496, endPoint y: 336, distance: 11.4
click at [497, 348] on button "NEXT" at bounding box center [515, 350] width 106 height 25
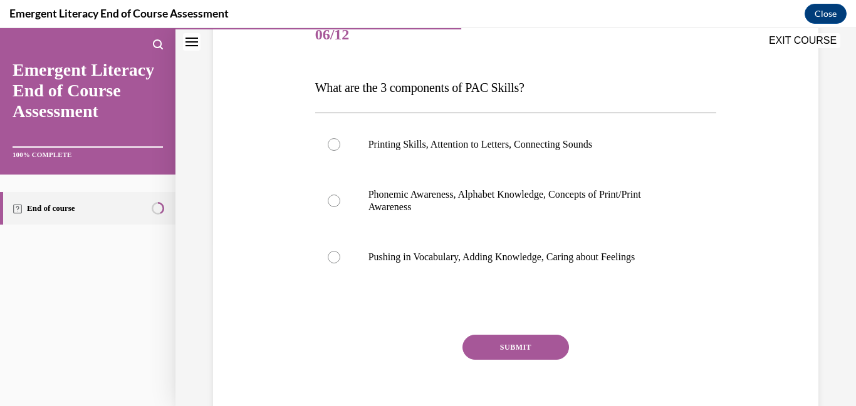
scroll to position [167, 0]
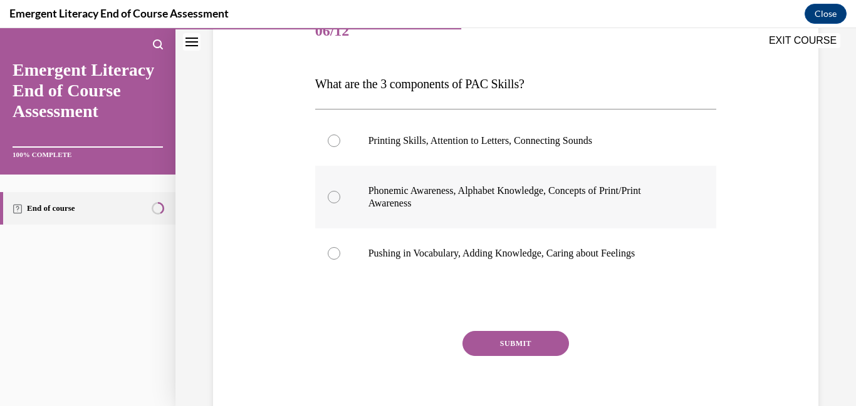
click at [339, 202] on label "Phonemic Awareness, Alphabet Knowledge, Concepts of Print/Print Awareness" at bounding box center [515, 197] width 401 height 63
click at [339, 202] on input "Phonemic Awareness, Alphabet Knowledge, Concepts of Print/Print Awareness" at bounding box center [334, 197] width 13 height 13
radio input "true"
click at [500, 344] on button "SUBMIT" at bounding box center [515, 343] width 106 height 25
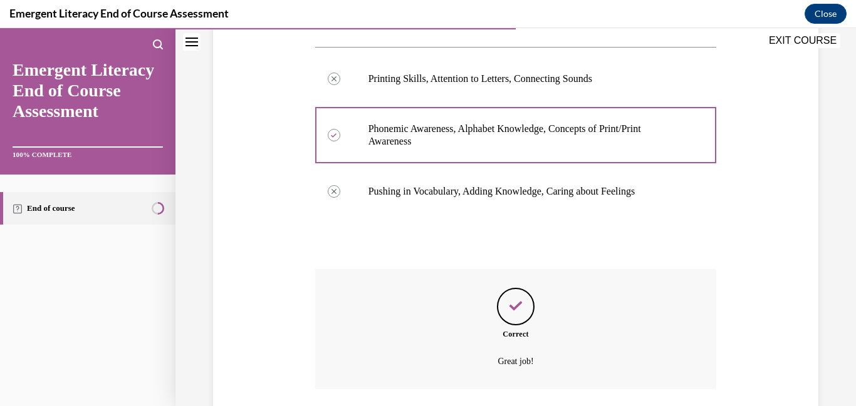
scroll to position [321, 0]
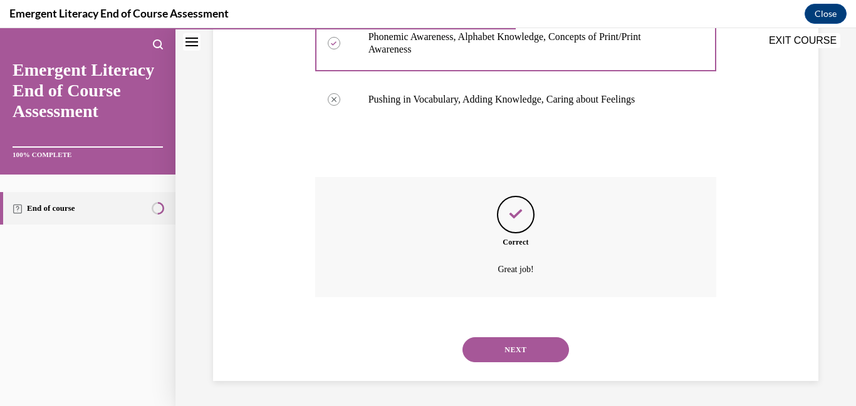
click at [515, 348] on button "NEXT" at bounding box center [515, 350] width 106 height 25
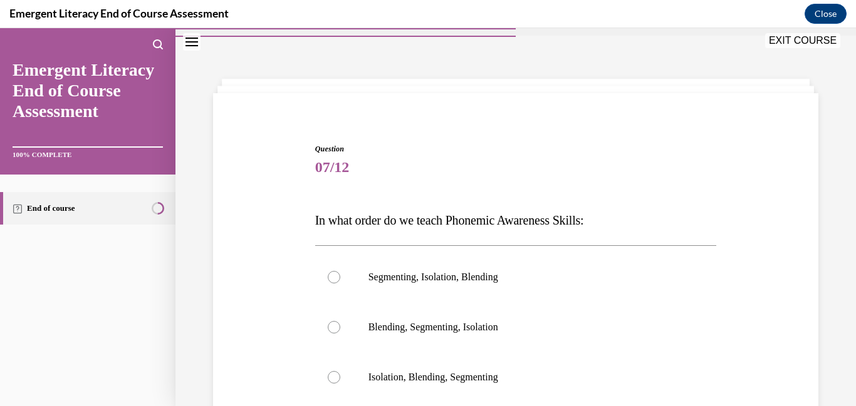
scroll to position [88, 0]
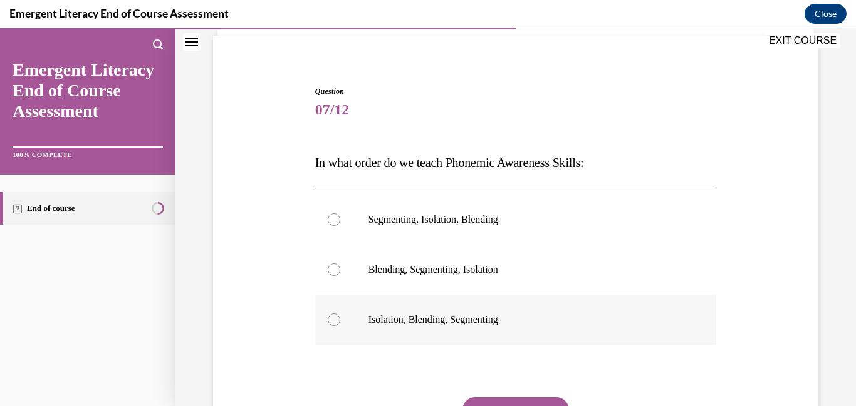
click at [333, 321] on div at bounding box center [334, 320] width 13 height 13
click at [333, 321] on input "Isolation, Blending, Segmenting" at bounding box center [334, 320] width 13 height 13
radio input "true"
click at [486, 399] on button "SUBMIT" at bounding box center [515, 410] width 106 height 25
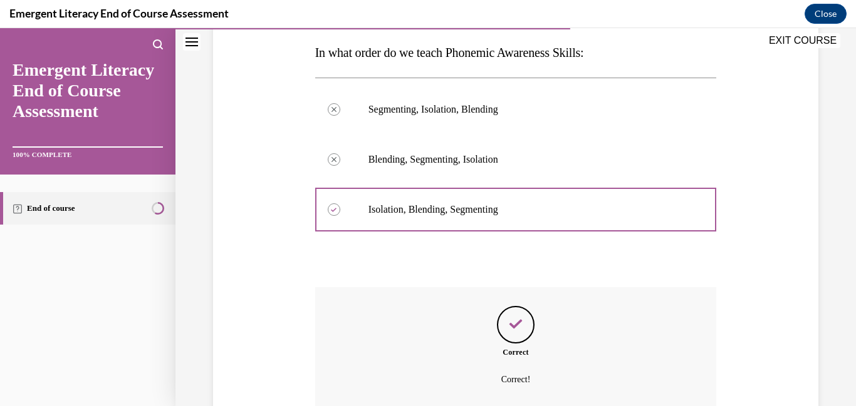
scroll to position [309, 0]
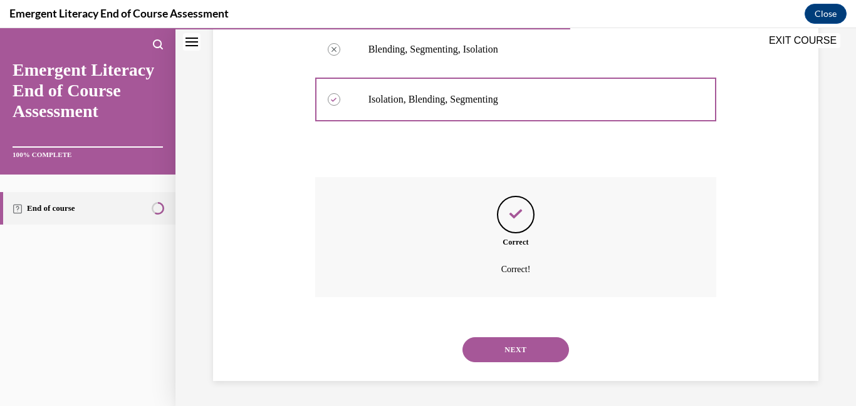
click at [501, 349] on button "NEXT" at bounding box center [515, 350] width 106 height 25
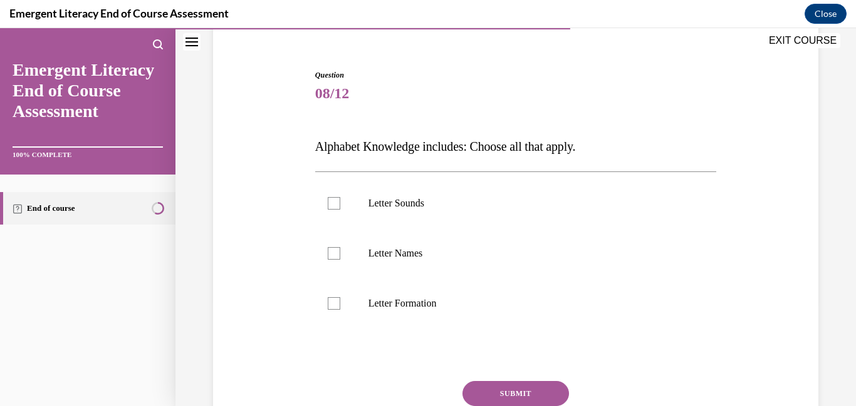
scroll to position [153, 0]
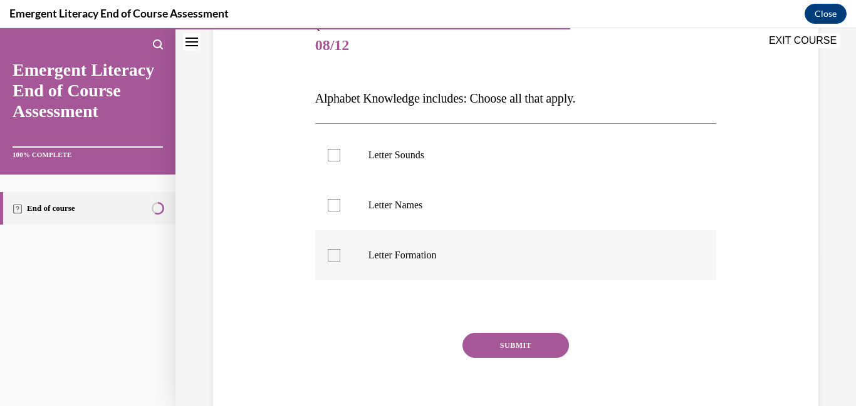
click at [333, 259] on div at bounding box center [334, 255] width 13 height 13
click at [333, 259] on input "Letter Formation" at bounding box center [334, 255] width 13 height 13
checkbox input "true"
drag, startPoint x: 329, startPoint y: 212, endPoint x: 332, endPoint y: 202, distance: 10.3
click at [329, 212] on label "Letter Names" at bounding box center [515, 205] width 401 height 50
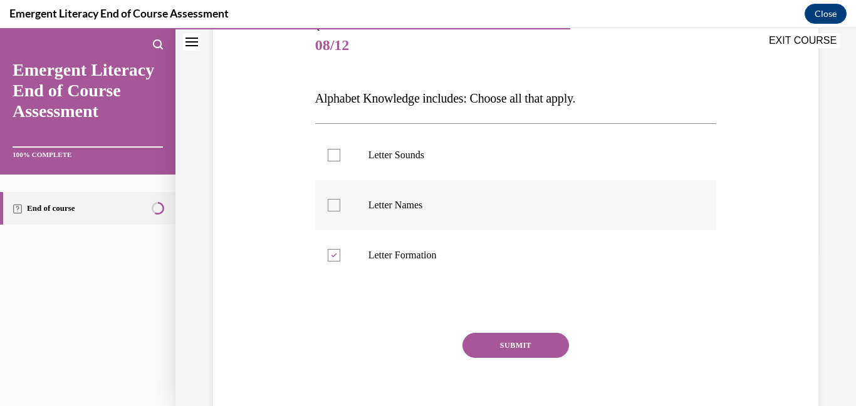
click at [329, 212] on input "Letter Names" at bounding box center [334, 205] width 13 height 13
checkbox input "true"
click at [331, 158] on div at bounding box center [334, 155] width 13 height 13
click at [331, 158] on input "Letter Sounds" at bounding box center [334, 155] width 13 height 13
checkbox input "true"
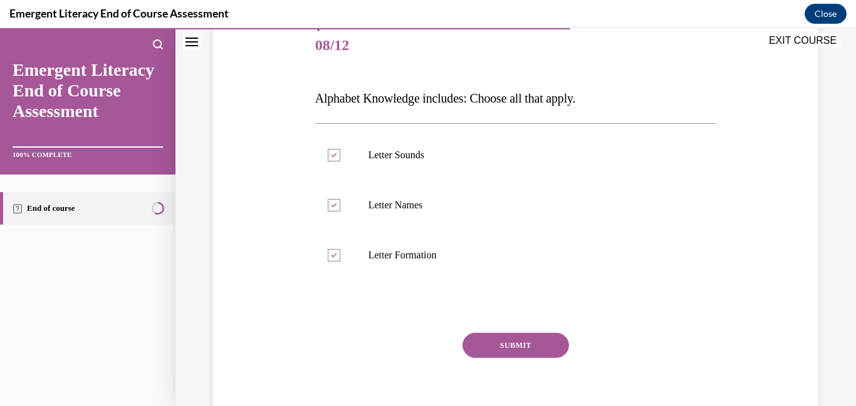
click at [487, 340] on button "SUBMIT" at bounding box center [515, 345] width 106 height 25
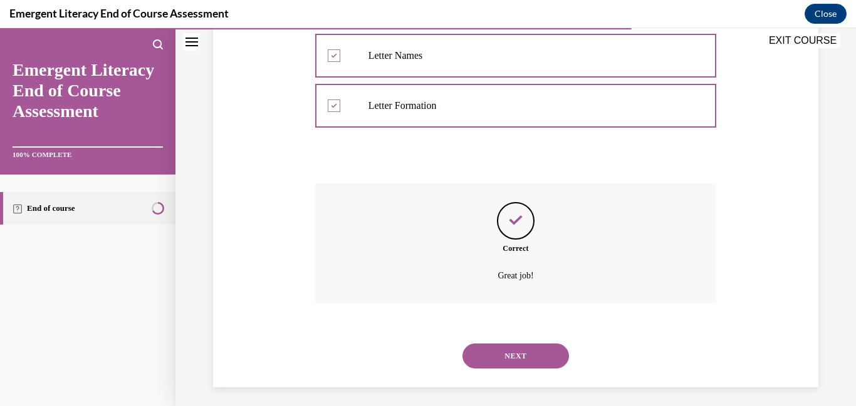
scroll to position [309, 0]
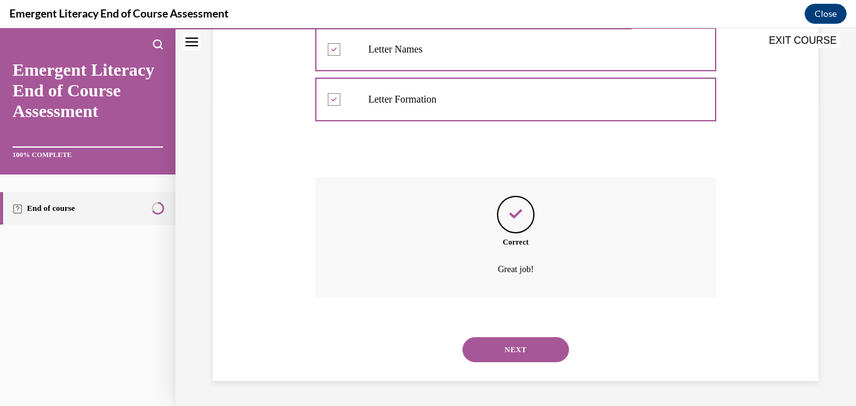
click at [489, 365] on div "NEXT" at bounding box center [515, 350] width 401 height 50
click at [489, 355] on button "NEXT" at bounding box center [515, 350] width 106 height 25
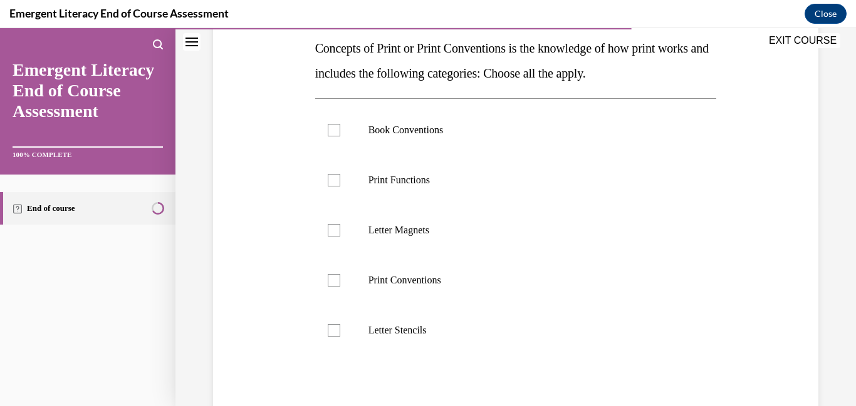
scroll to position [224, 0]
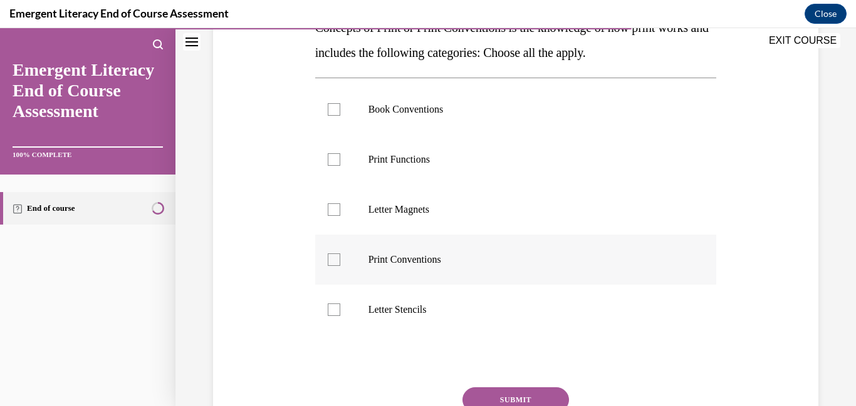
click at [333, 262] on div at bounding box center [334, 260] width 13 height 13
click at [333, 262] on input "Print Conventions" at bounding box center [334, 260] width 13 height 13
checkbox input "true"
drag, startPoint x: 328, startPoint y: 162, endPoint x: 333, endPoint y: 168, distance: 7.6
click at [328, 163] on div at bounding box center [334, 159] width 13 height 13
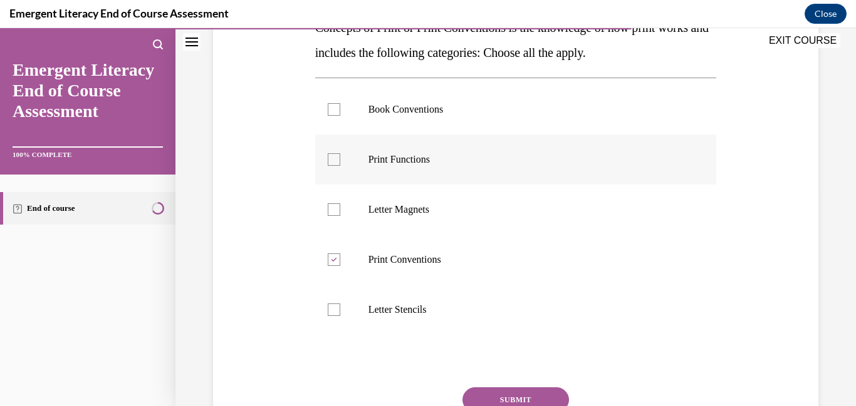
click at [328, 163] on input "Print Functions" at bounding box center [334, 159] width 13 height 13
checkbox input "true"
click at [516, 389] on button "SUBMIT" at bounding box center [515, 400] width 106 height 25
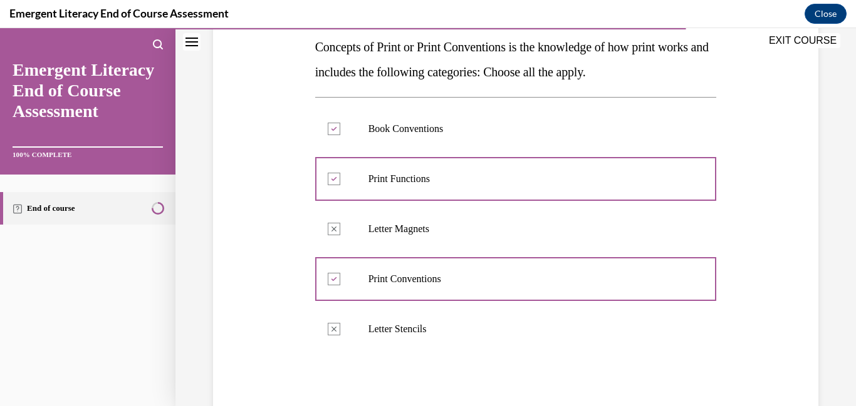
scroll to position [209, 0]
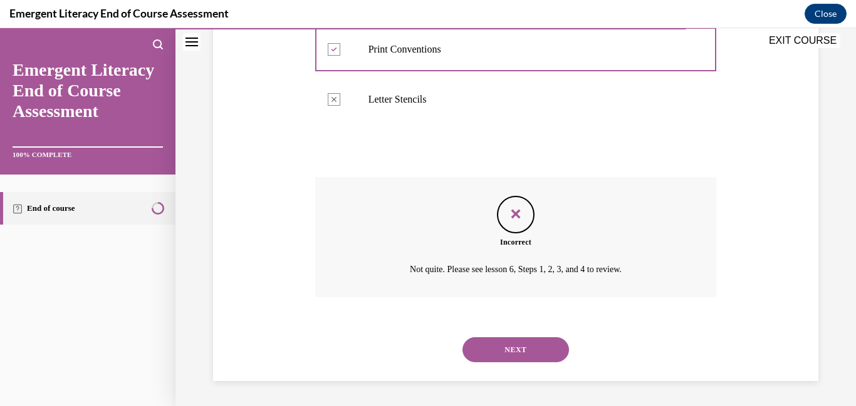
click at [492, 354] on button "NEXT" at bounding box center [515, 350] width 106 height 25
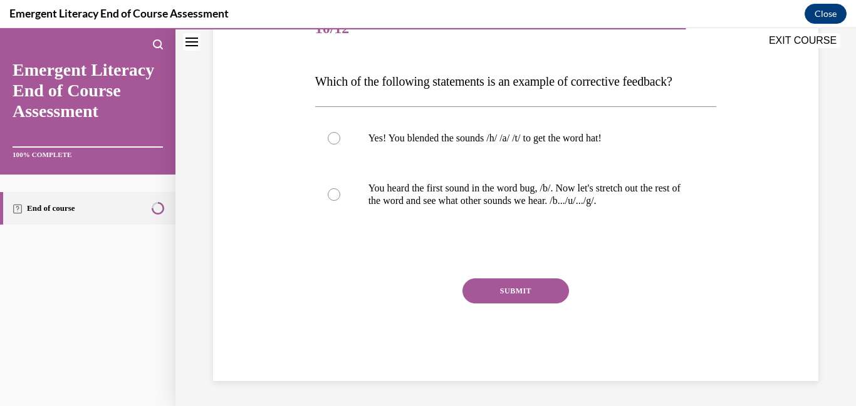
scroll to position [139, 0]
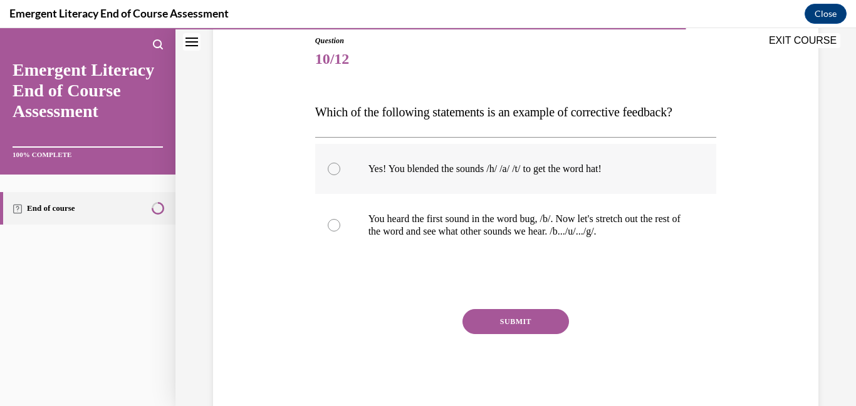
click at [331, 168] on div at bounding box center [334, 169] width 13 height 13
click at [331, 168] on input "Yes! You blended the sounds /h/ /a/ /t/ to get the word hat!" at bounding box center [334, 169] width 13 height 13
radio input "true"
click at [509, 326] on button "SUBMIT" at bounding box center [515, 321] width 106 height 25
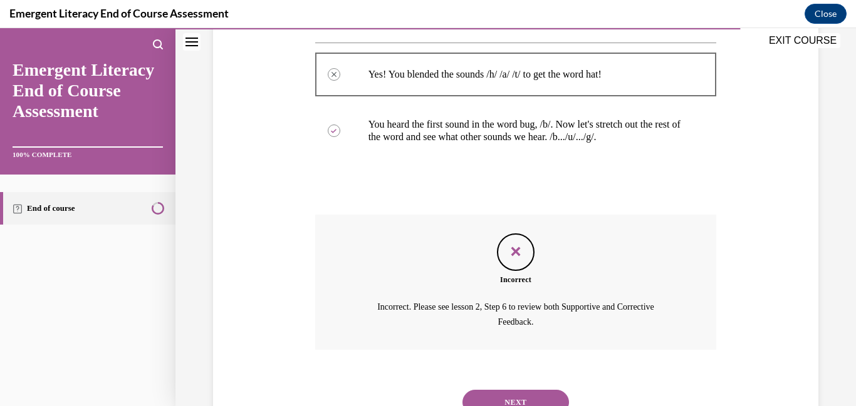
scroll to position [286, 0]
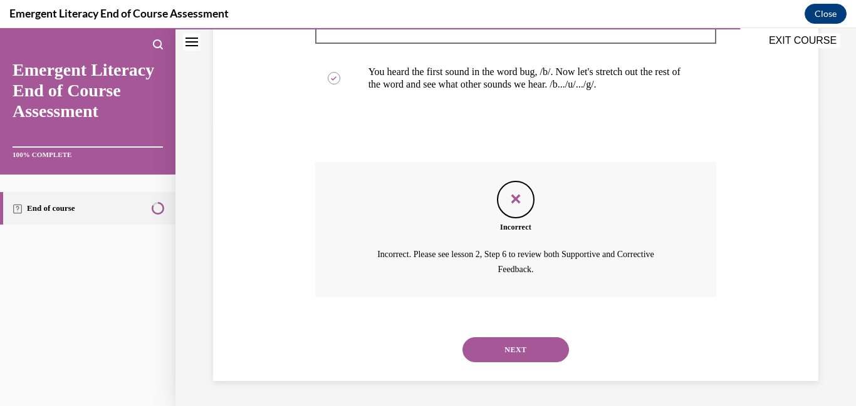
click at [507, 359] on button "NEXT" at bounding box center [515, 350] width 106 height 25
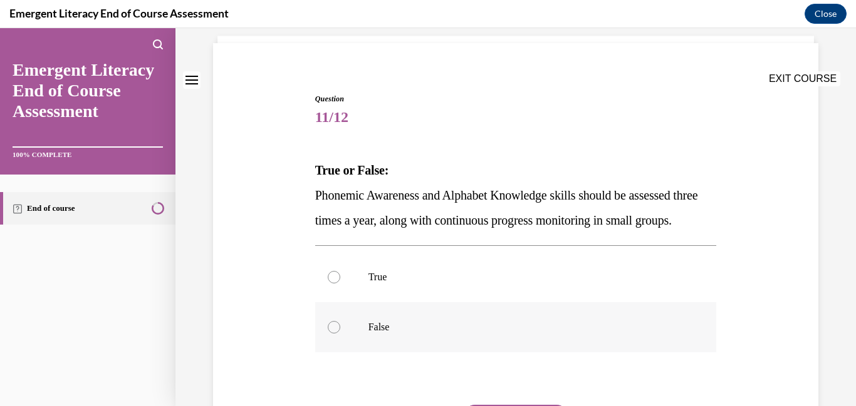
scroll to position [135, 0]
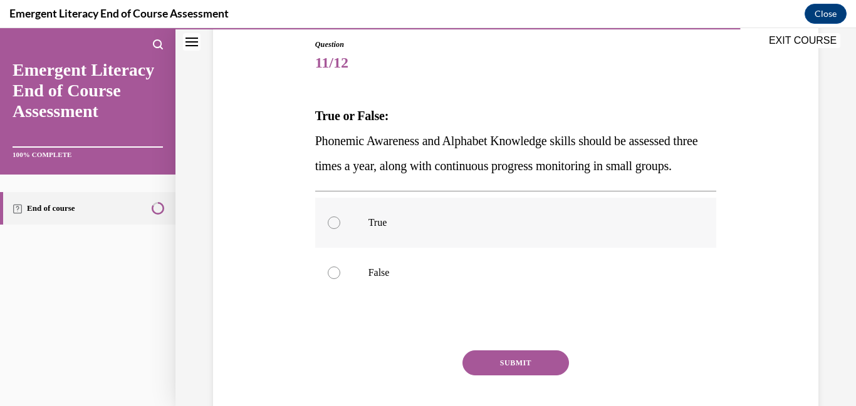
click at [325, 248] on label "True" at bounding box center [515, 223] width 401 height 50
click at [328, 229] on input "True" at bounding box center [334, 223] width 13 height 13
radio input "true"
click at [492, 376] on button "SUBMIT" at bounding box center [515, 363] width 106 height 25
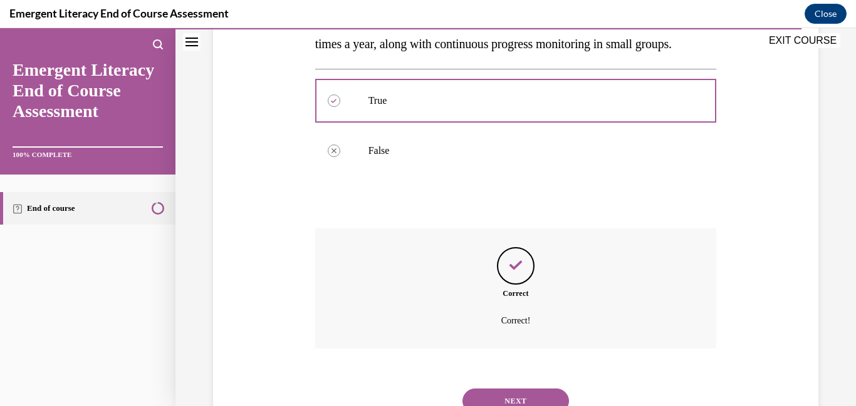
scroll to position [334, 0]
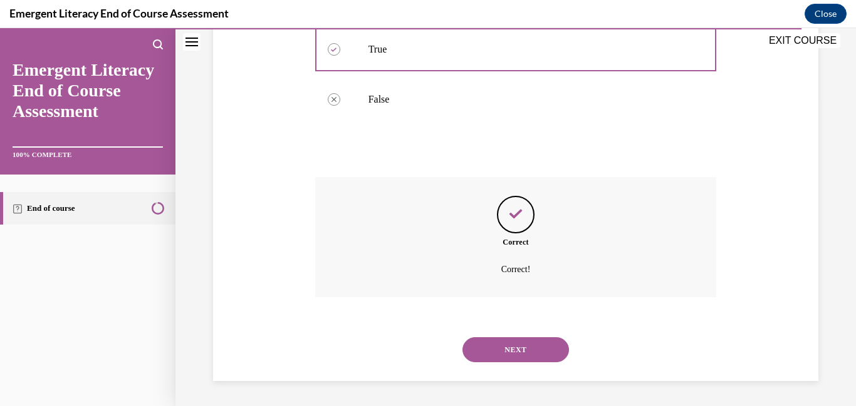
click at [492, 356] on button "NEXT" at bounding box center [515, 350] width 106 height 25
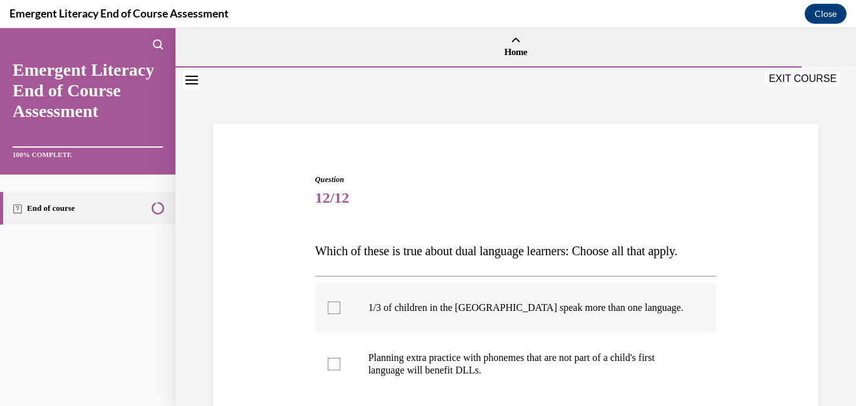
click at [341, 303] on label "1/3 of children in the US speak more than one language." at bounding box center [515, 308] width 401 height 50
click at [340, 303] on input "1/3 of children in the US speak more than one language." at bounding box center [334, 308] width 13 height 13
checkbox input "true"
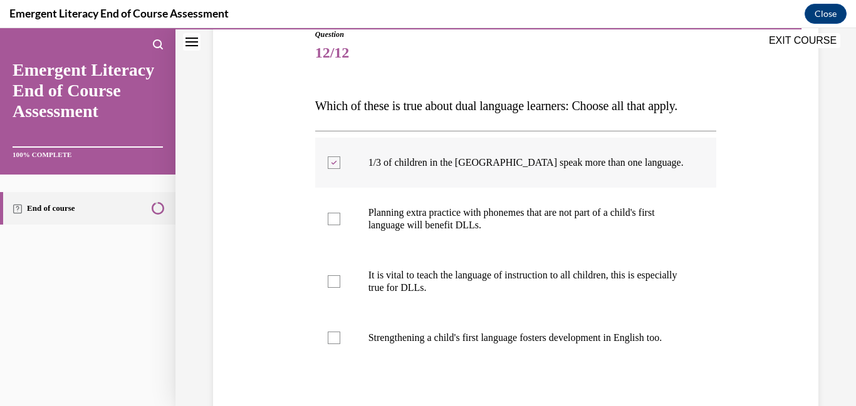
scroll to position [86, 0]
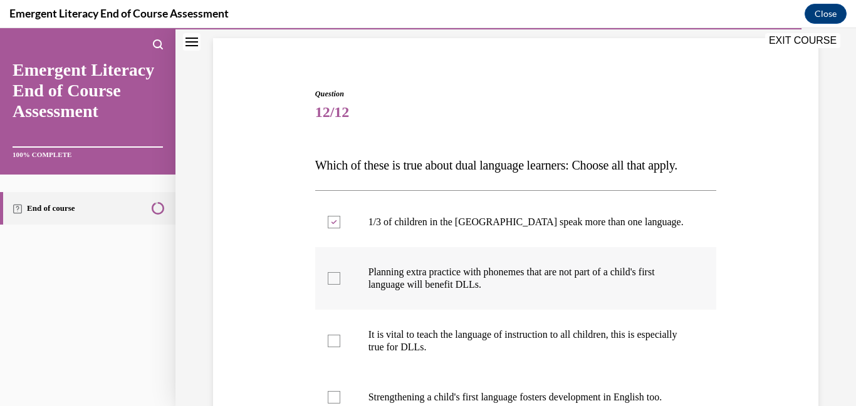
drag, startPoint x: 335, startPoint y: 272, endPoint x: 333, endPoint y: 285, distance: 12.7
click at [335, 276] on div at bounding box center [334, 278] width 13 height 13
click at [335, 276] on input "Planning extra practice with phonemes that are not part of a child's first lang…" at bounding box center [334, 278] width 13 height 13
checkbox input "true"
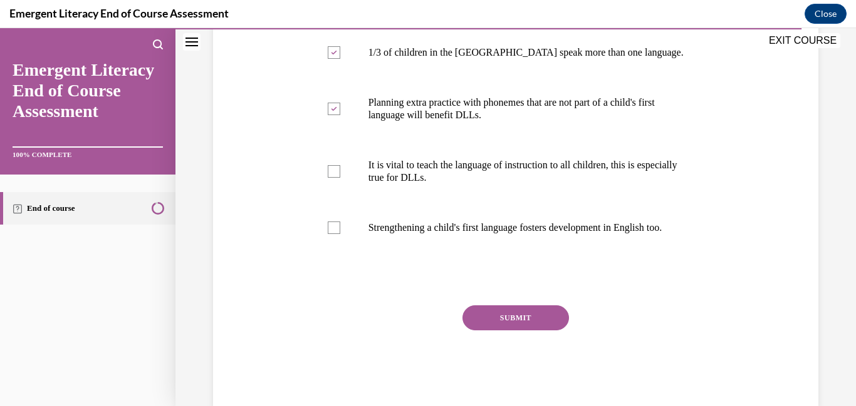
scroll to position [295, 0]
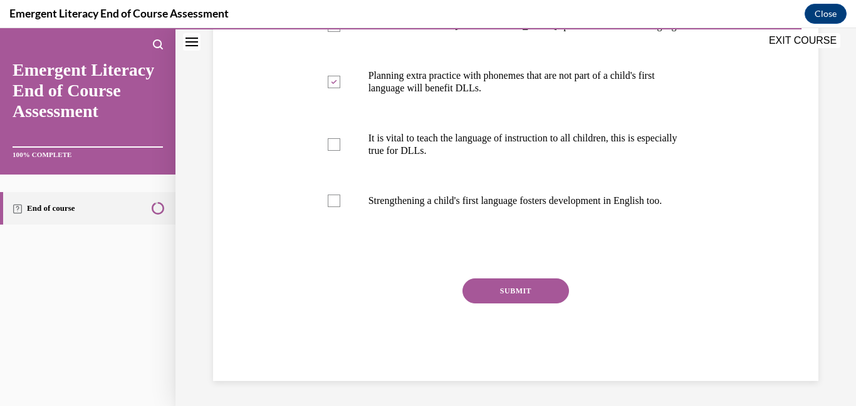
click at [485, 292] on button "SUBMIT" at bounding box center [515, 291] width 106 height 25
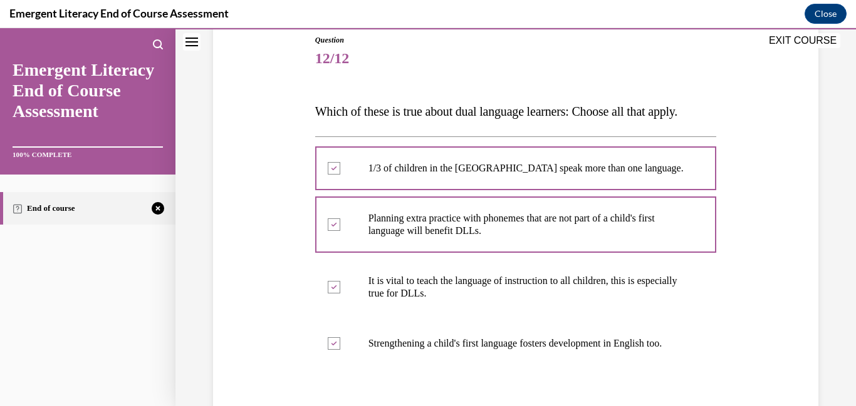
scroll to position [146, 0]
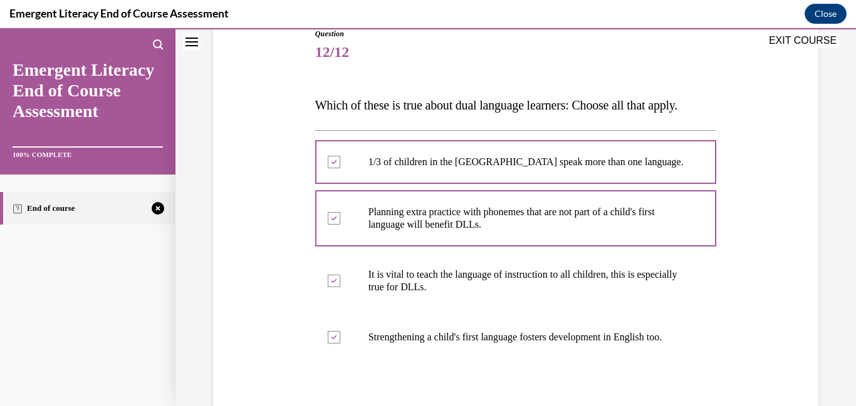
click at [301, 237] on div "Question 12/12 Which of these is true about dual language learners: Choose all …" at bounding box center [515, 313] width 611 height 644
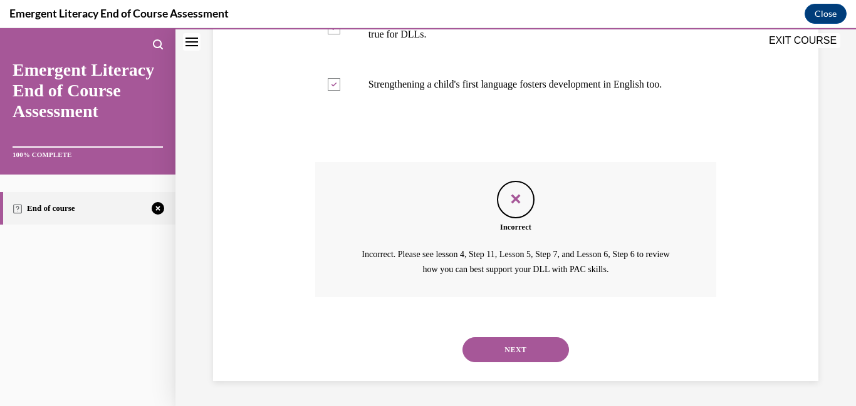
scroll to position [411, 0]
click at [507, 352] on button "NEXT" at bounding box center [515, 350] width 106 height 25
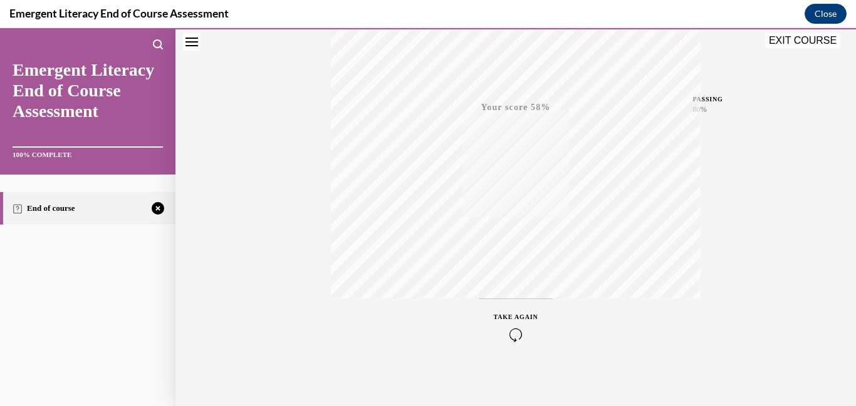
scroll to position [264, 0]
click at [511, 324] on icon "button" at bounding box center [516, 330] width 44 height 14
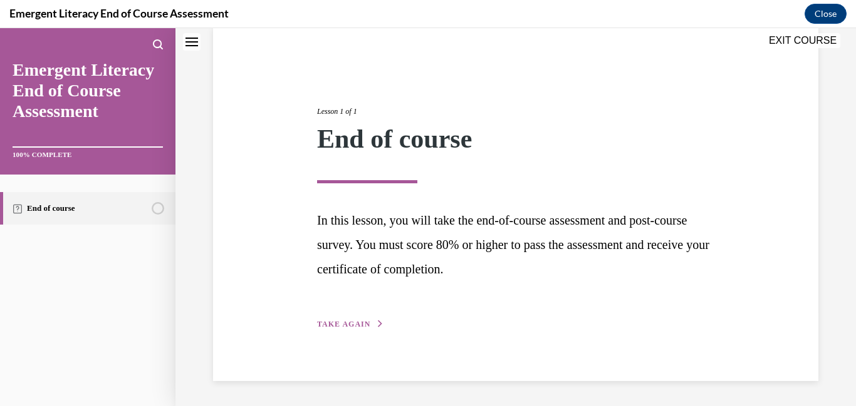
scroll to position [97, 0]
click at [362, 324] on span "TAKE AGAIN" at bounding box center [343, 324] width 53 height 9
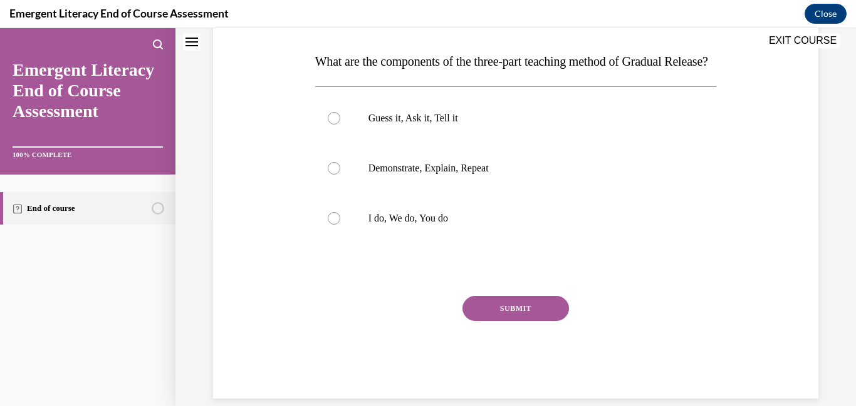
scroll to position [200, 0]
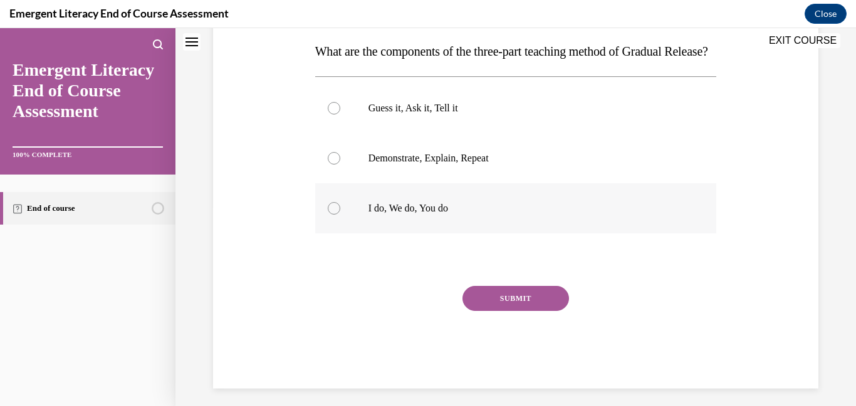
click at [337, 215] on div at bounding box center [334, 208] width 13 height 13
click at [337, 215] on input "I do, We do, You do" at bounding box center [334, 208] width 13 height 13
radio input "true"
click at [505, 311] on button "SUBMIT" at bounding box center [515, 298] width 106 height 25
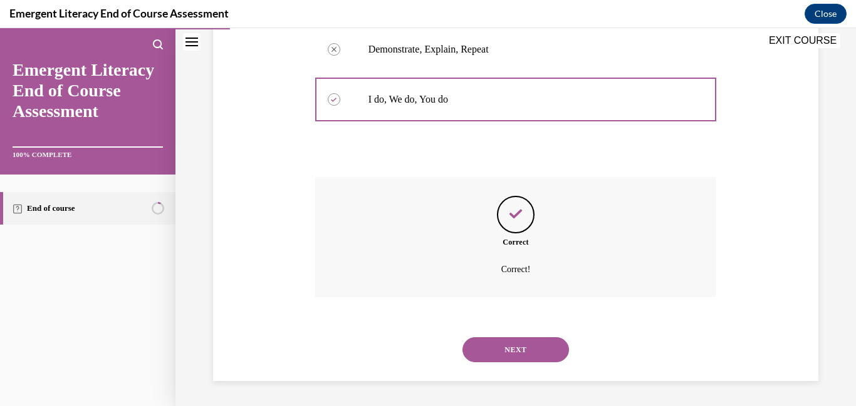
scroll to position [334, 0]
click at [515, 356] on button "NEXT" at bounding box center [515, 350] width 106 height 25
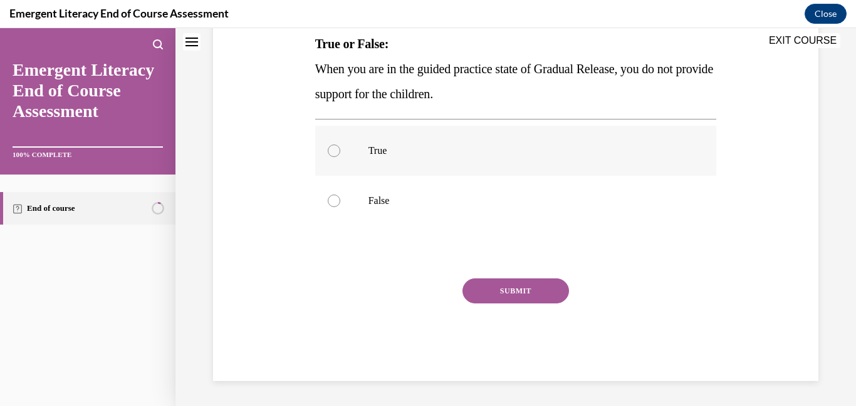
scroll to position [0, 0]
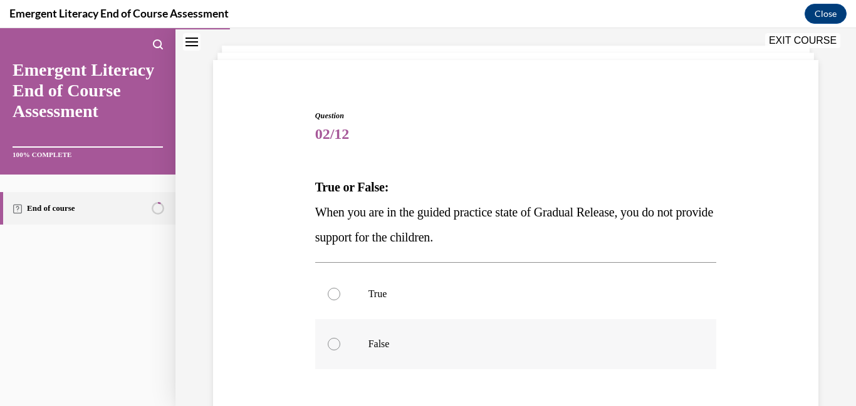
click at [334, 342] on div at bounding box center [334, 344] width 13 height 13
click at [334, 342] on input "False" at bounding box center [334, 344] width 13 height 13
radio input "true"
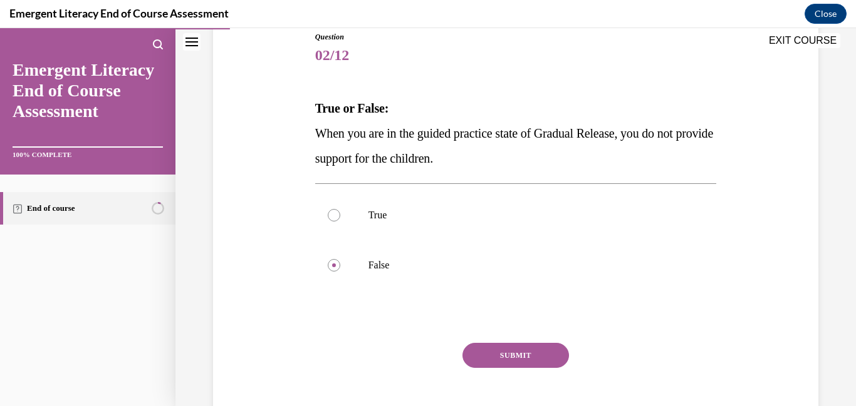
scroll to position [184, 0]
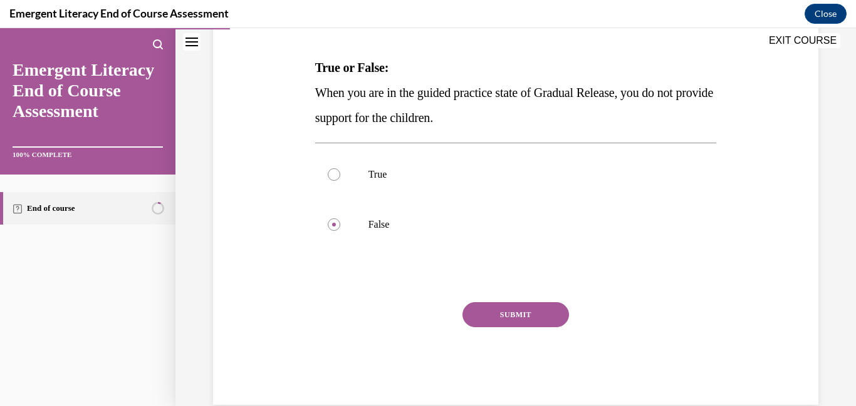
click at [517, 311] on button "SUBMIT" at bounding box center [515, 315] width 106 height 25
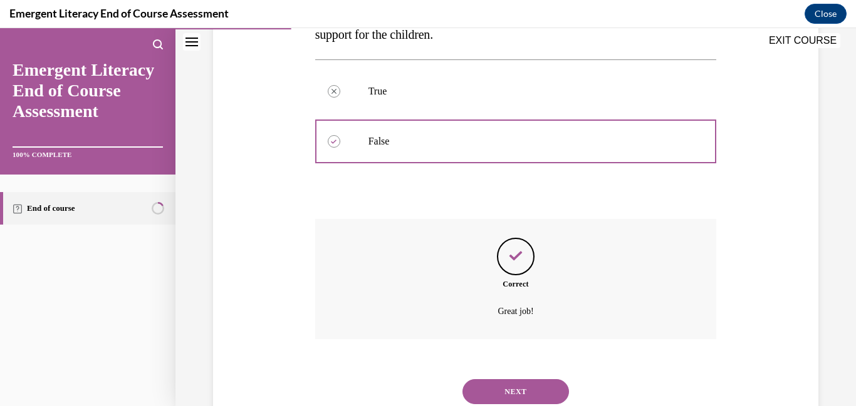
scroll to position [309, 0]
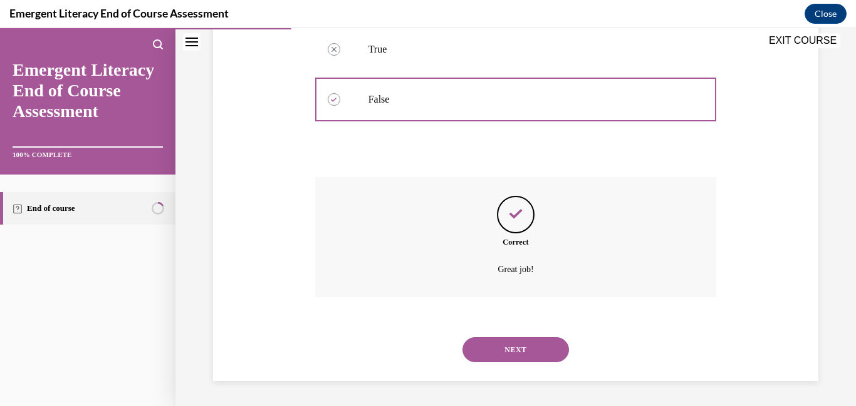
click at [486, 344] on button "NEXT" at bounding box center [515, 350] width 106 height 25
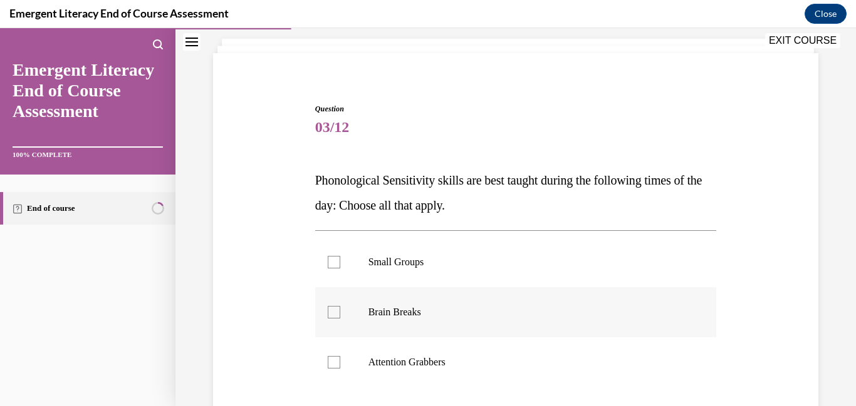
scroll to position [86, 0]
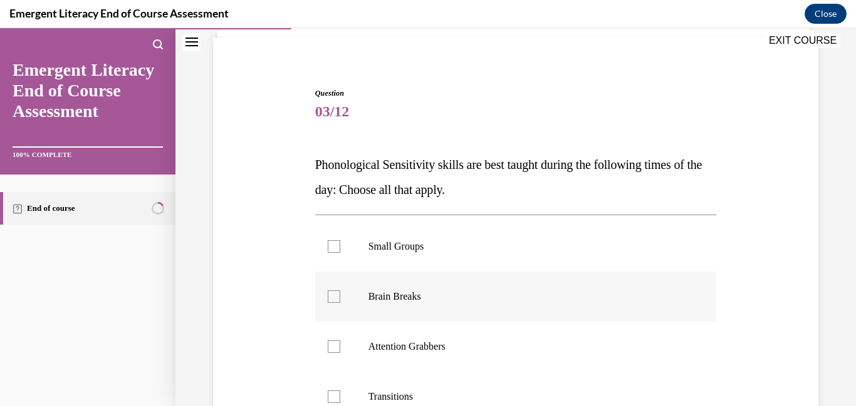
click at [331, 291] on div at bounding box center [334, 297] width 13 height 13
click at [331, 291] on input "Brain Breaks" at bounding box center [334, 297] width 13 height 13
checkbox input "true"
click at [333, 348] on div at bounding box center [334, 347] width 13 height 13
click at [333, 348] on input "Attention Grabbers" at bounding box center [334, 347] width 13 height 13
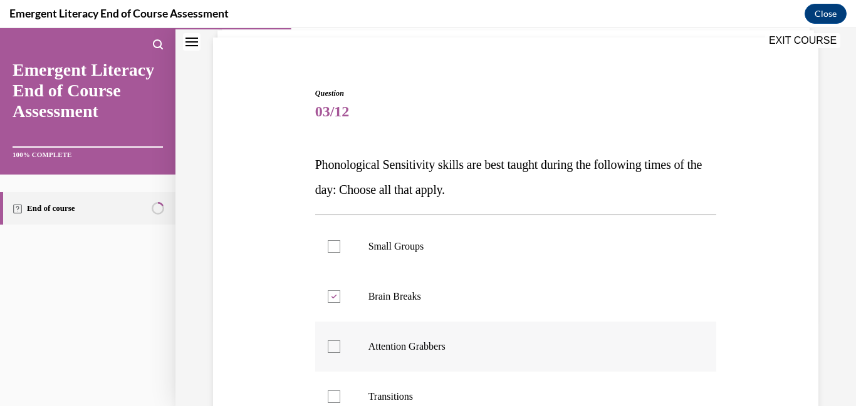
checkbox input "true"
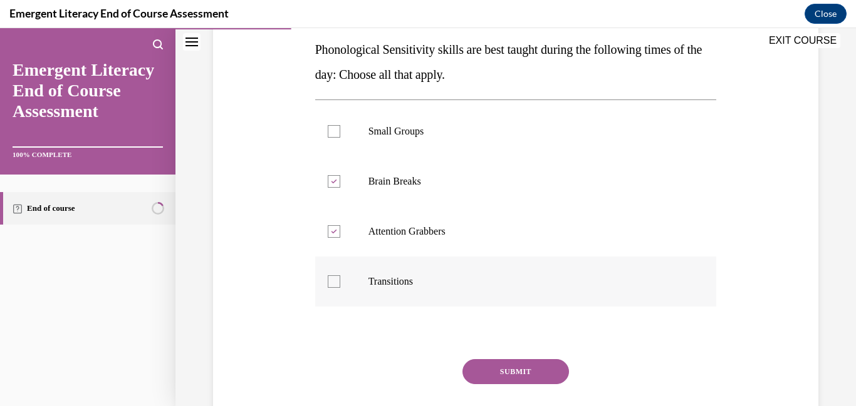
drag, startPoint x: 334, startPoint y: 282, endPoint x: 338, endPoint y: 287, distance: 6.7
click at [334, 282] on div at bounding box center [334, 282] width 13 height 13
click at [334, 282] on input "Transitions" at bounding box center [334, 282] width 13 height 13
checkbox input "true"
click at [490, 372] on button "SUBMIT" at bounding box center [515, 371] width 106 height 25
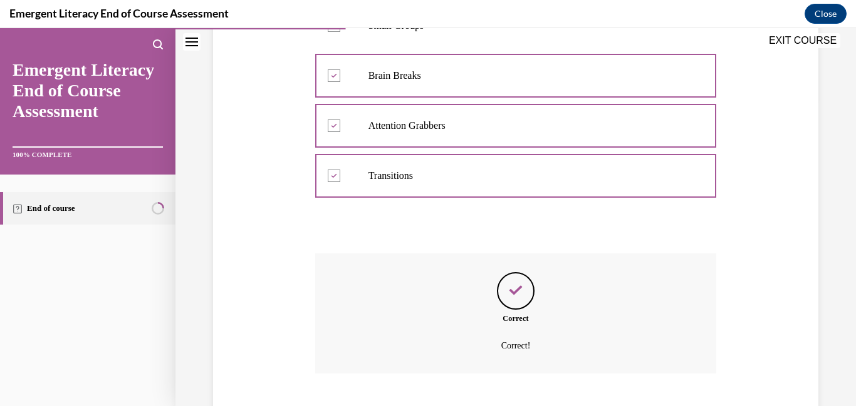
scroll to position [384, 0]
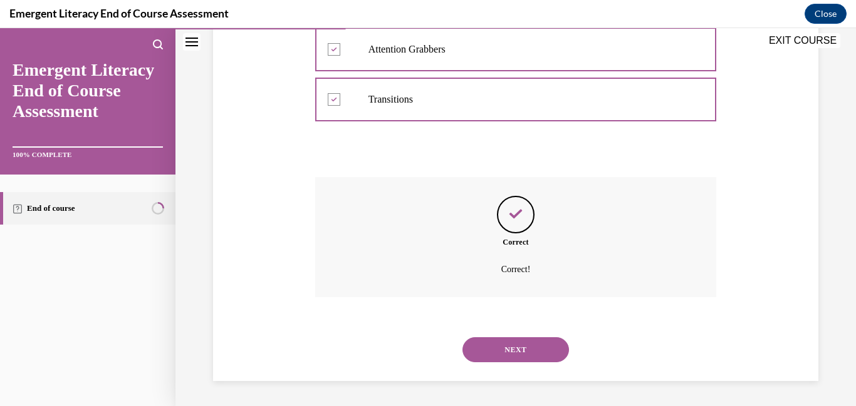
click at [490, 358] on button "NEXT" at bounding box center [515, 350] width 106 height 25
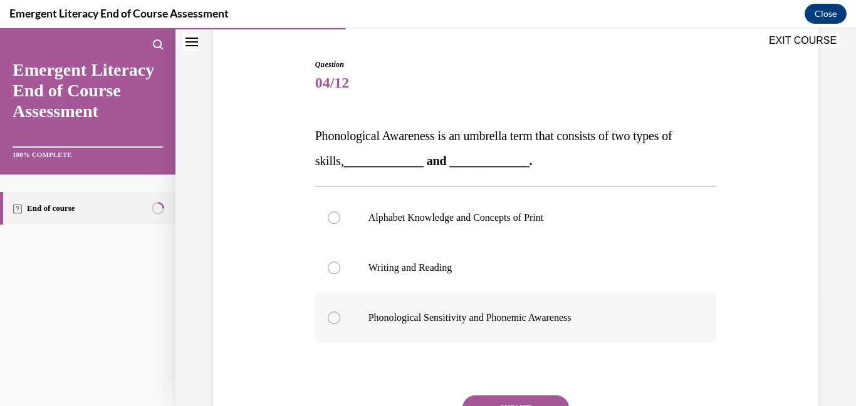
scroll to position [121, 0]
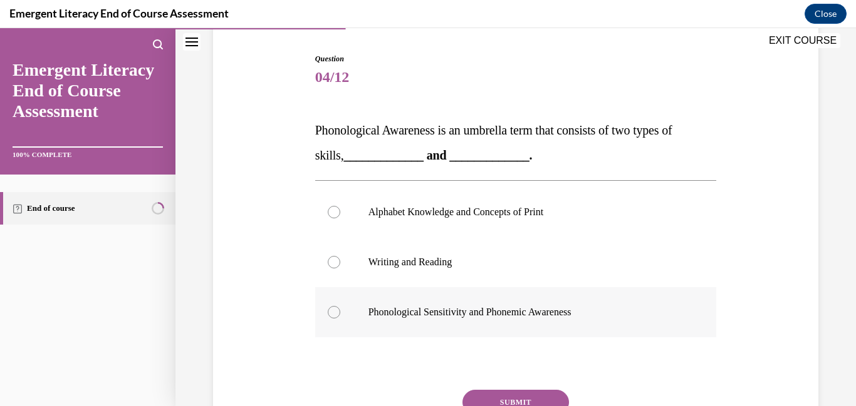
click at [338, 321] on label "Phonological Sensitivity and Phonemic Awareness" at bounding box center [515, 312] width 401 height 50
click at [338, 319] on input "Phonological Sensitivity and Phonemic Awareness" at bounding box center [334, 312] width 13 height 13
radio input "true"
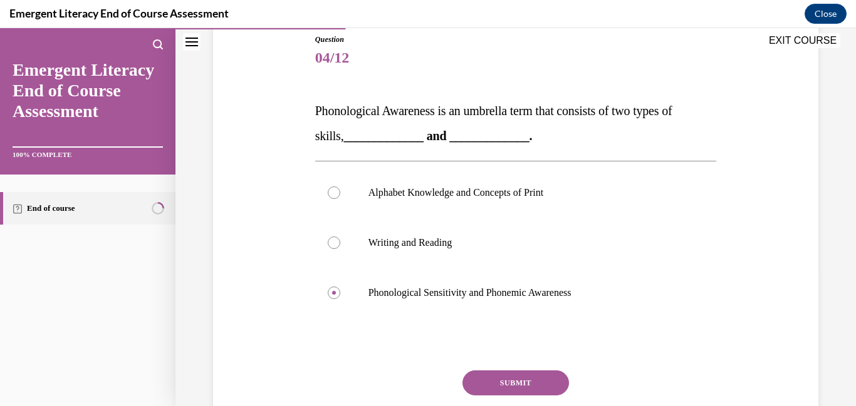
scroll to position [177, 0]
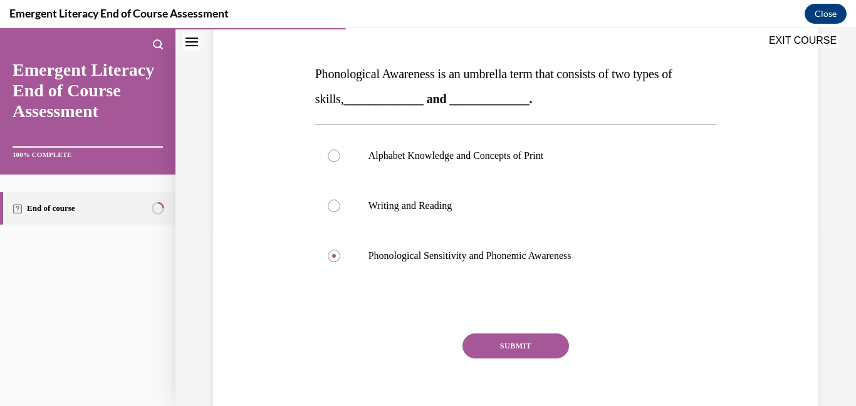
click at [520, 353] on button "SUBMIT" at bounding box center [515, 346] width 106 height 25
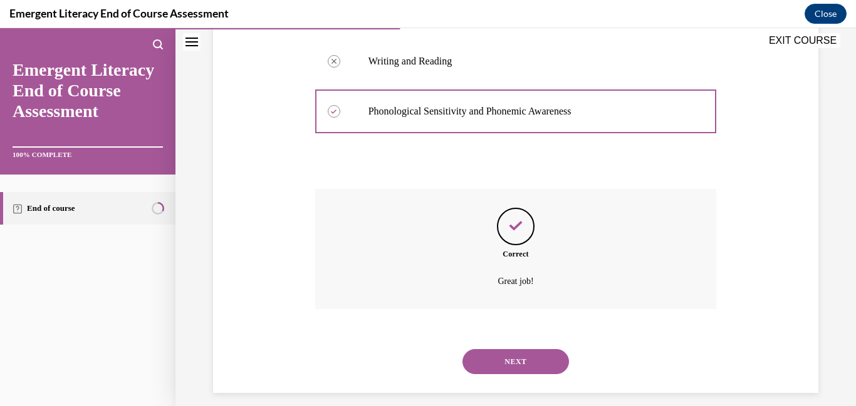
scroll to position [334, 0]
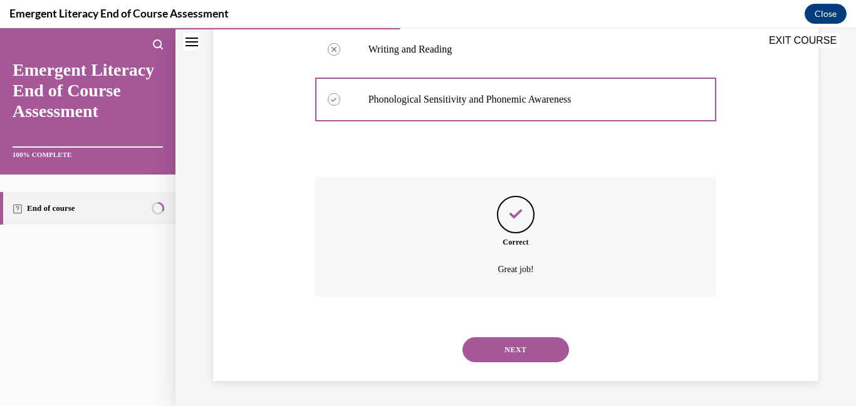
click at [503, 344] on button "NEXT" at bounding box center [515, 350] width 106 height 25
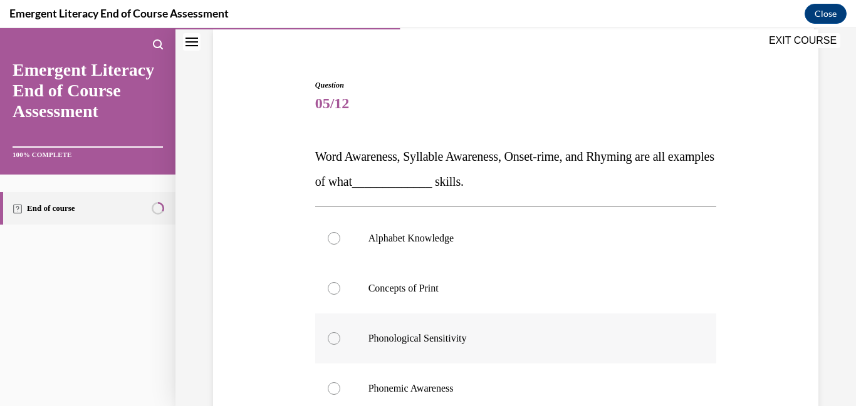
scroll to position [100, 0]
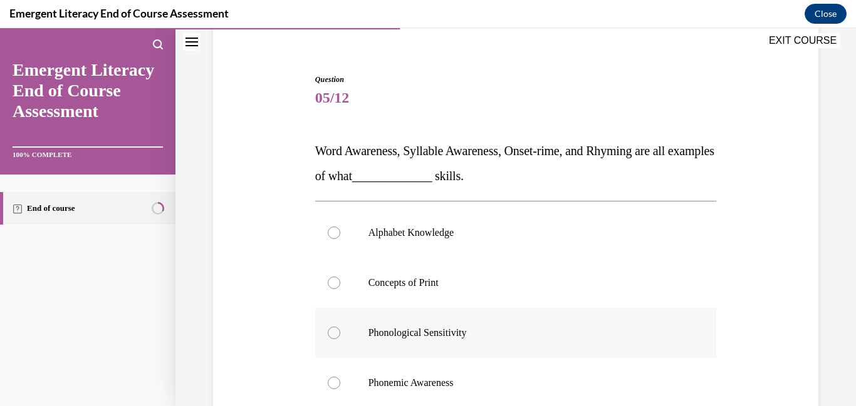
click at [329, 344] on label "Phonological Sensitivity" at bounding box center [515, 333] width 401 height 50
click at [329, 339] on input "Phonological Sensitivity" at bounding box center [334, 333] width 13 height 13
radio input "true"
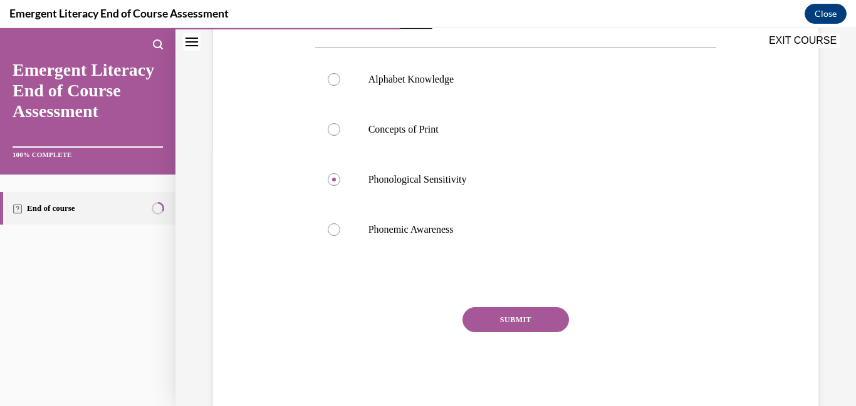
click at [492, 312] on button "SUBMIT" at bounding box center [515, 320] width 106 height 25
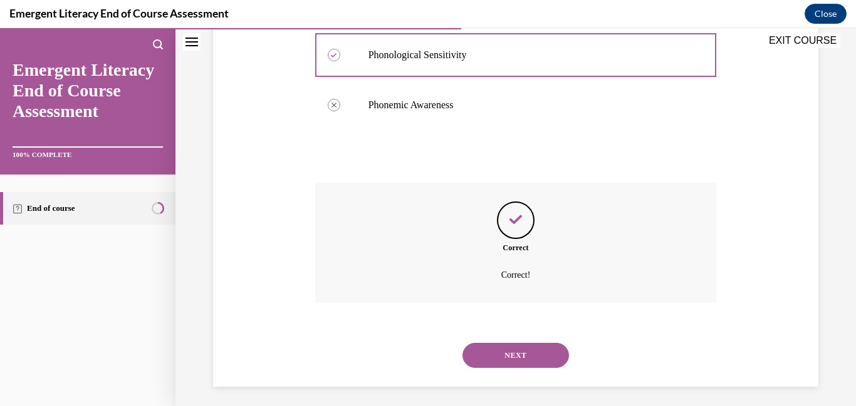
scroll to position [384, 0]
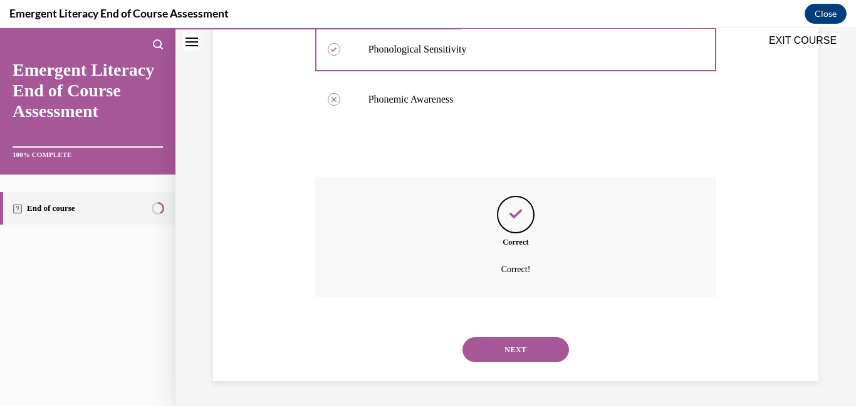
drag, startPoint x: 503, startPoint y: 353, endPoint x: 494, endPoint y: 350, distance: 9.9
click at [499, 350] on button "NEXT" at bounding box center [515, 350] width 106 height 25
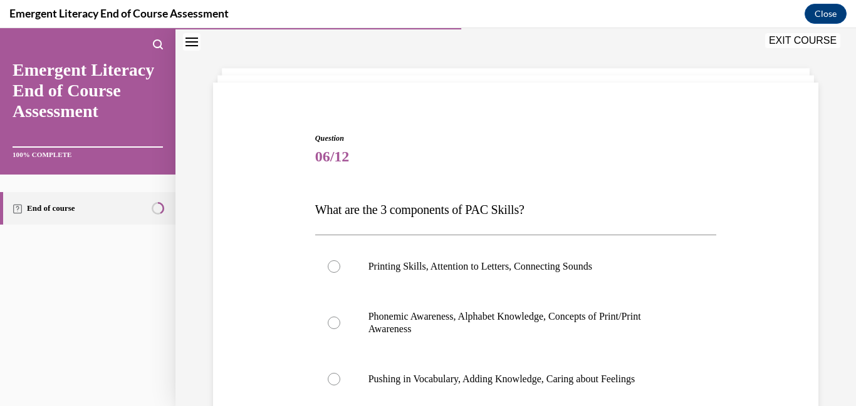
scroll to position [110, 0]
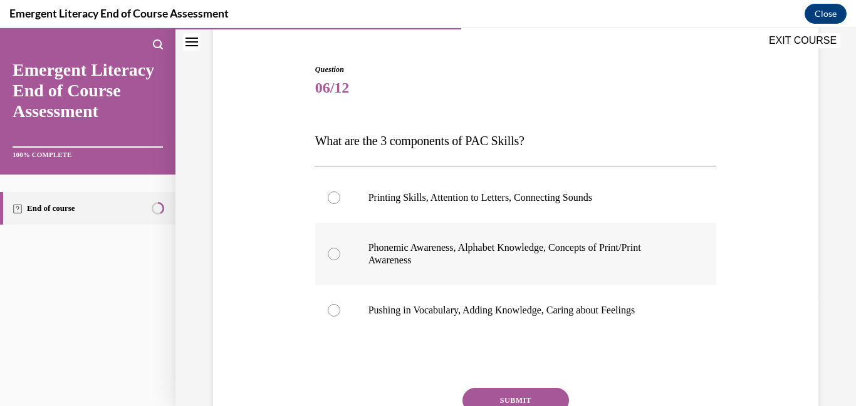
click at [339, 249] on label "Phonemic Awareness, Alphabet Knowledge, Concepts of Print/Print Awareness" at bounding box center [515, 254] width 401 height 63
click at [339, 249] on input "Phonemic Awareness, Alphabet Knowledge, Concepts of Print/Print Awareness" at bounding box center [334, 254] width 13 height 13
radio input "true"
click at [514, 397] on button "SUBMIT" at bounding box center [515, 400] width 106 height 25
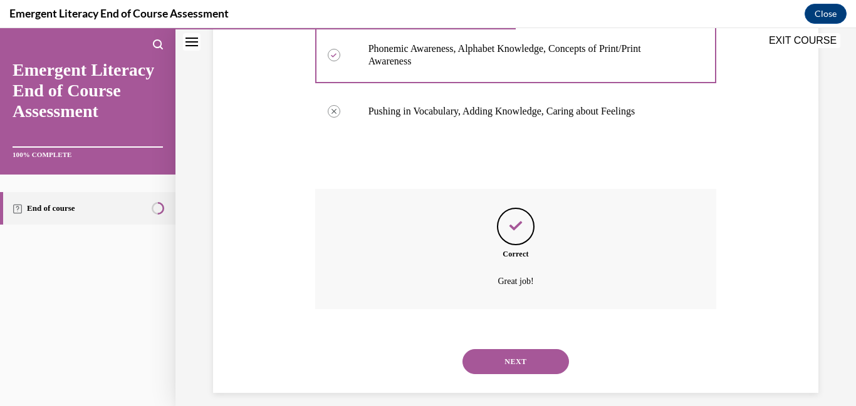
scroll to position [321, 0]
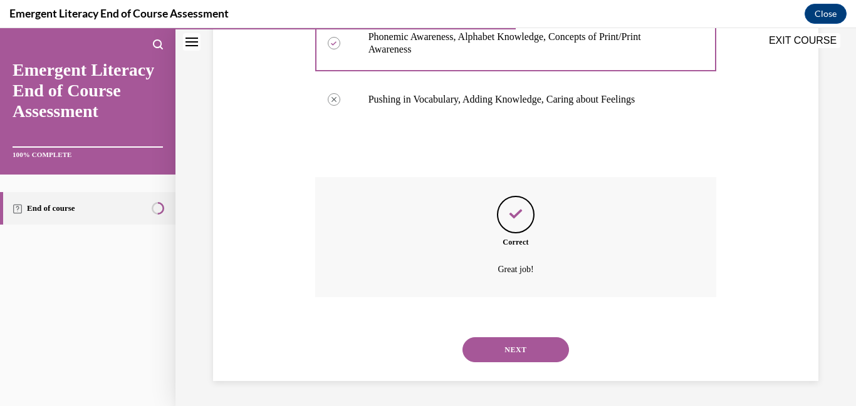
click at [490, 354] on button "NEXT" at bounding box center [515, 350] width 106 height 25
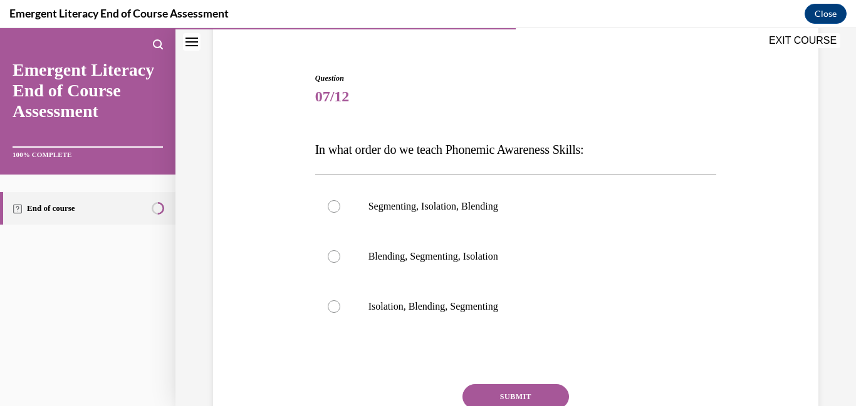
scroll to position [112, 0]
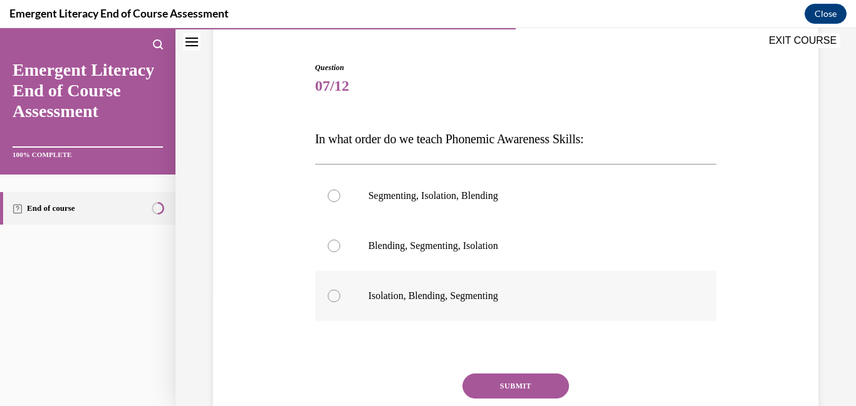
click at [341, 295] on label "Isolation, Blending, Segmenting" at bounding box center [515, 296] width 401 height 50
click at [340, 295] on input "Isolation, Blending, Segmenting" at bounding box center [334, 296] width 13 height 13
radio input "true"
click at [520, 386] on button "SUBMIT" at bounding box center [515, 386] width 106 height 25
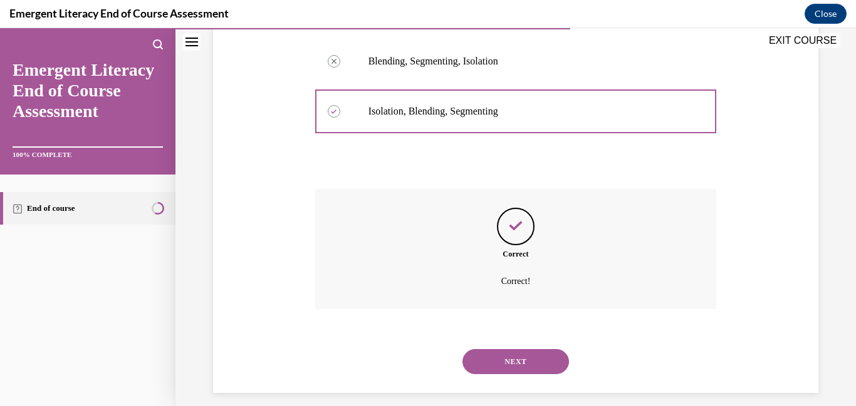
scroll to position [309, 0]
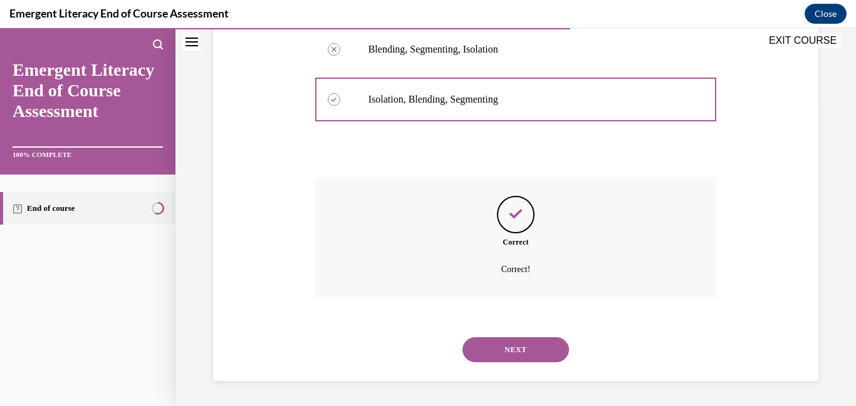
click at [497, 349] on button "NEXT" at bounding box center [515, 350] width 106 height 25
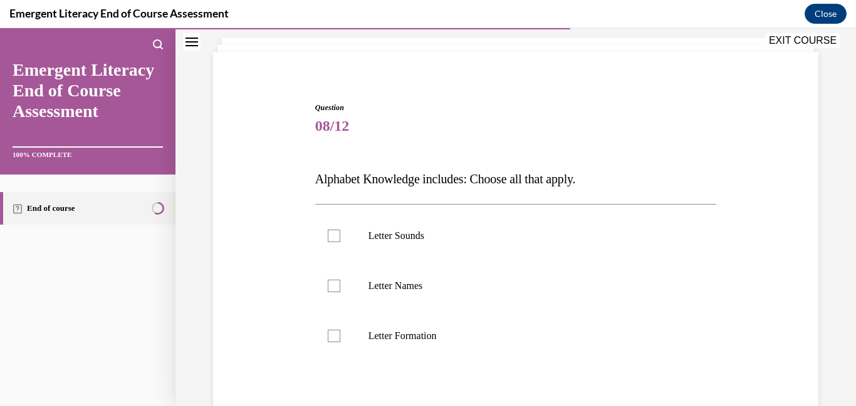
scroll to position [91, 0]
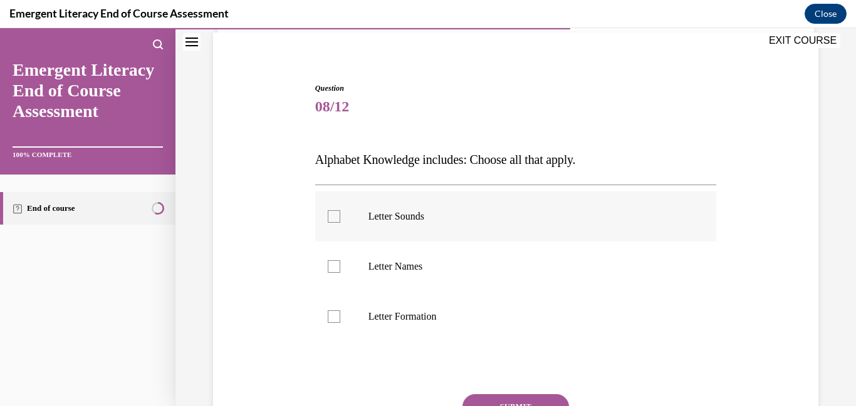
click at [329, 220] on div at bounding box center [334, 216] width 13 height 13
click at [329, 220] on input "Letter Sounds" at bounding box center [334, 216] width 13 height 13
checkbox input "true"
click at [331, 271] on div at bounding box center [334, 267] width 13 height 13
click at [331, 271] on input "Letter Names" at bounding box center [334, 267] width 13 height 13
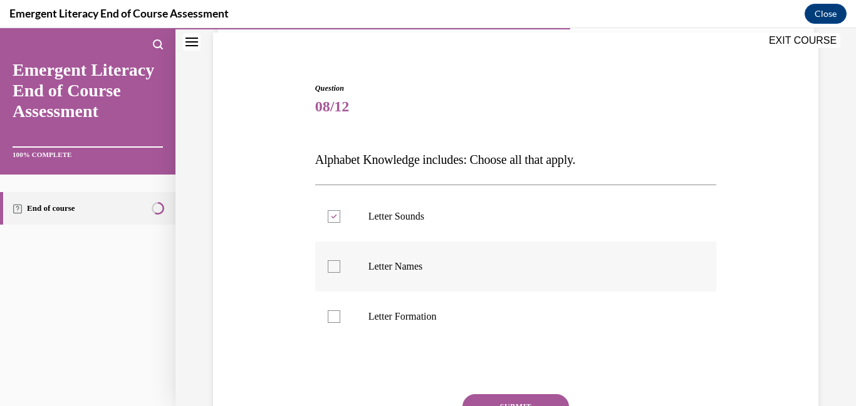
checkbox input "true"
click at [329, 321] on div at bounding box center [334, 317] width 13 height 13
click at [329, 321] on input "Letter Formation" at bounding box center [334, 317] width 13 height 13
checkbox input "true"
click at [501, 400] on button "SUBMIT" at bounding box center [515, 407] width 106 height 25
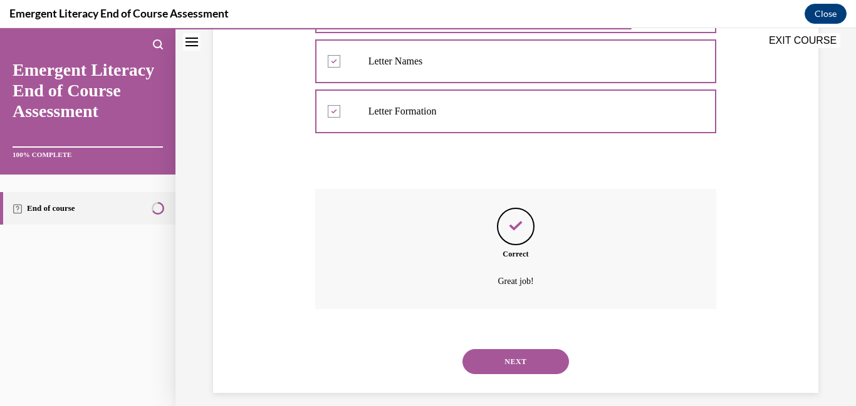
scroll to position [309, 0]
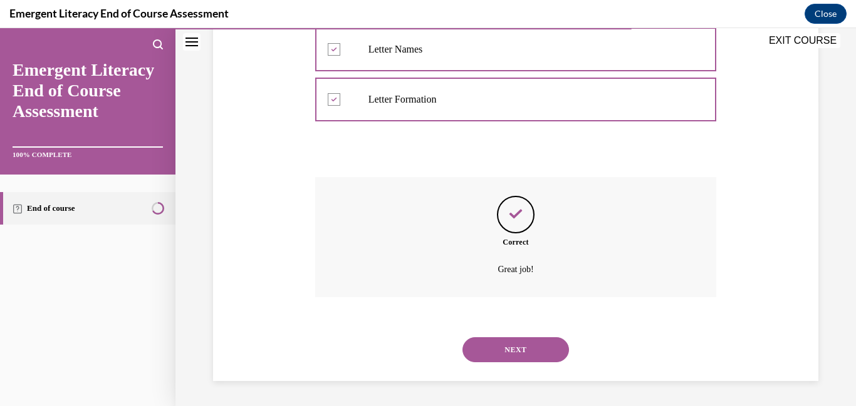
click at [493, 353] on button "NEXT" at bounding box center [515, 350] width 106 height 25
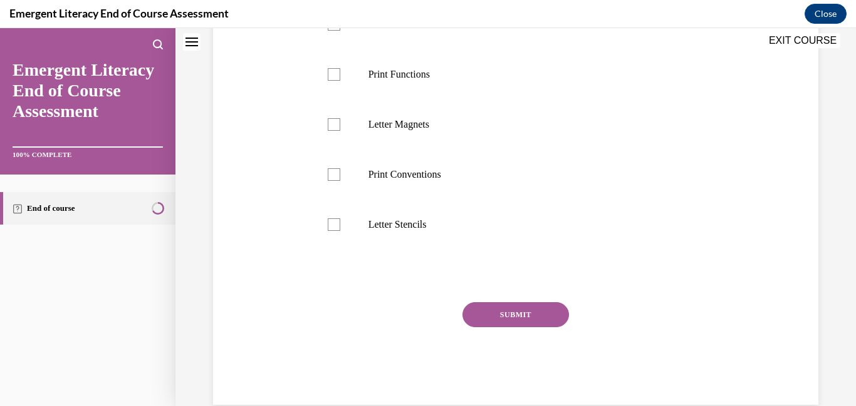
scroll to position [0, 0]
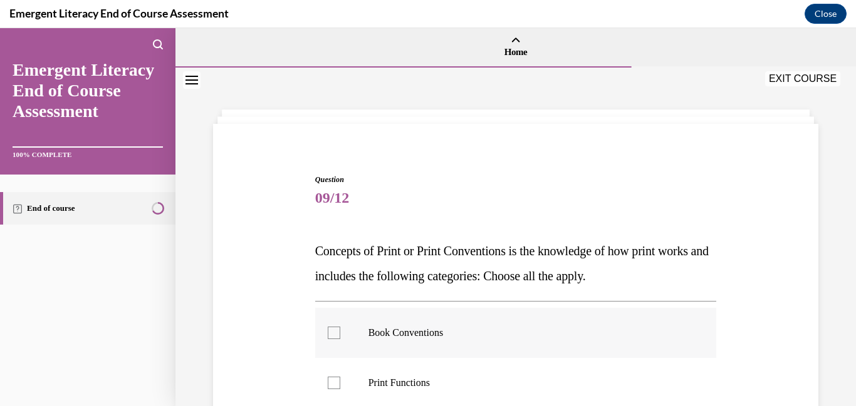
click at [336, 335] on div at bounding box center [334, 333] width 13 height 13
click at [336, 335] on input "Book Conventions" at bounding box center [334, 333] width 13 height 13
checkbox input "true"
click at [341, 378] on label "Print Functions" at bounding box center [515, 383] width 401 height 50
click at [340, 378] on input "Print Functions" at bounding box center [334, 383] width 13 height 13
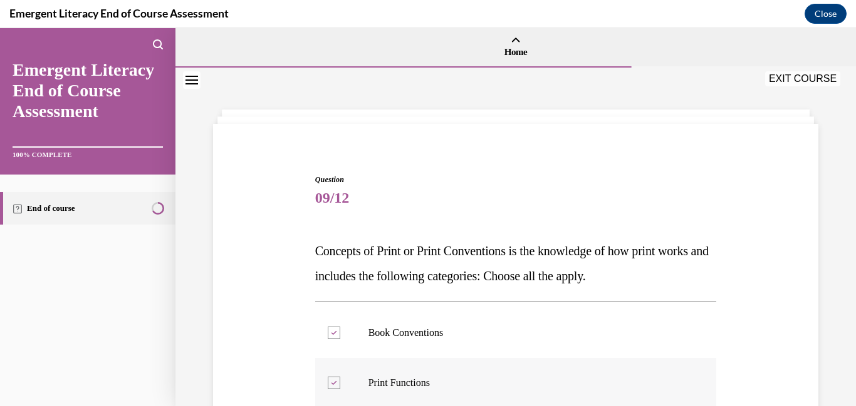
click at [340, 381] on label "Print Functions" at bounding box center [515, 383] width 401 height 50
click at [340, 381] on input "Print Functions" at bounding box center [334, 383] width 13 height 13
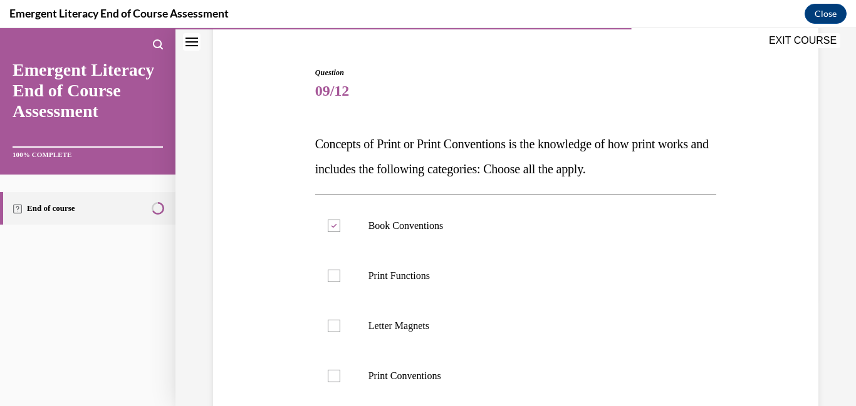
scroll to position [113, 0]
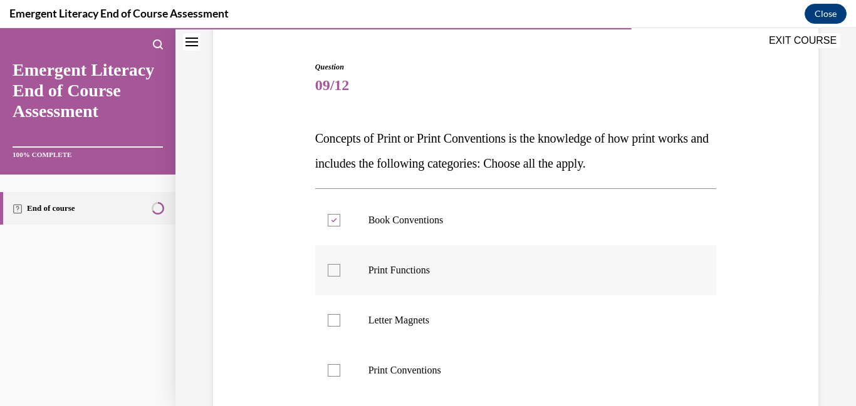
click at [322, 269] on label "Print Functions" at bounding box center [515, 271] width 401 height 50
click at [328, 269] on input "Print Functions" at bounding box center [334, 270] width 13 height 13
click at [331, 272] on icon at bounding box center [334, 271] width 6 height 4
click at [330, 272] on input "Print Functions" at bounding box center [334, 270] width 13 height 13
click at [330, 277] on label "Print Functions" at bounding box center [515, 271] width 401 height 50
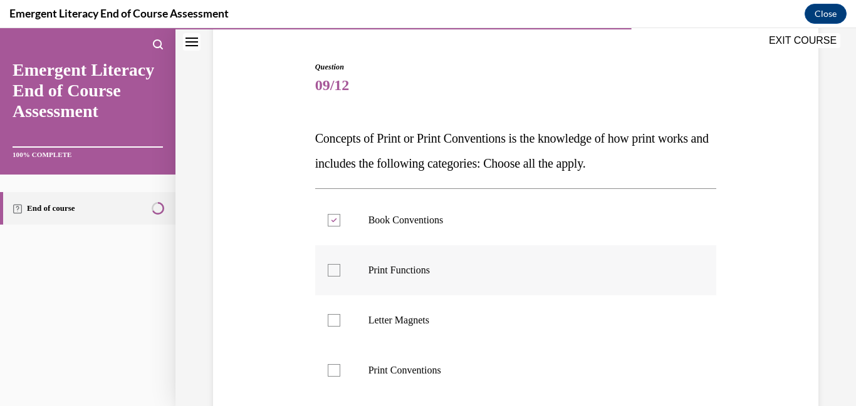
click at [330, 277] on input "Print Functions" at bounding box center [334, 270] width 13 height 13
checkbox input "true"
click at [334, 371] on div at bounding box center [334, 371] width 13 height 13
click at [334, 371] on input "Print Conventions" at bounding box center [334, 371] width 13 height 13
checkbox input "true"
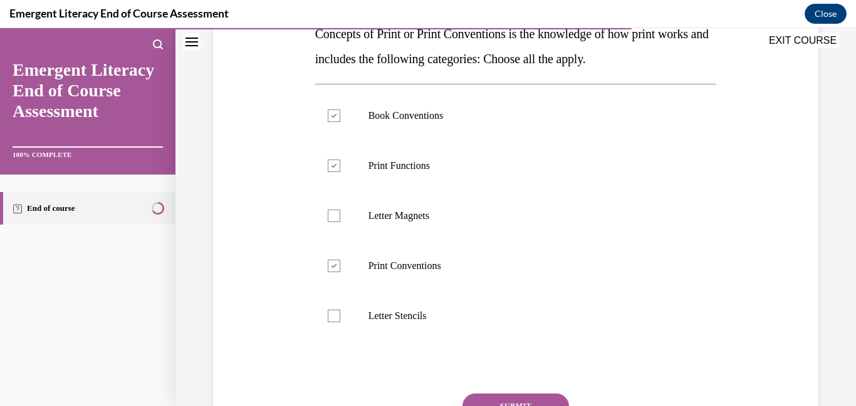
scroll to position [225, 0]
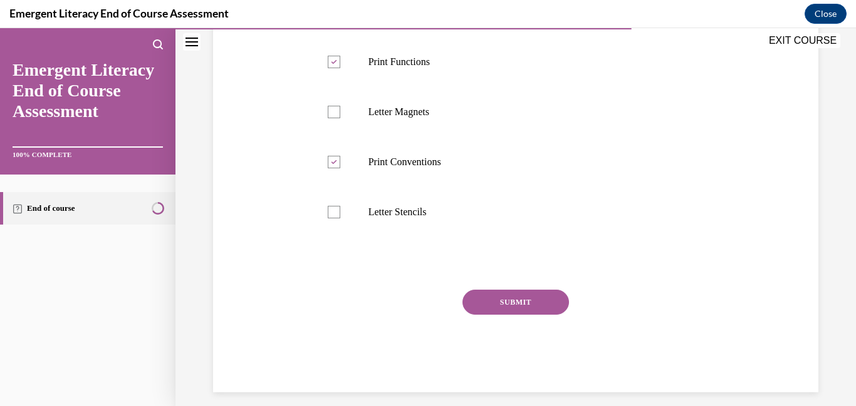
click at [484, 304] on button "SUBMIT" at bounding box center [515, 302] width 106 height 25
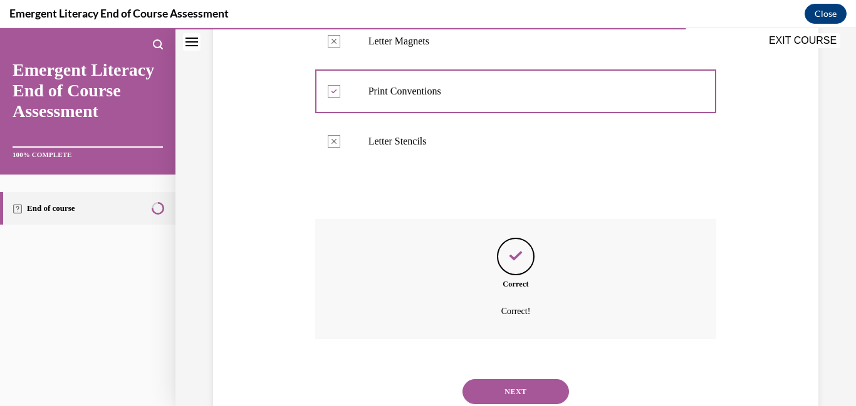
scroll to position [434, 0]
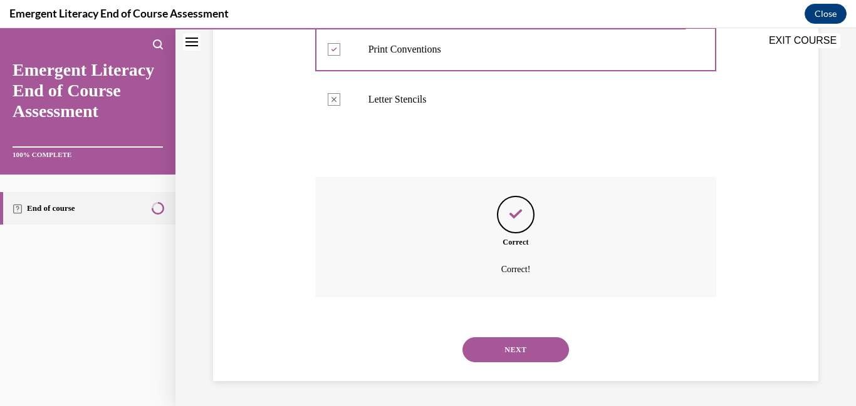
click at [502, 356] on button "NEXT" at bounding box center [515, 350] width 106 height 25
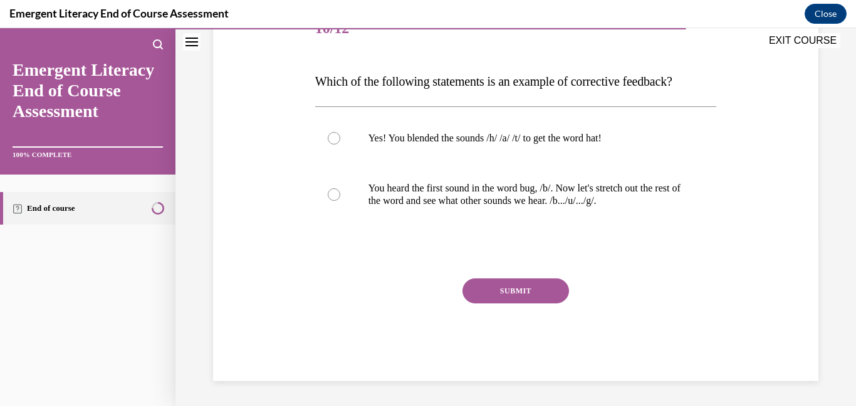
scroll to position [139, 0]
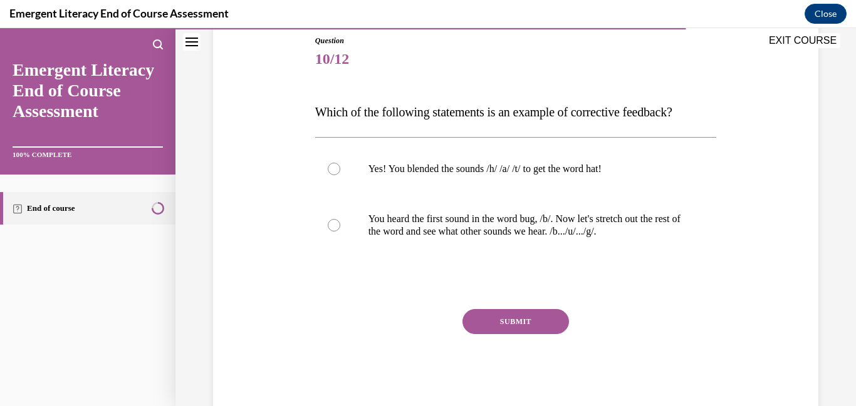
click at [457, 304] on div "Question 10/12 Which of the following statements is an example of corrective fe…" at bounding box center [515, 223] width 401 height 377
click at [337, 220] on div at bounding box center [334, 225] width 13 height 13
click at [337, 220] on input "You heard the first sound in the word bug, /b/. Now let's stretch out the rest …" at bounding box center [334, 225] width 13 height 13
radio input "true"
click at [516, 329] on button "SUBMIT" at bounding box center [515, 321] width 106 height 25
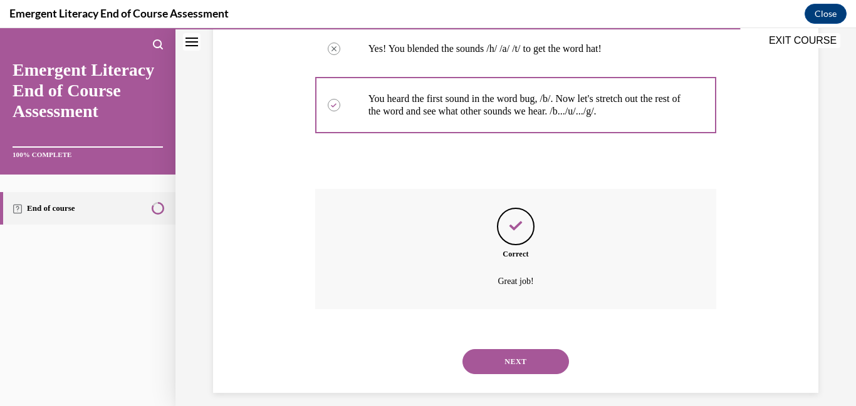
scroll to position [271, 0]
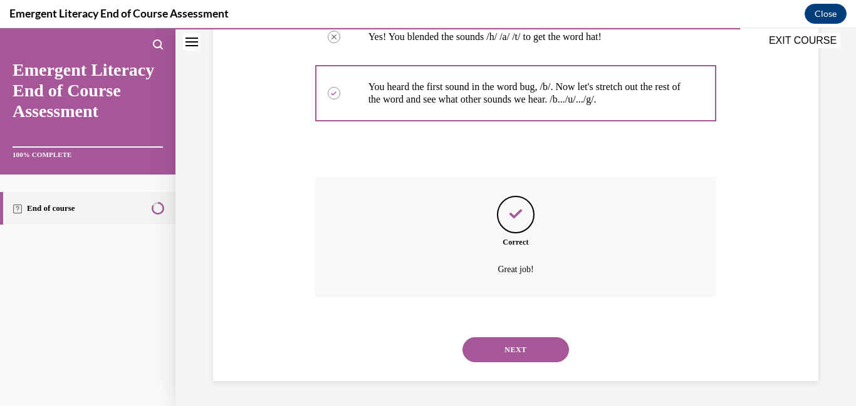
click at [505, 351] on button "NEXT" at bounding box center [515, 350] width 106 height 25
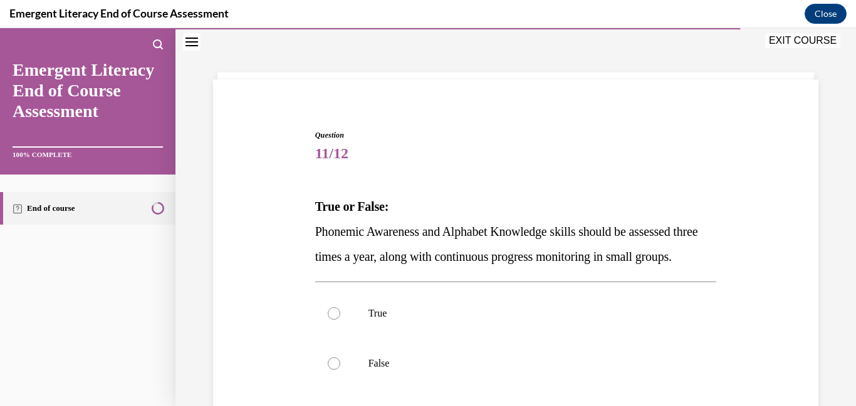
scroll to position [56, 0]
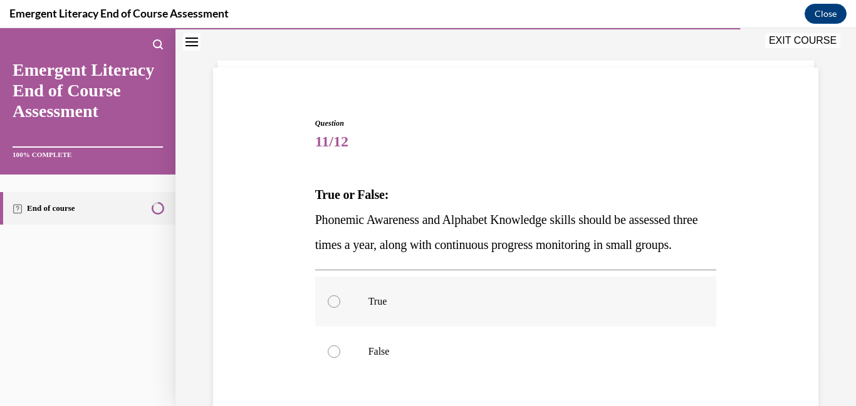
click at [337, 308] on div at bounding box center [334, 302] width 13 height 13
click at [337, 308] on input "True" at bounding box center [334, 302] width 13 height 13
radio input "true"
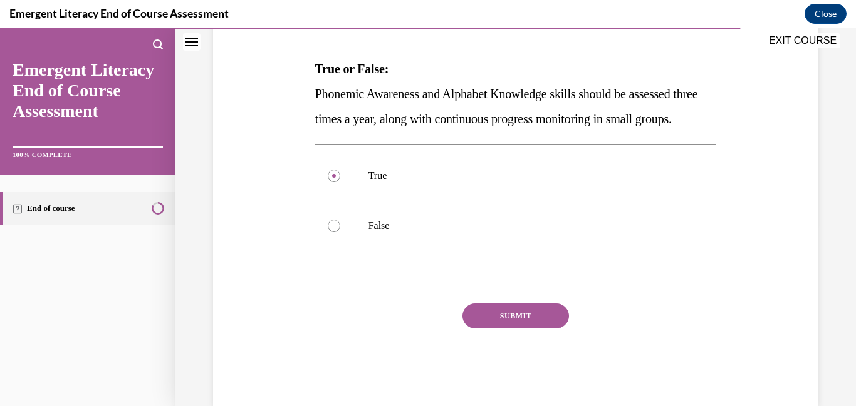
click at [490, 329] on button "SUBMIT" at bounding box center [515, 316] width 106 height 25
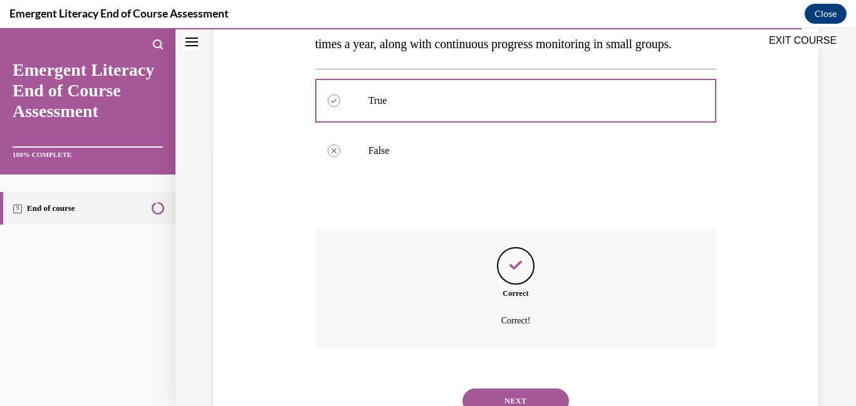
scroll to position [334, 0]
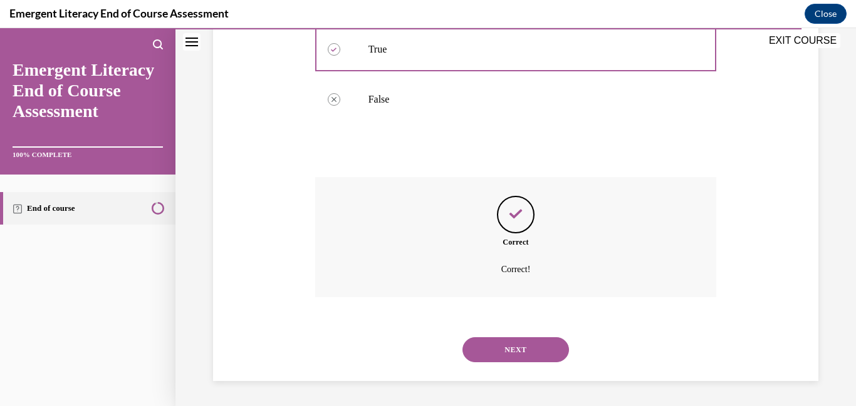
click at [498, 360] on button "NEXT" at bounding box center [515, 350] width 106 height 25
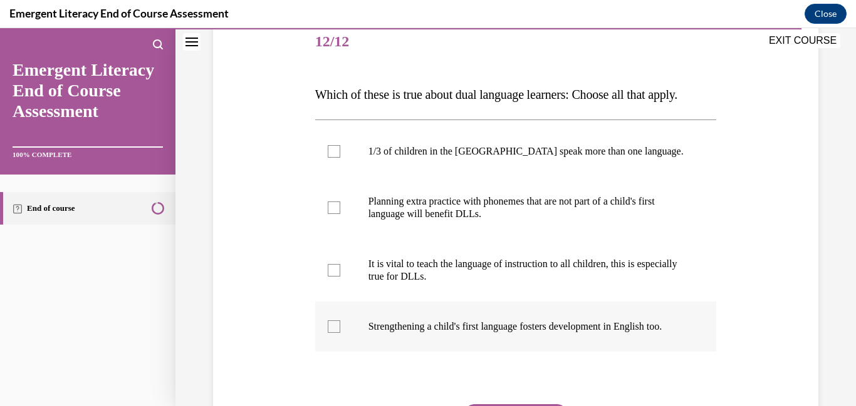
scroll to position [168, 0]
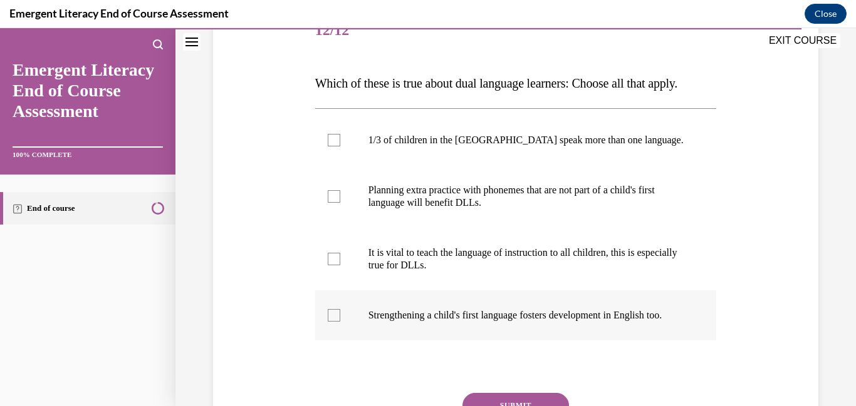
drag, startPoint x: 337, startPoint y: 321, endPoint x: 333, endPoint y: 301, distance: 20.4
click at [336, 321] on div at bounding box center [334, 315] width 13 height 13
click at [336, 321] on input "Strengthening a child's first language fosters development in English too." at bounding box center [334, 315] width 13 height 13
checkbox input "true"
click at [333, 257] on div at bounding box center [334, 259] width 13 height 13
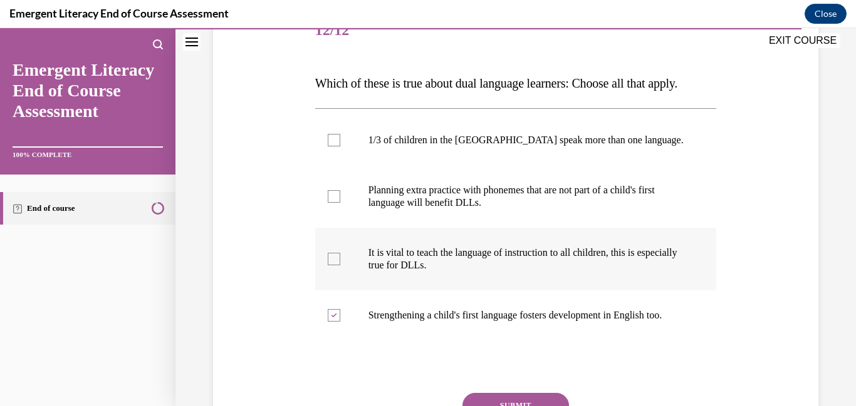
click at [333, 257] on input "It is vital to teach the language of instruction to all children, this is espec…" at bounding box center [334, 259] width 13 height 13
checkbox input "true"
click at [332, 200] on div at bounding box center [334, 196] width 13 height 13
click at [332, 200] on input "Planning extra practice with phonemes that are not part of a child's first lang…" at bounding box center [334, 196] width 13 height 13
checkbox input "true"
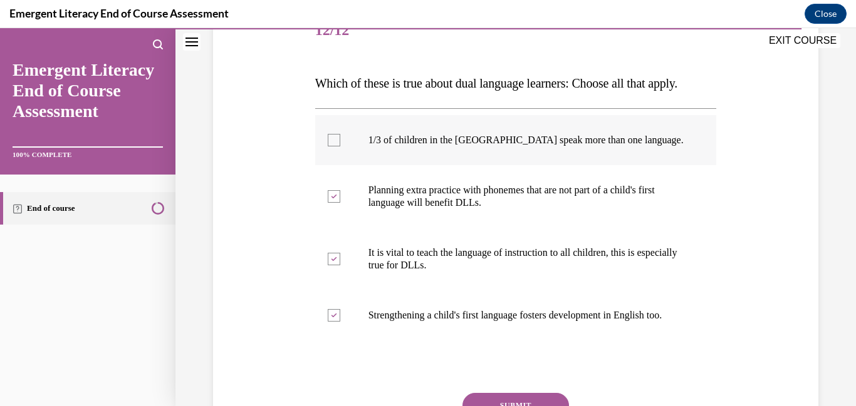
click at [336, 145] on div at bounding box center [334, 140] width 13 height 13
click at [336, 145] on input "1/3 of children in the US speak more than one language." at bounding box center [334, 140] width 13 height 13
checkbox input "true"
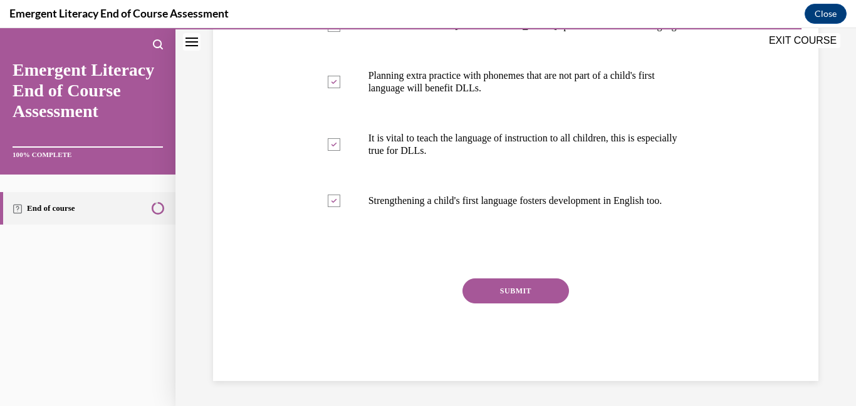
scroll to position [295, 0]
click at [492, 287] on button "SUBMIT" at bounding box center [515, 291] width 106 height 25
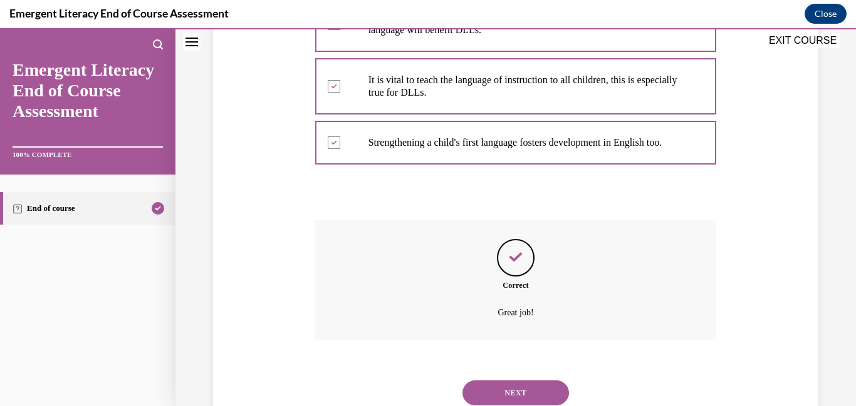
scroll to position [396, 0]
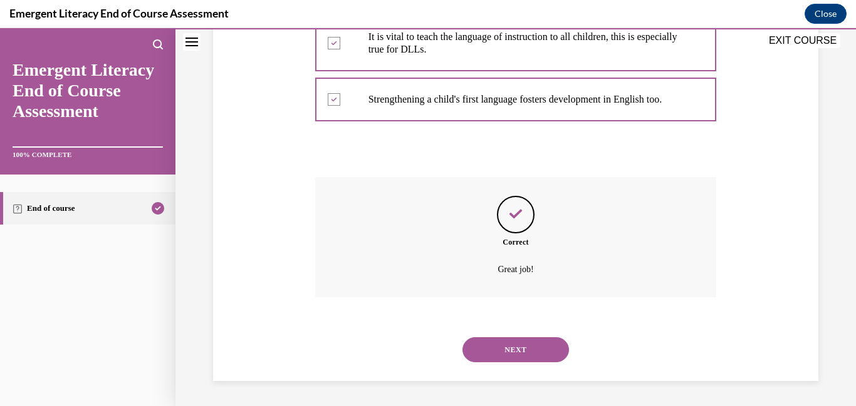
click at [480, 351] on button "NEXT" at bounding box center [515, 350] width 106 height 25
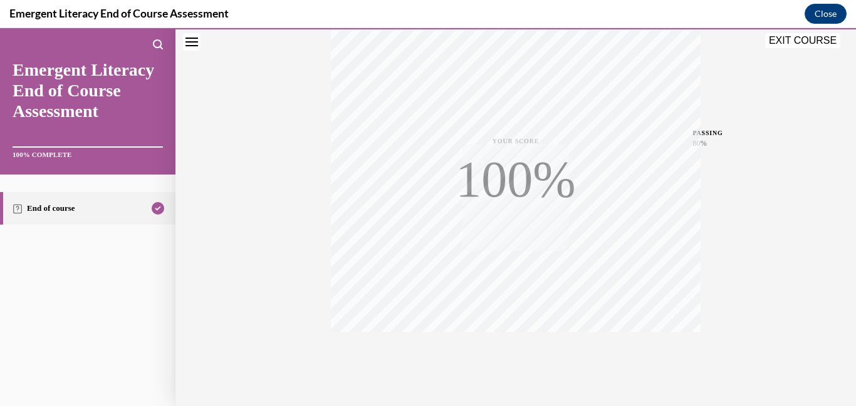
scroll to position [264, 0]
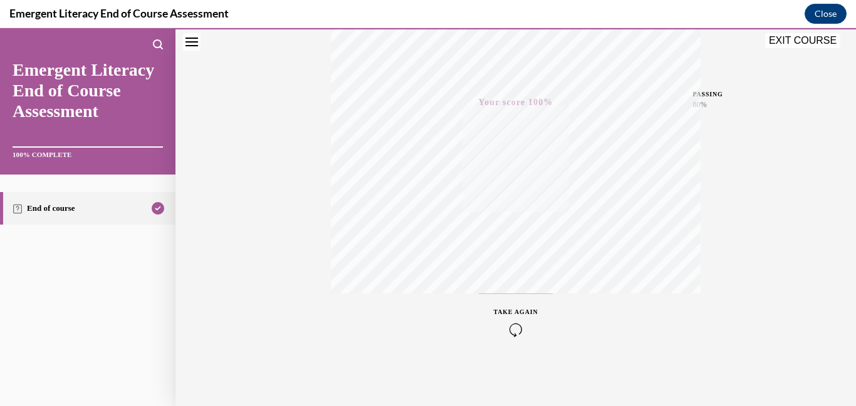
click at [786, 41] on button "EXIT COURSE" at bounding box center [802, 40] width 75 height 15
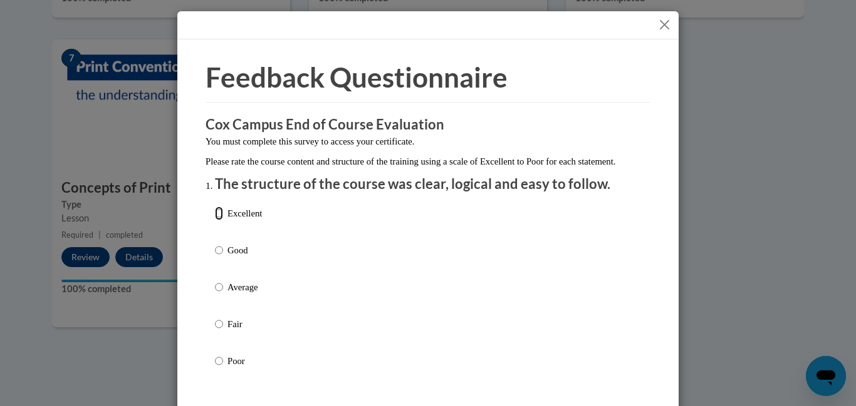
click at [220, 220] on input "Excellent" at bounding box center [219, 214] width 8 height 14
radio input "true"
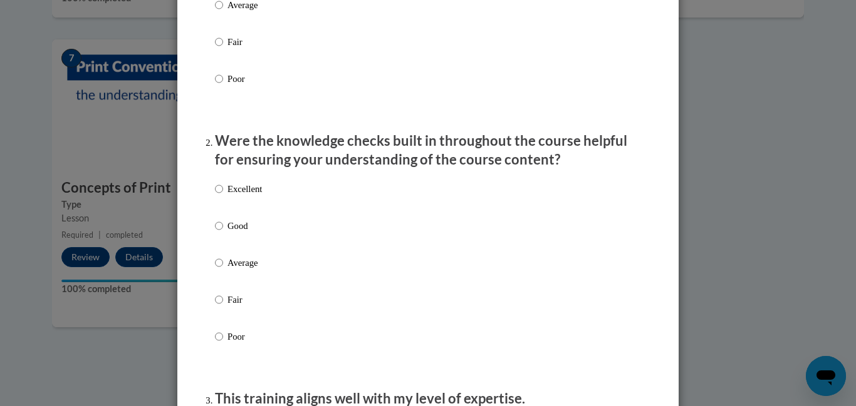
scroll to position [344, 0]
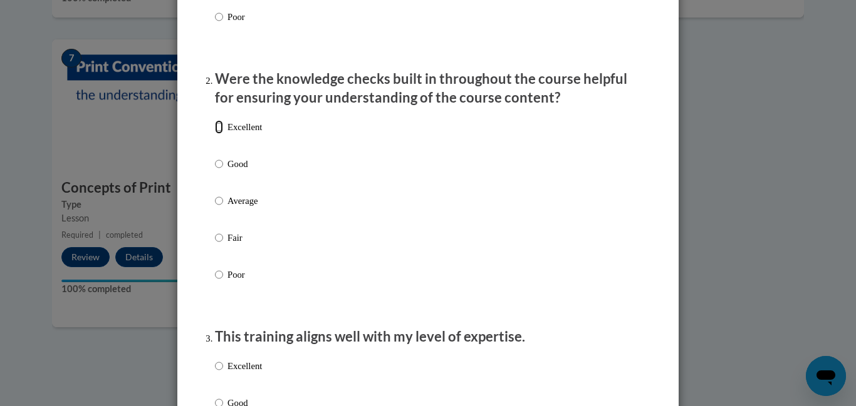
click at [217, 134] on input "Excellent" at bounding box center [219, 127] width 8 height 14
radio input "true"
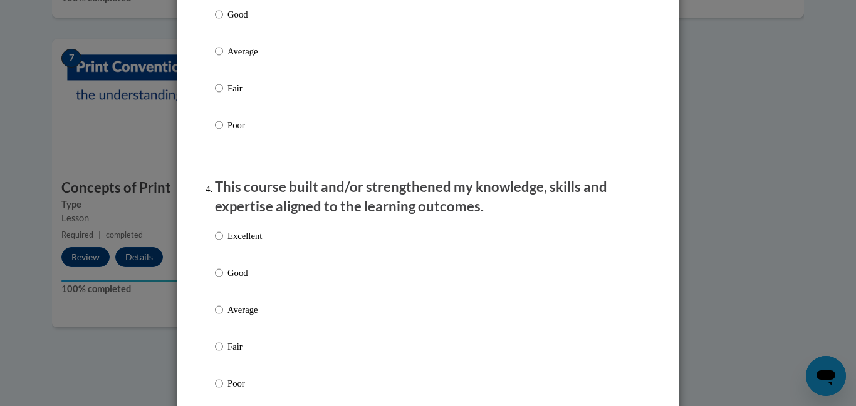
scroll to position [720, 0]
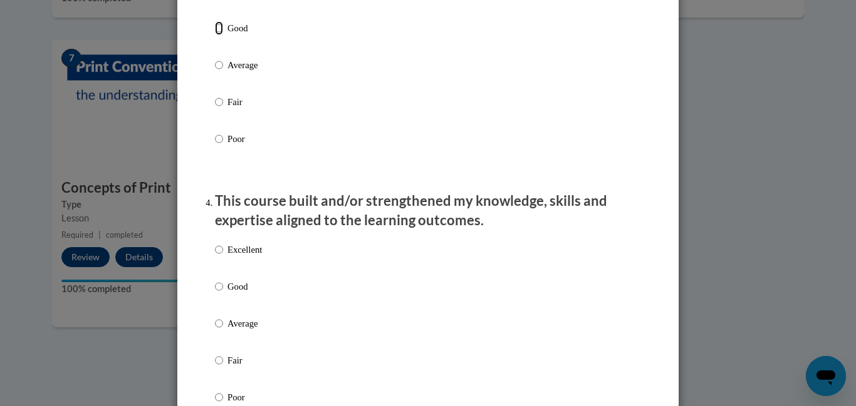
drag, startPoint x: 219, startPoint y: 38, endPoint x: 221, endPoint y: 56, distance: 17.6
click at [219, 35] on input "Good" at bounding box center [219, 28] width 8 height 14
radio input "true"
click at [223, 297] on label "Good" at bounding box center [238, 297] width 47 height 34
click at [223, 294] on input "Good" at bounding box center [219, 287] width 8 height 14
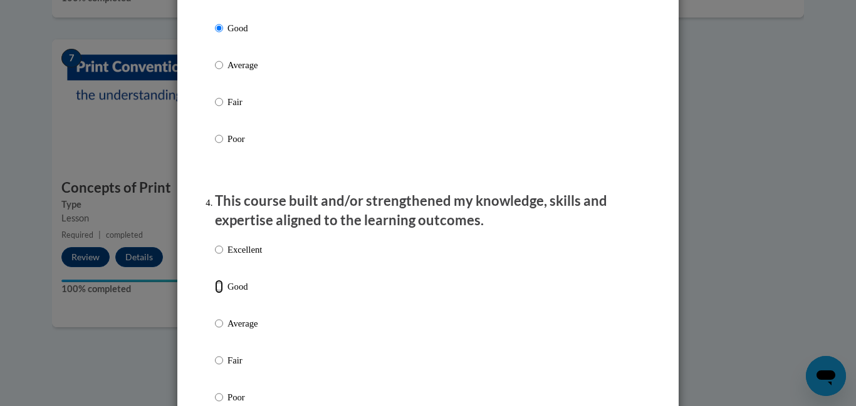
radio input "true"
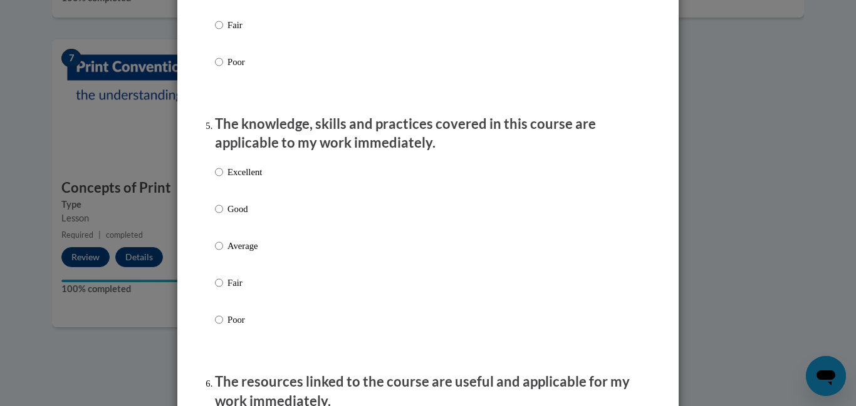
scroll to position [1057, 0]
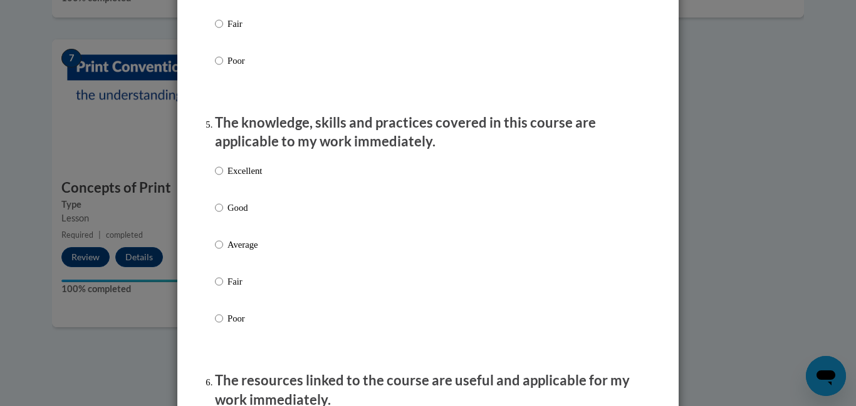
click at [233, 198] on label "Excellent" at bounding box center [238, 181] width 47 height 34
click at [223, 178] on input "Excellent" at bounding box center [219, 171] width 8 height 14
radio input "true"
drag, startPoint x: 226, startPoint y: 221, endPoint x: 226, endPoint y: 232, distance: 10.6
click at [226, 222] on label "Good" at bounding box center [238, 218] width 47 height 34
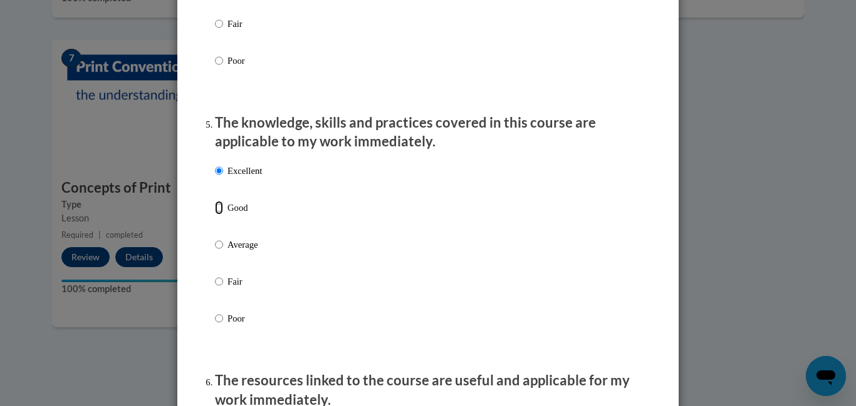
click at [223, 215] on input "Good" at bounding box center [219, 208] width 8 height 14
radio input "true"
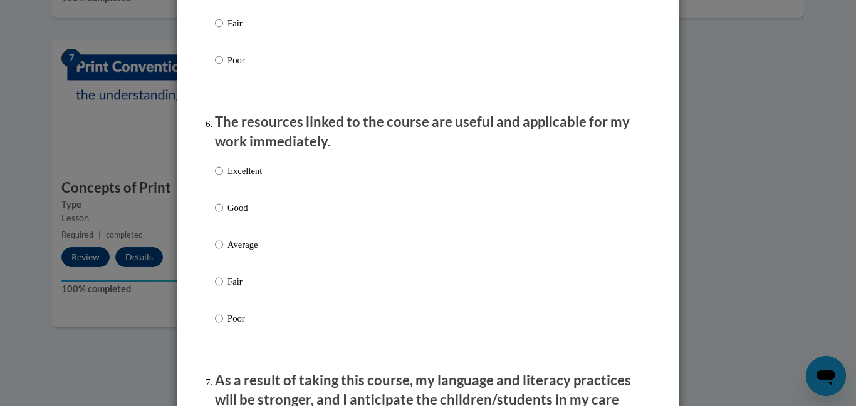
click at [224, 227] on label "Good" at bounding box center [238, 218] width 47 height 34
click at [223, 215] on input "Good" at bounding box center [219, 208] width 8 height 14
radio input "true"
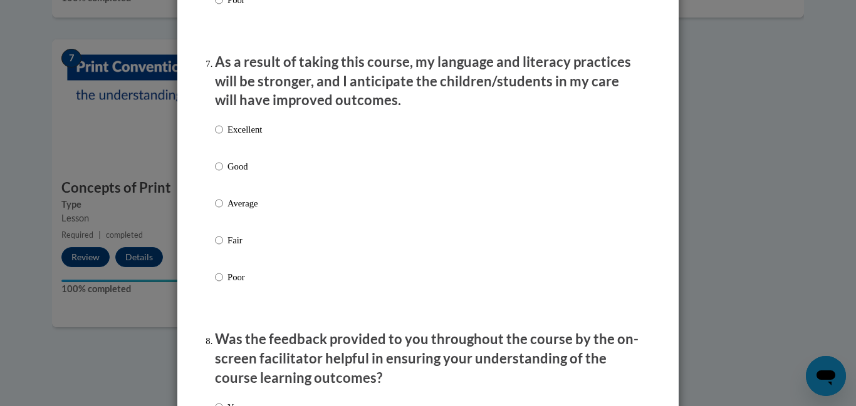
scroll to position [1691, 0]
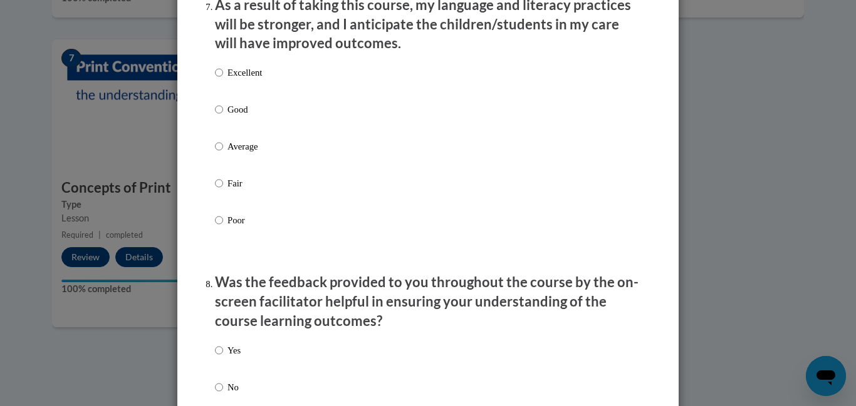
click at [287, 123] on div "Excellent Good Average Fair Poor" at bounding box center [428, 161] width 426 height 204
click at [215, 116] on input "Good" at bounding box center [219, 110] width 8 height 14
radio input "true"
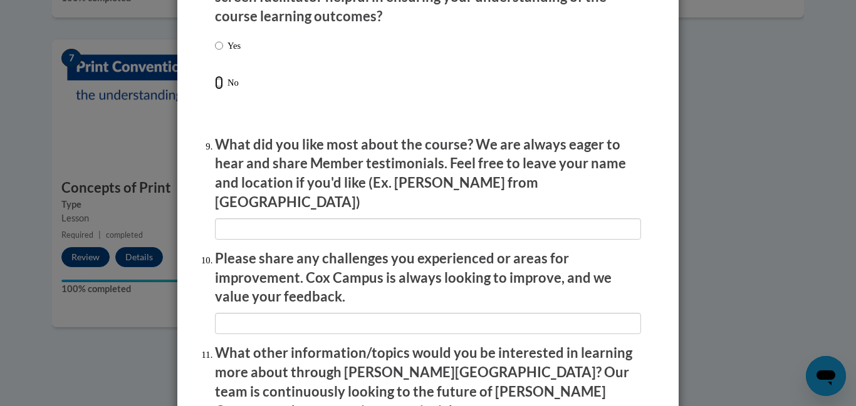
click at [222, 90] on input "No" at bounding box center [219, 83] width 8 height 14
radio input "true"
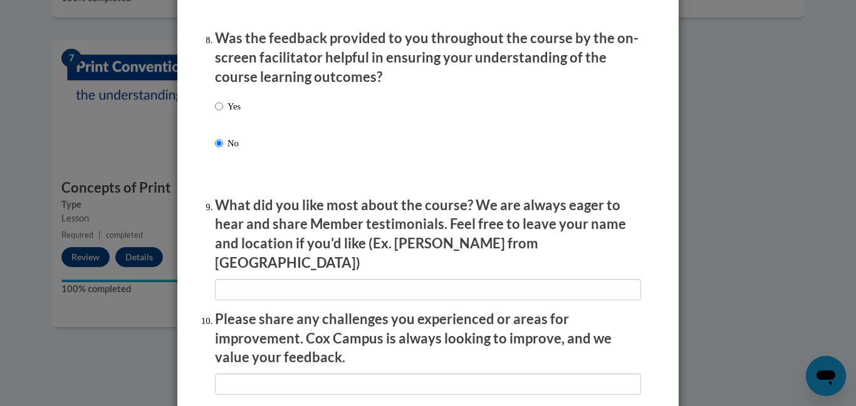
click at [224, 115] on label "Yes" at bounding box center [228, 117] width 26 height 34
click at [223, 113] on input "Yes" at bounding box center [219, 107] width 8 height 14
radio input "true"
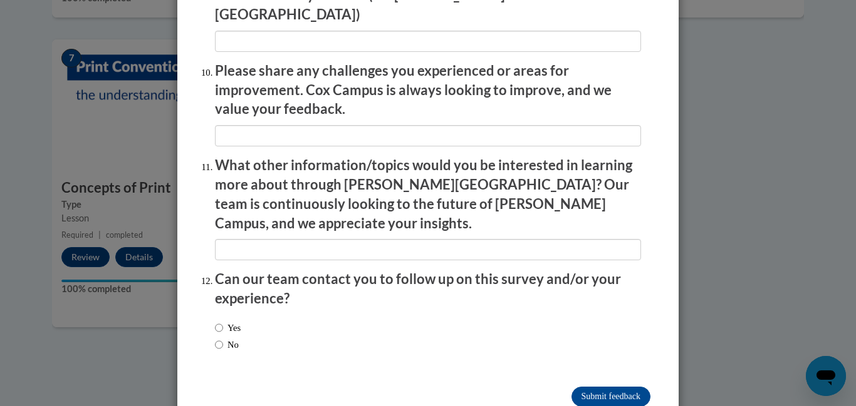
scroll to position [2196, 0]
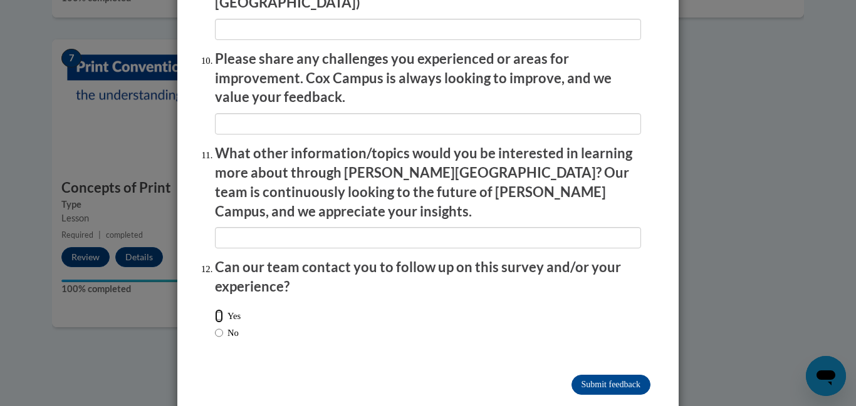
drag, startPoint x: 218, startPoint y: 285, endPoint x: 247, endPoint y: 308, distance: 37.0
click at [218, 309] on input "Yes" at bounding box center [219, 316] width 8 height 14
radio input "true"
drag, startPoint x: 599, startPoint y: 357, endPoint x: 591, endPoint y: 349, distance: 11.5
click at [598, 375] on input "Submit feedback" at bounding box center [610, 385] width 79 height 20
